Goal: Task Accomplishment & Management: Manage account settings

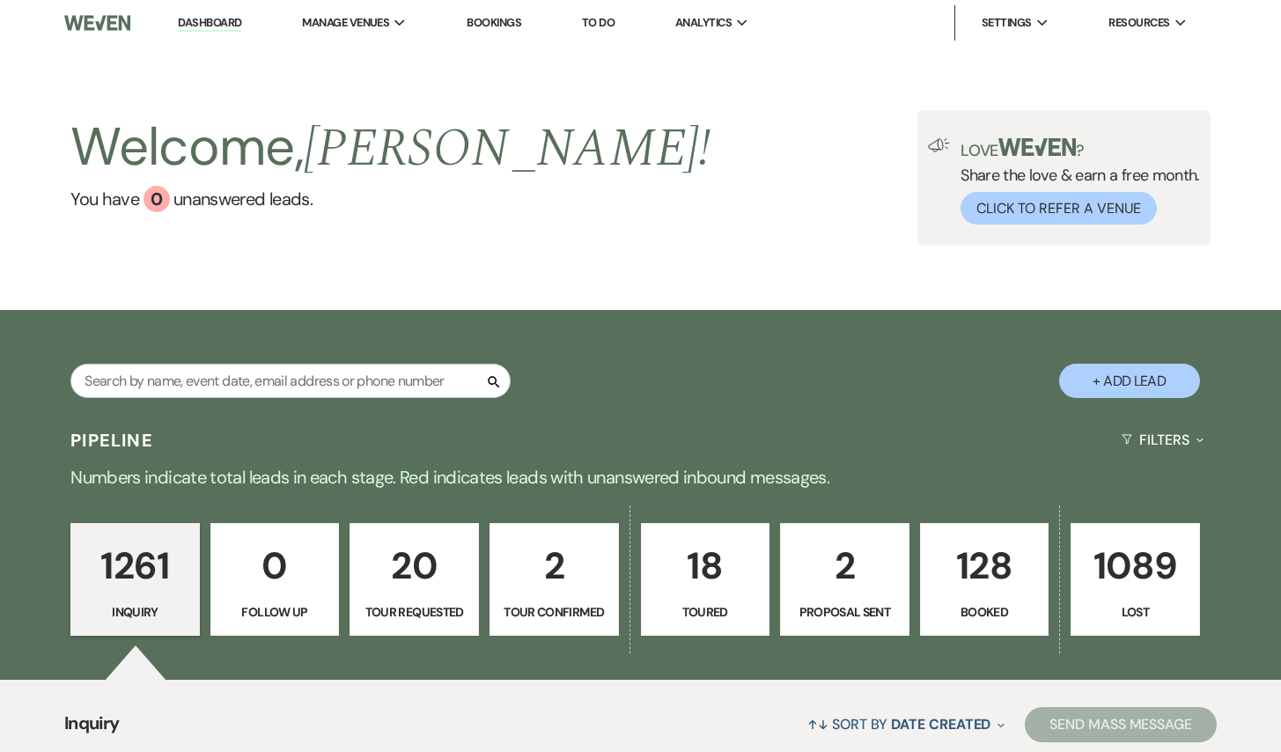
click at [430, 565] on p "20" at bounding box center [414, 565] width 107 height 59
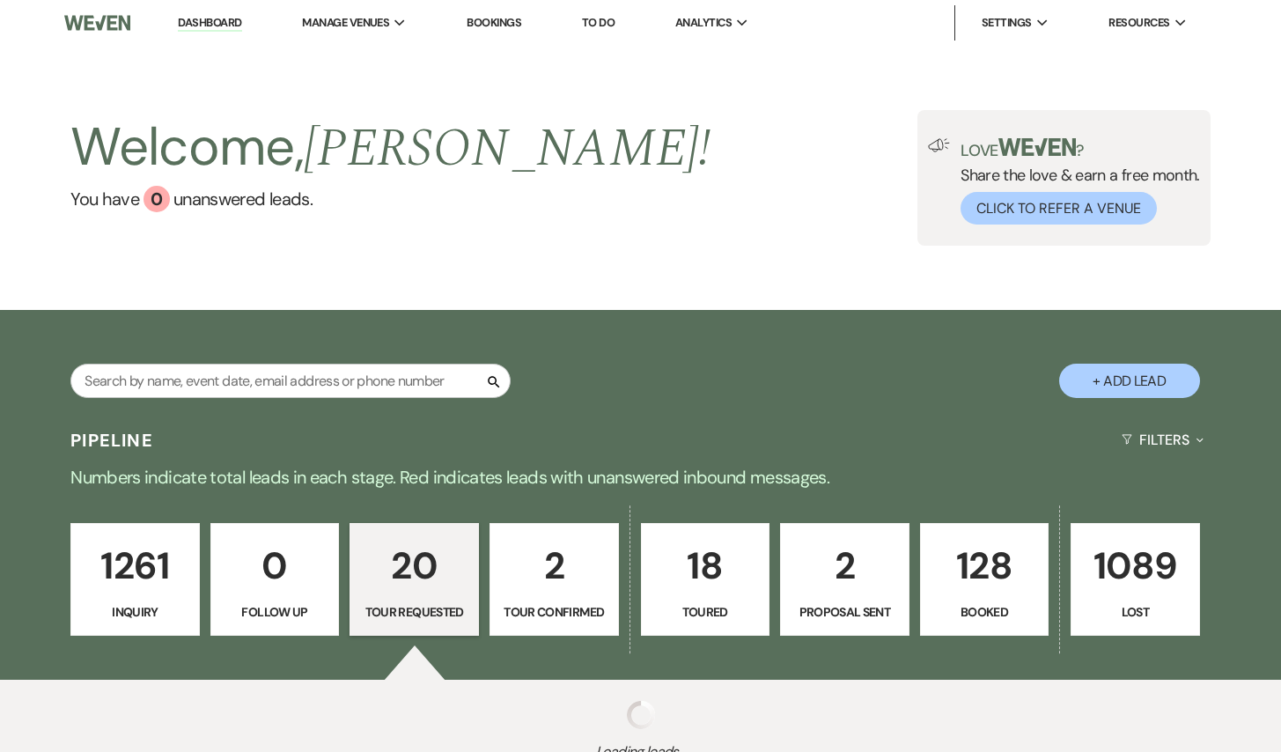
select select "2"
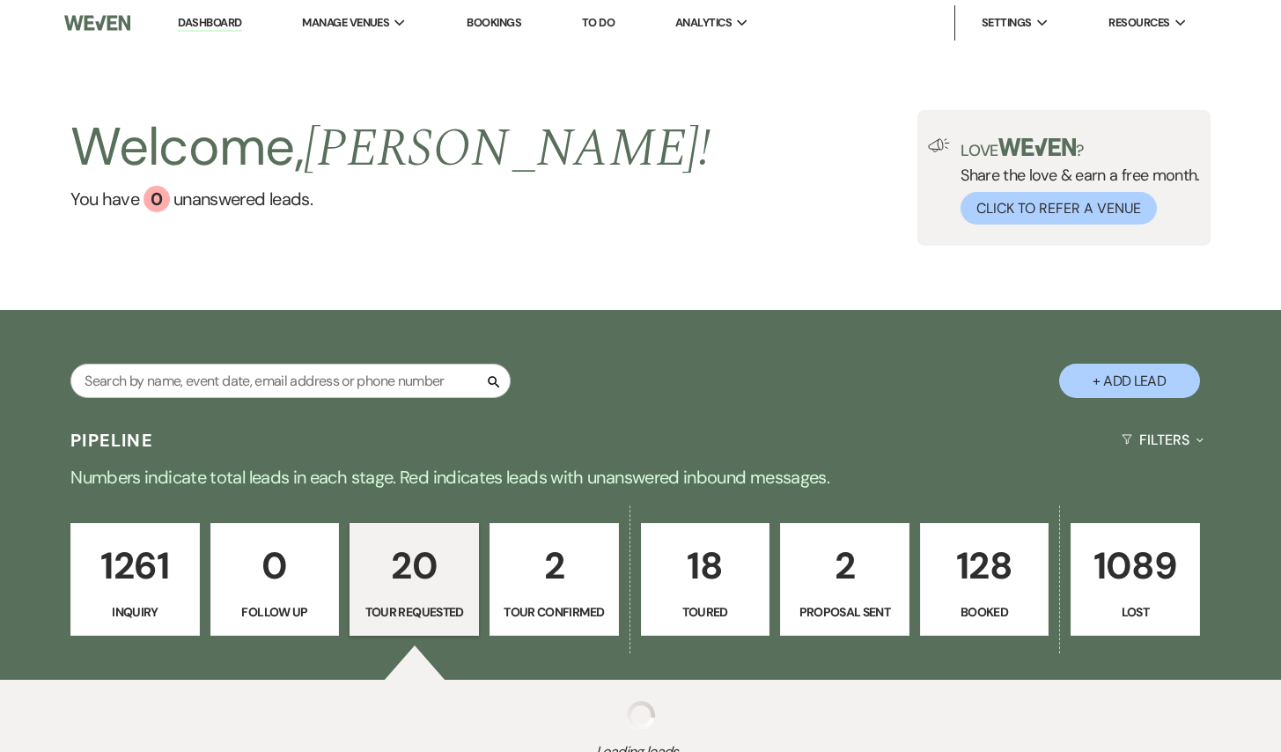
select select "2"
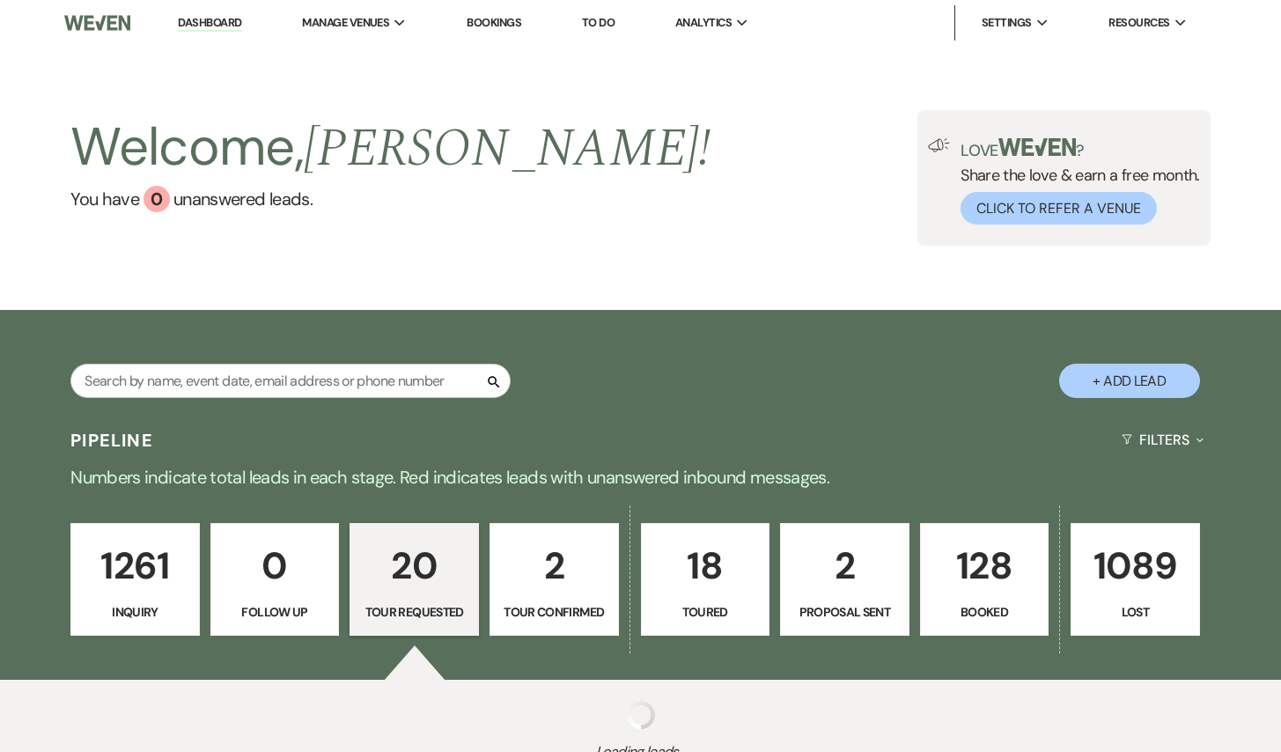
select select "2"
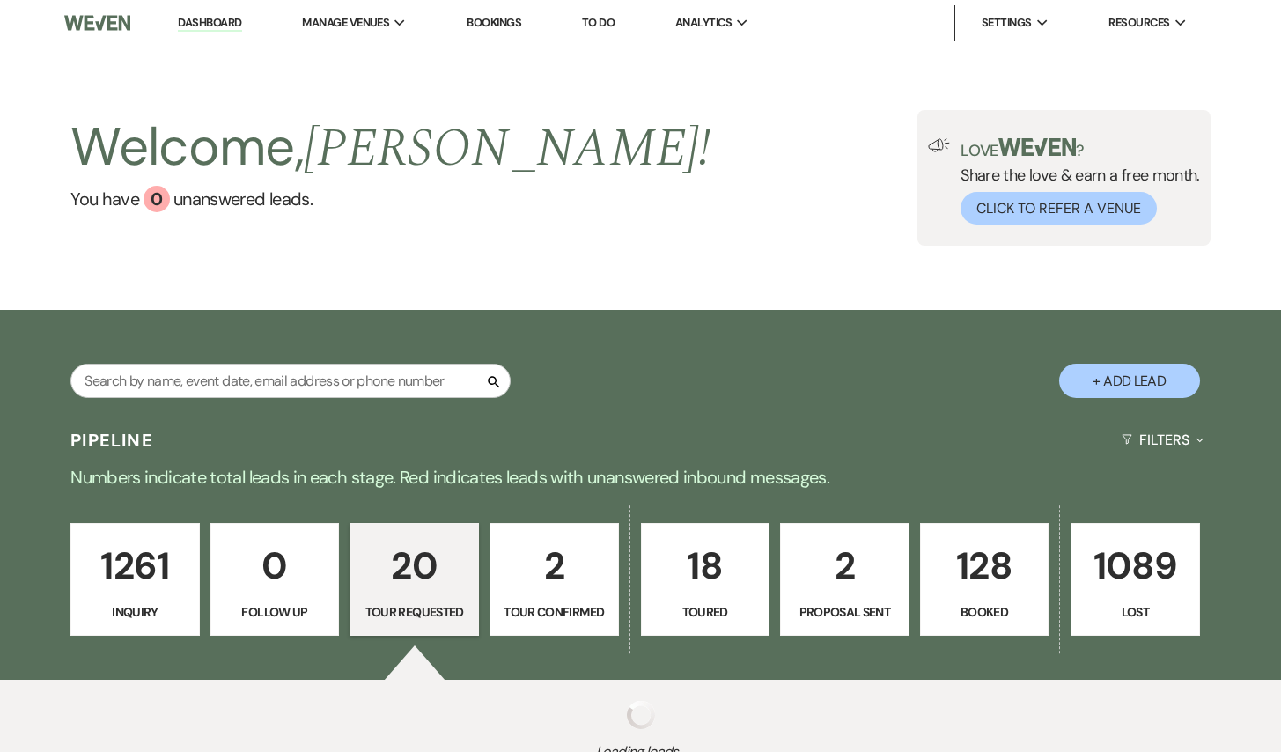
select select "2"
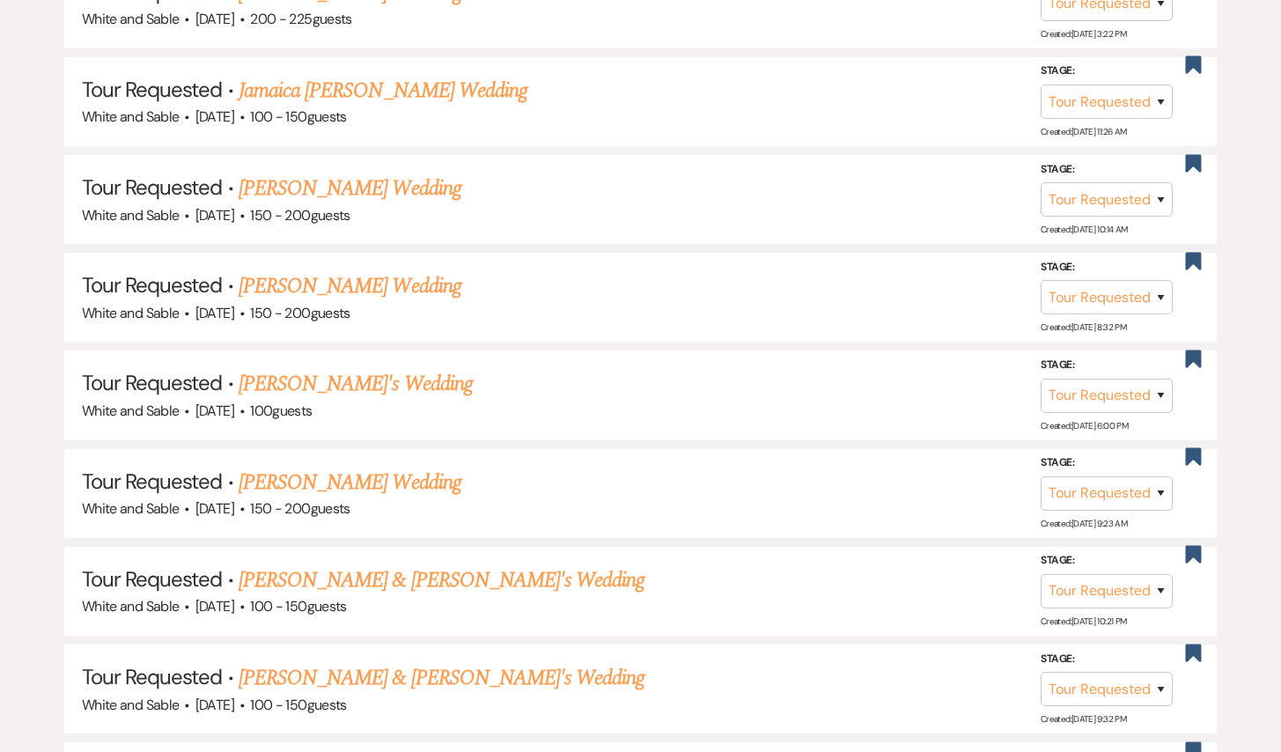
scroll to position [1191, 0]
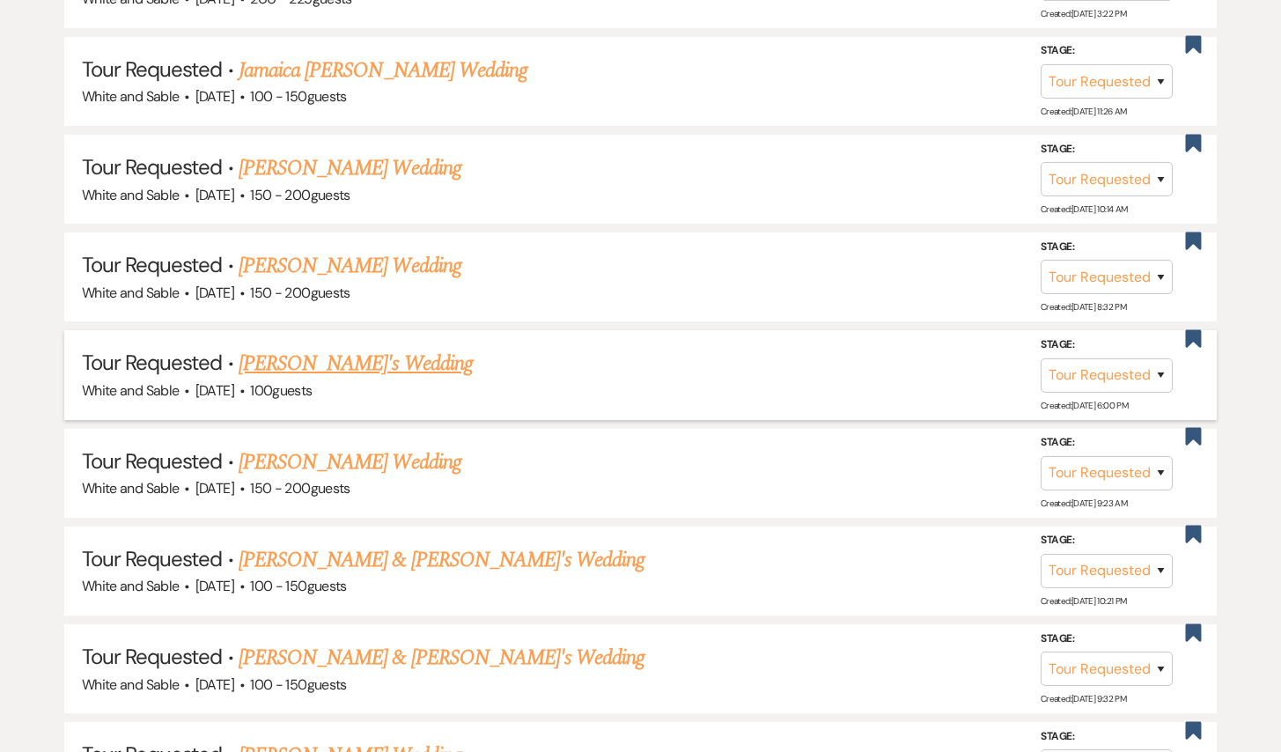
click at [371, 361] on link "[PERSON_NAME]'s Wedding" at bounding box center [356, 364] width 234 height 32
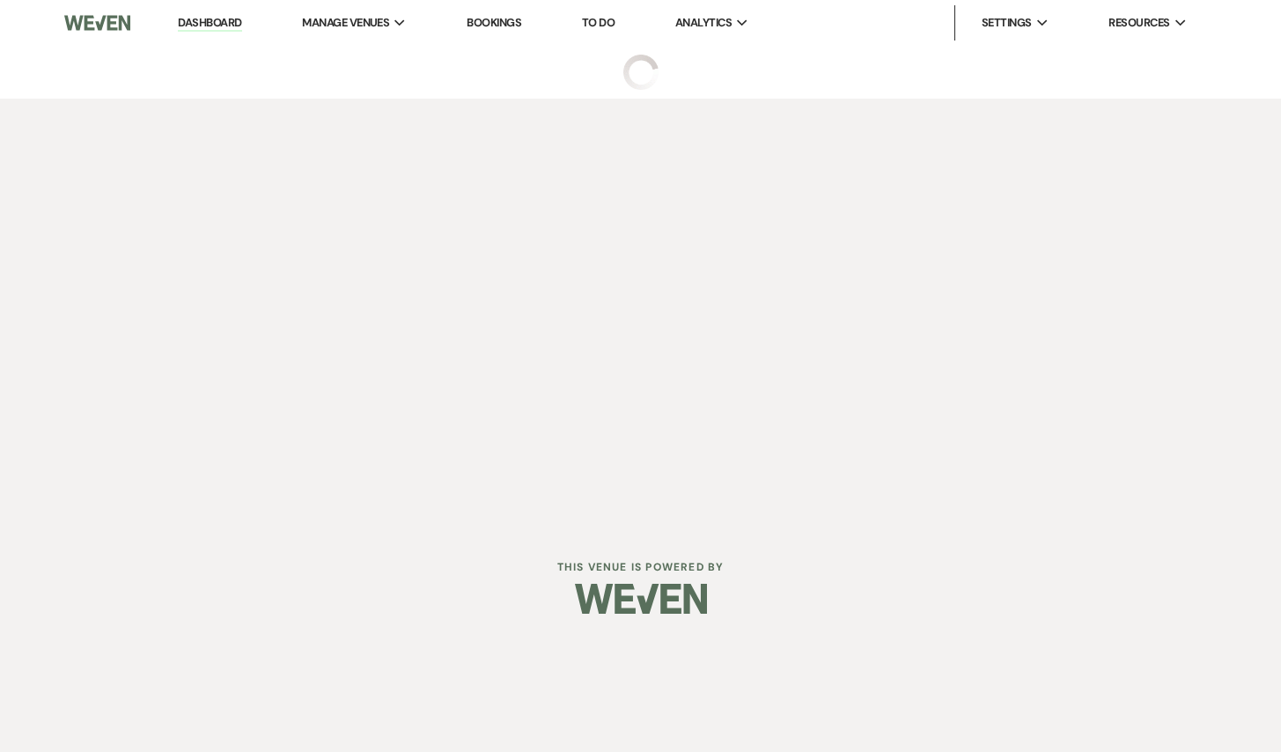
select select "2"
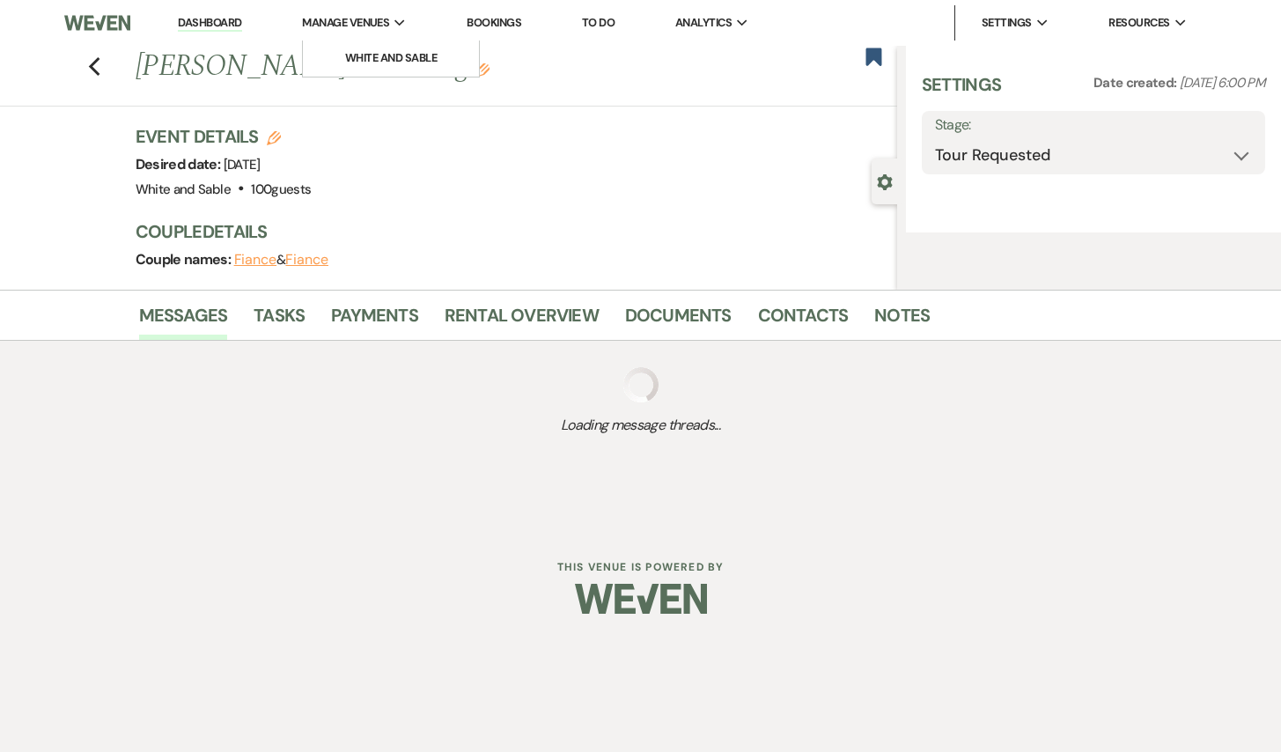
select select "5"
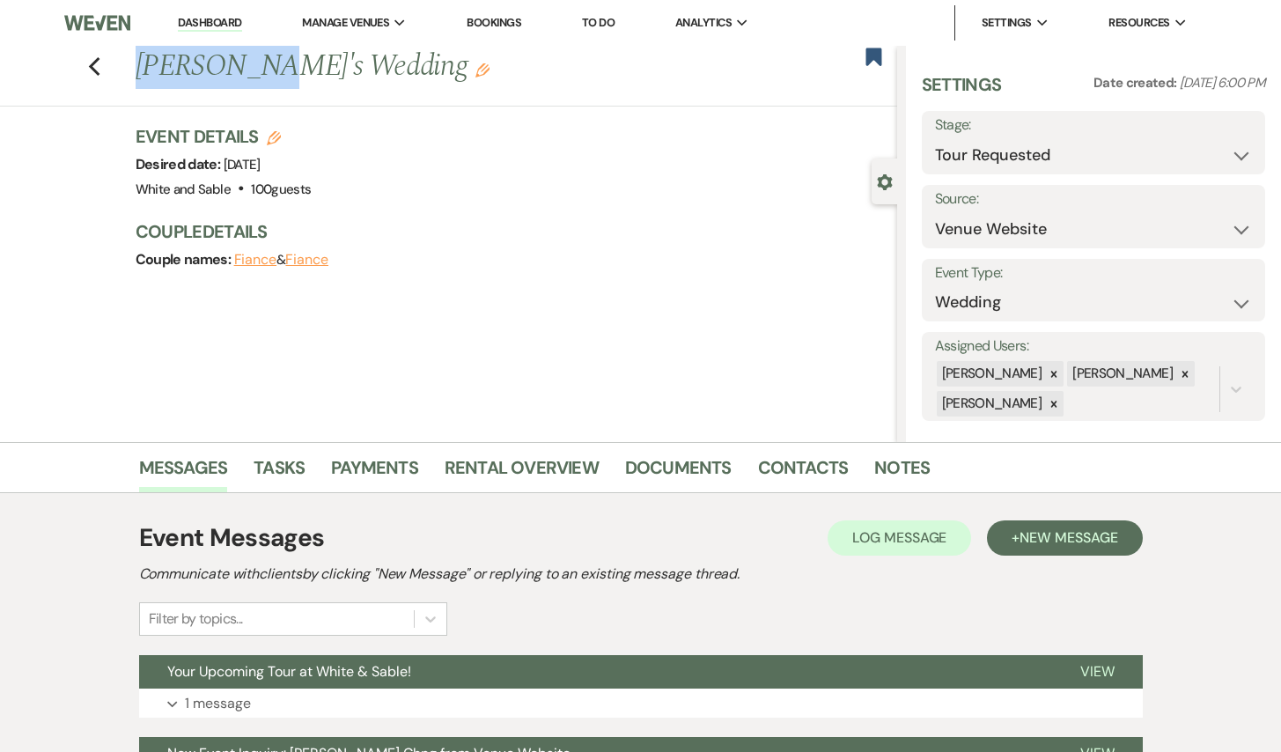
drag, startPoint x: 136, startPoint y: 65, endPoint x: 269, endPoint y: 64, distance: 132.1
click at [269, 64] on h1 "[PERSON_NAME]'s Wedding Edit" at bounding box center [437, 67] width 602 height 42
copy h1 "[PERSON_NAME] Chng"
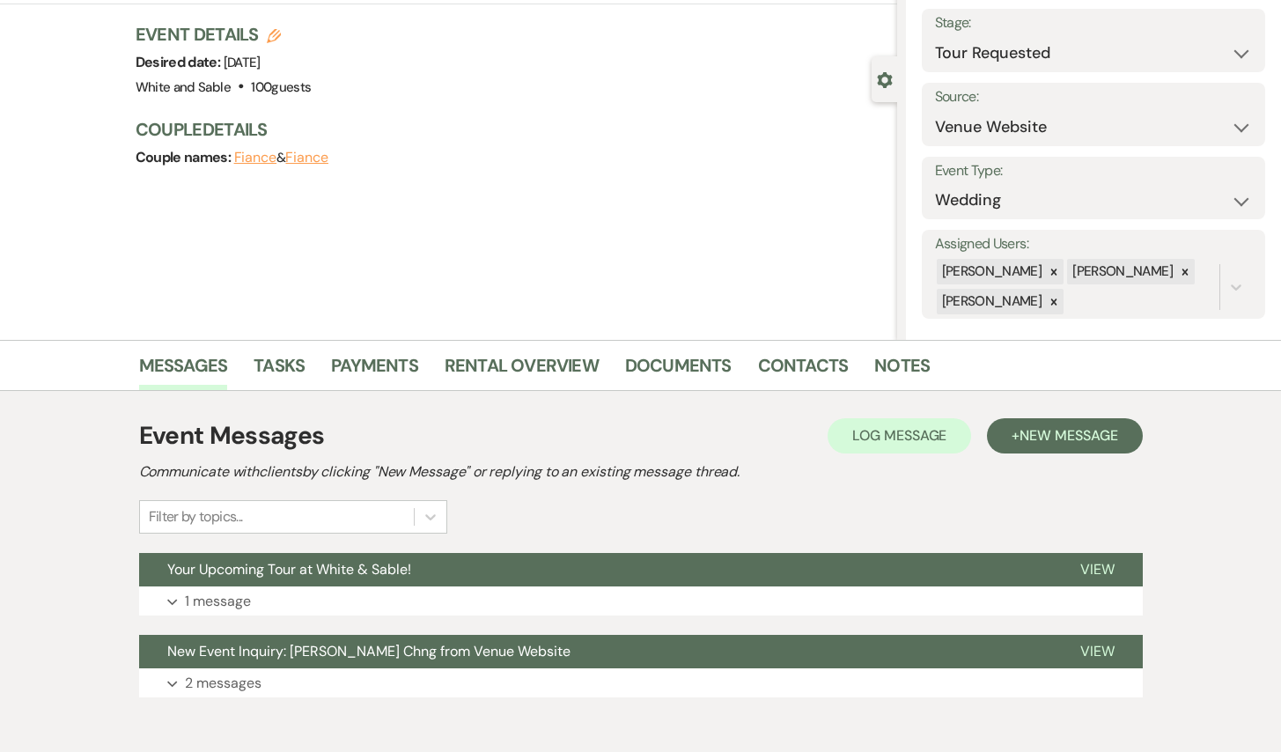
scroll to position [188, 0]
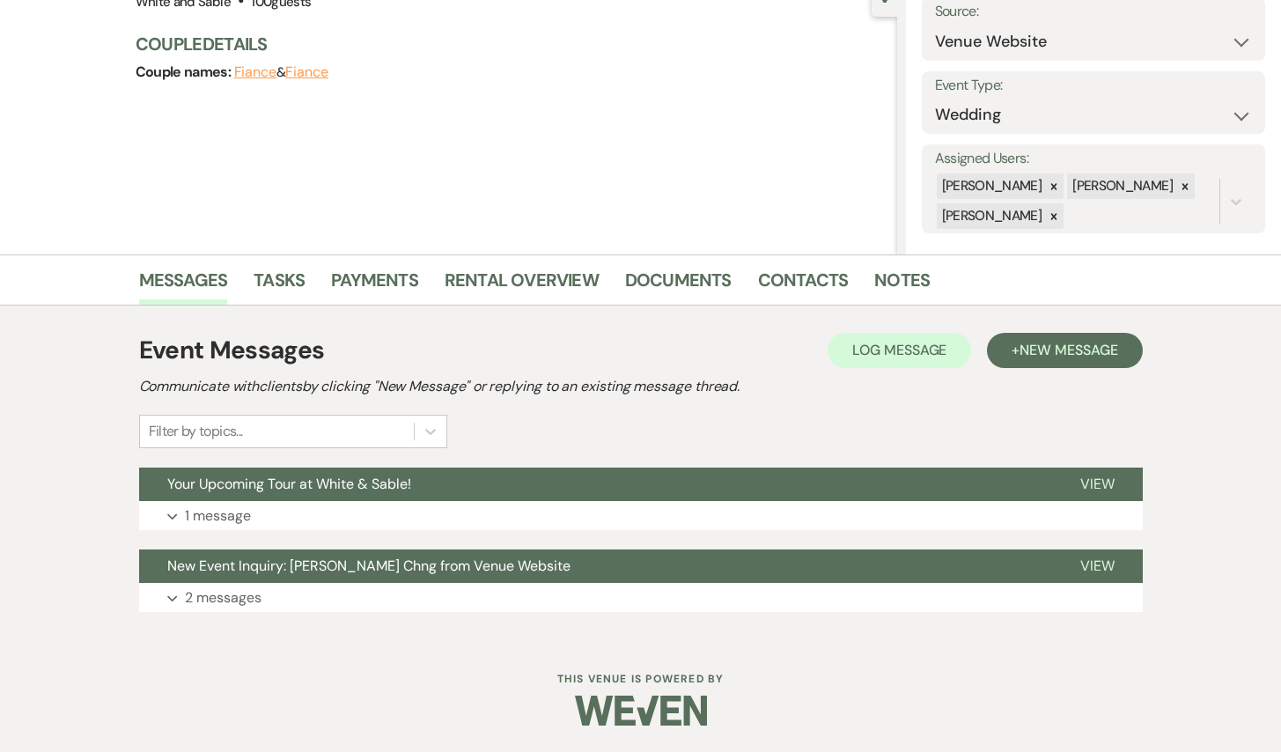
click at [1104, 368] on div "Event Messages Log Log Message + New Message" at bounding box center [641, 350] width 1004 height 37
click at [1090, 352] on span "New Message" at bounding box center [1069, 350] width 98 height 18
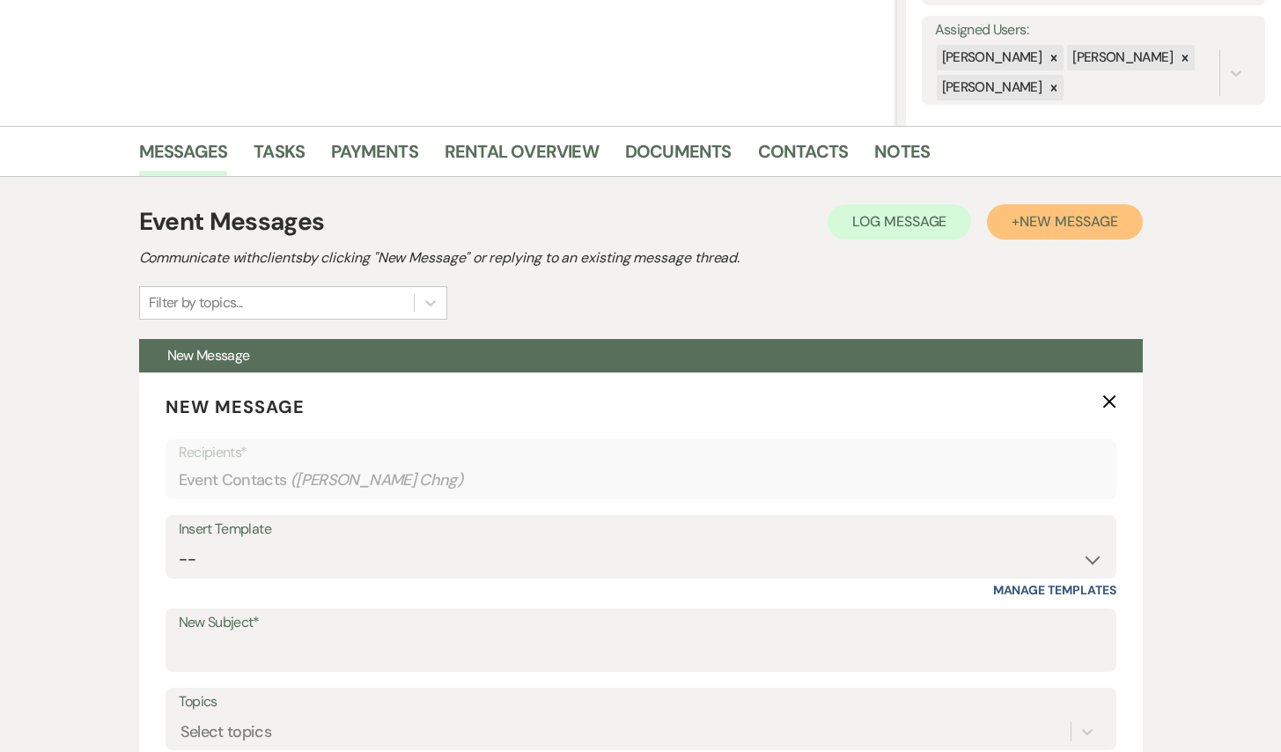
scroll to position [383, 0]
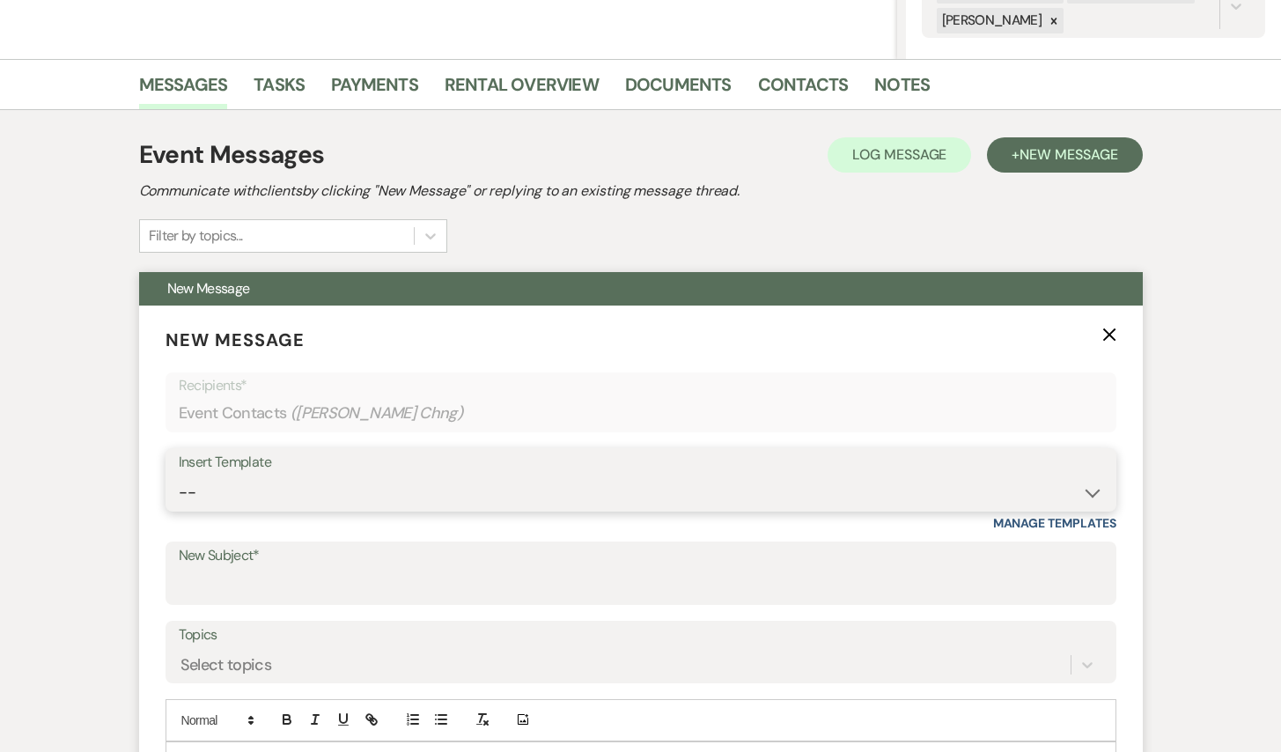
click at [354, 498] on select "-- Inquiry Response (Venue Guide) Schedule - Venue Tour Appt Confirmation Sched…" at bounding box center [641, 493] width 925 height 34
select select "3329"
click at [179, 476] on select "-- Inquiry Response (Venue Guide) Schedule - Venue Tour Appt Confirmation Sched…" at bounding box center [641, 493] width 925 height 34
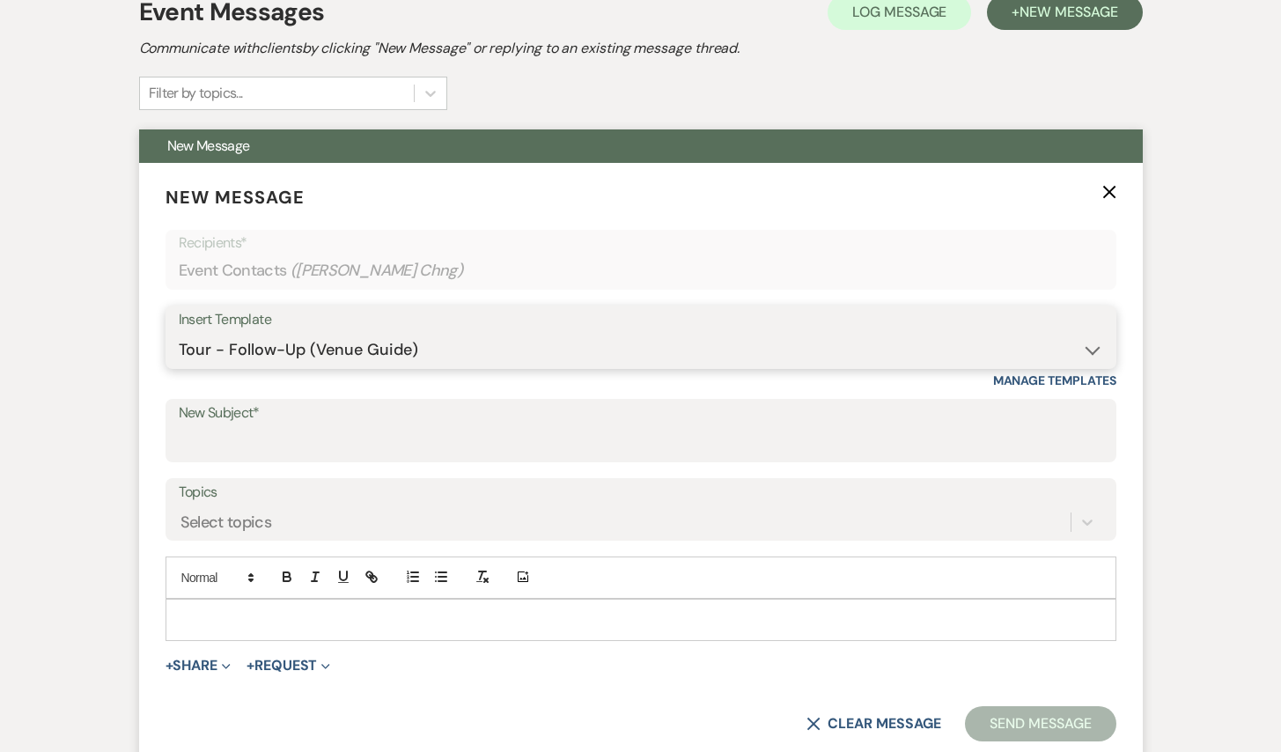
type input "White & Sable - Great meeting you!"
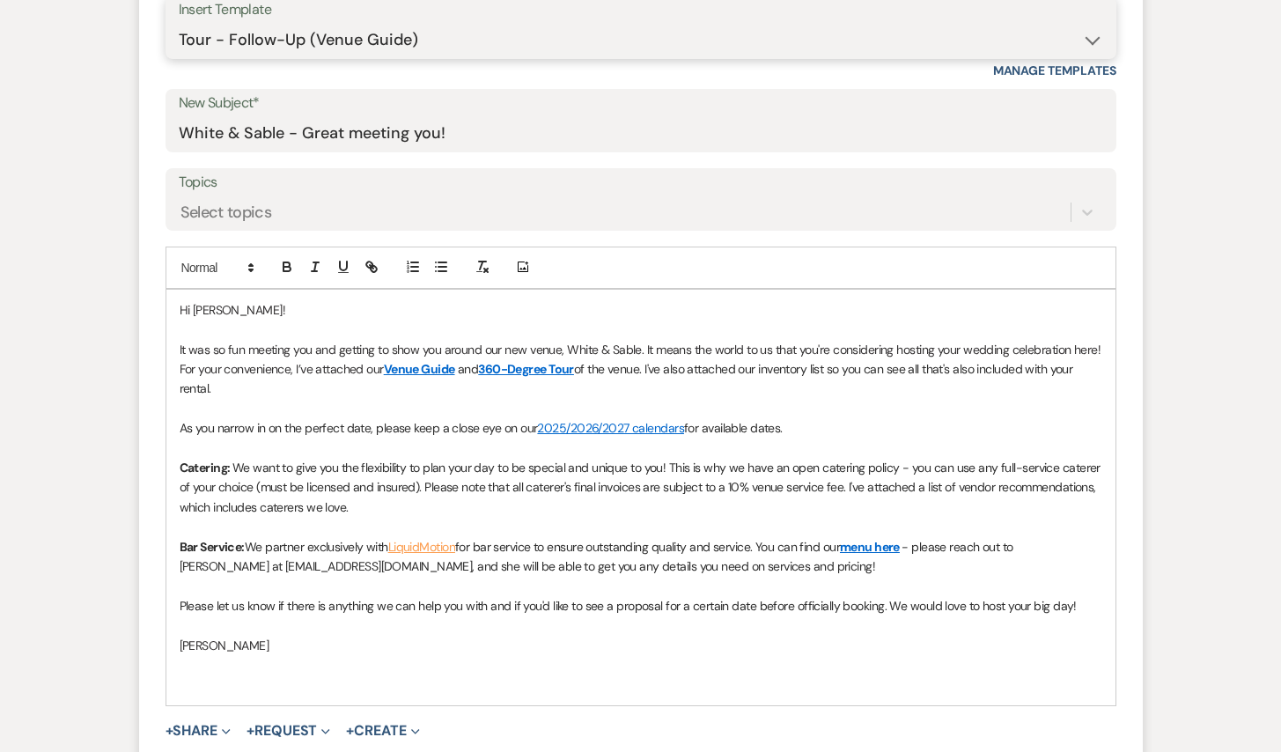
scroll to position [839, 0]
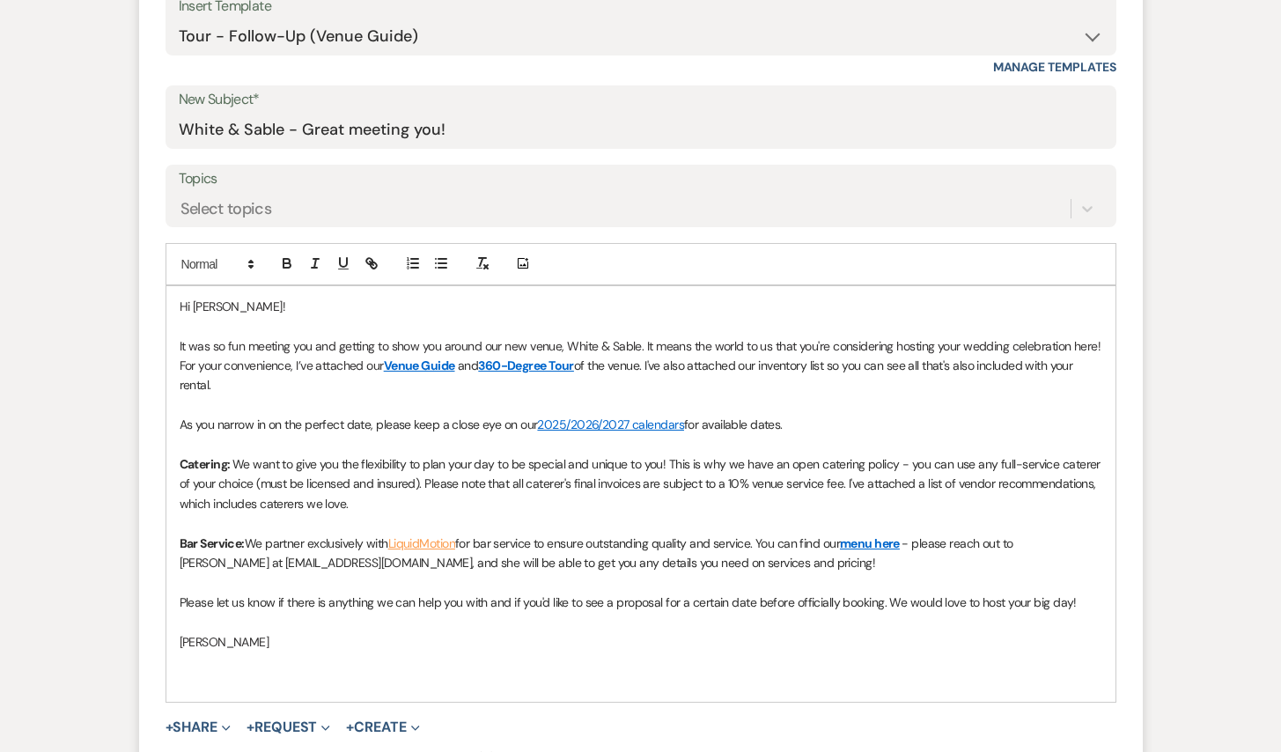
click at [226, 328] on p at bounding box center [641, 325] width 923 height 19
click at [223, 308] on span "Hi [PERSON_NAME]!" at bounding box center [233, 307] width 106 height 16
click at [175, 350] on div "Hi [PERSON_NAME] & [PERSON_NAME]! It was so fun meeting you and getting to show…" at bounding box center [640, 494] width 949 height 416
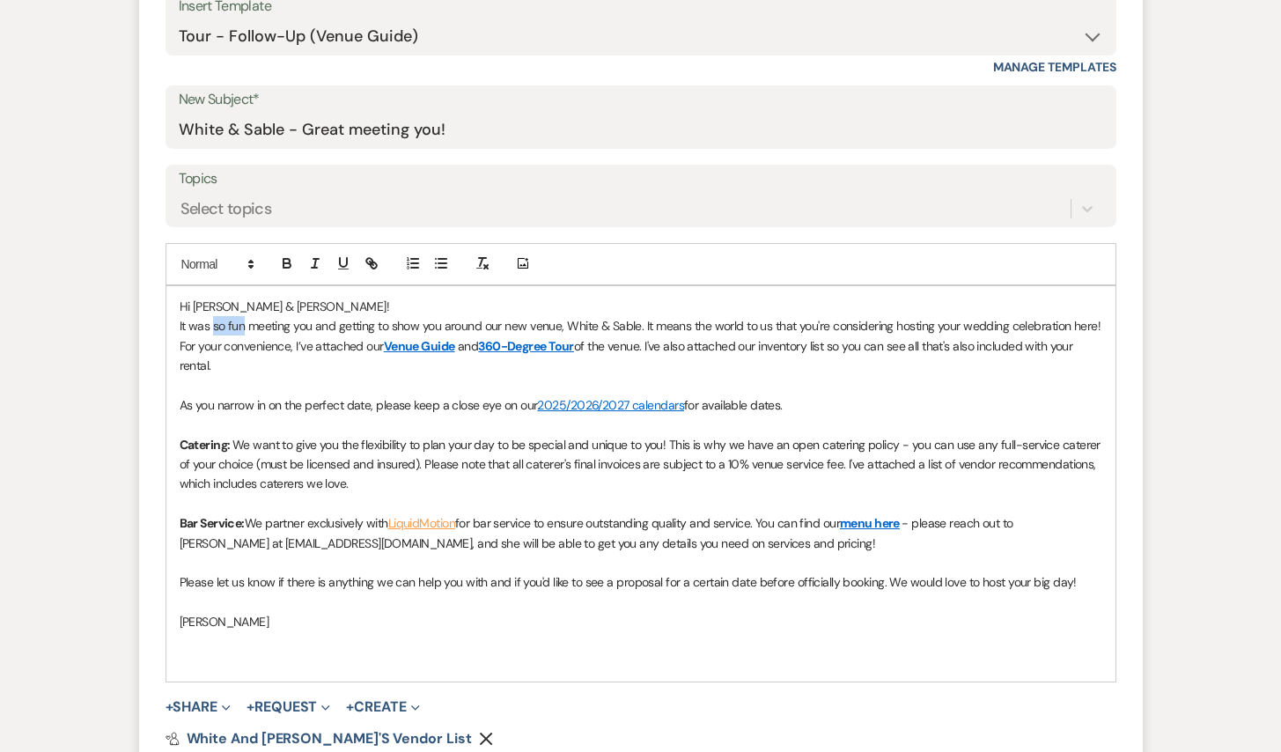
drag, startPoint x: 245, startPoint y: 326, endPoint x: 214, endPoint y: 326, distance: 30.8
click at [214, 326] on span "It was so fun meeting you and getting to show you around our new venue, White &…" at bounding box center [642, 335] width 925 height 35
click at [312, 321] on span "It was great meeting you and getting to show you around our new venue, White & …" at bounding box center [640, 335] width 920 height 35
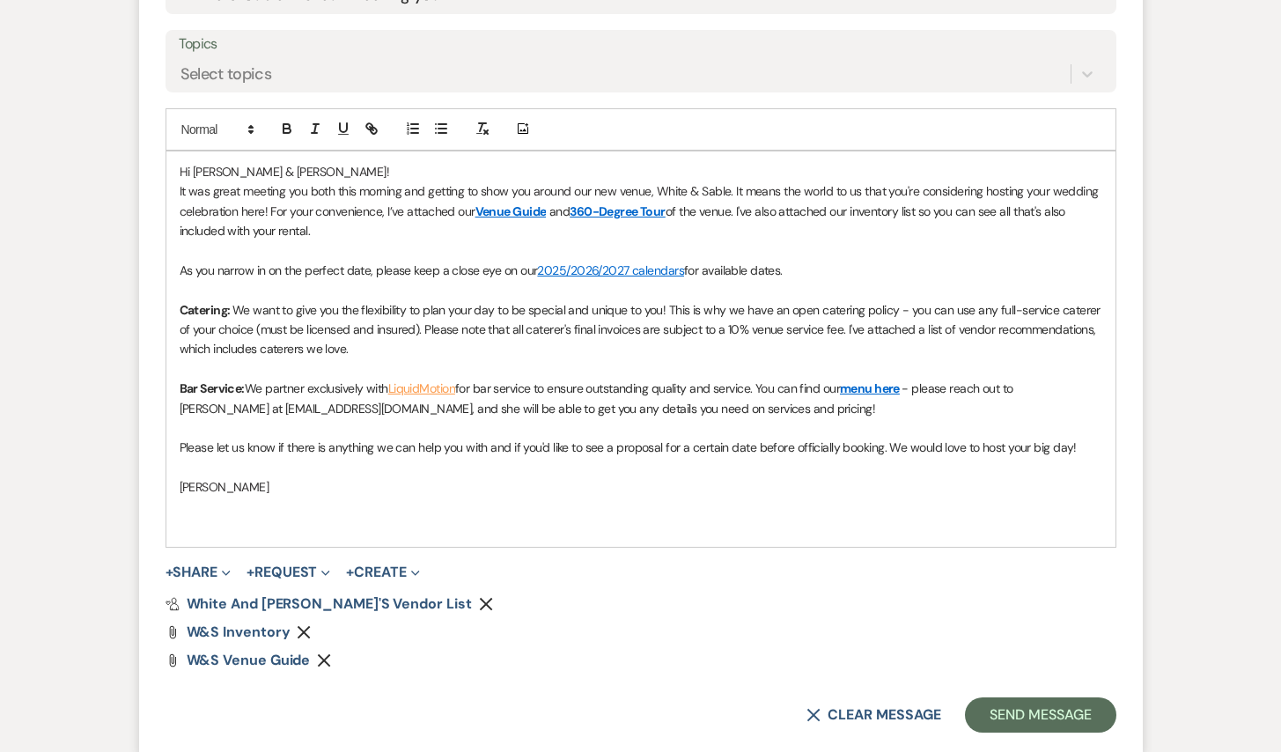
scroll to position [967, 0]
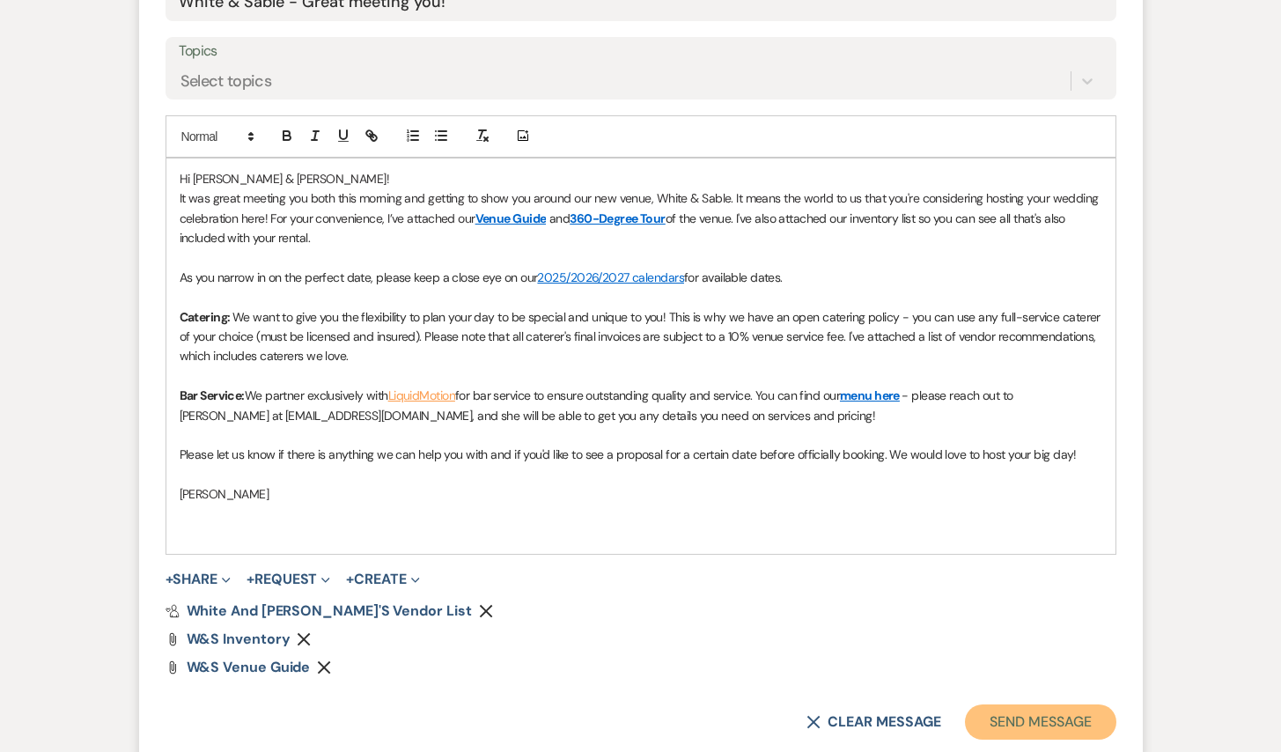
click at [1025, 714] on button "Send Message" at bounding box center [1040, 721] width 151 height 35
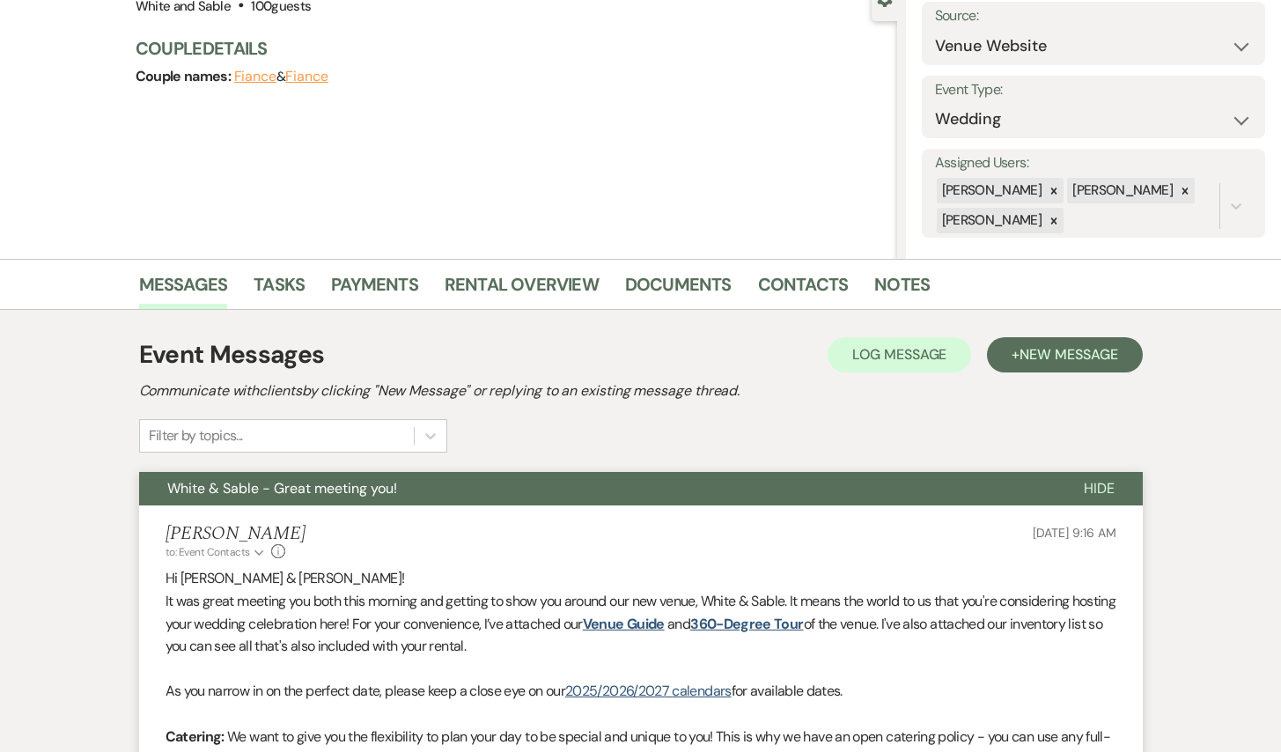
scroll to position [36, 0]
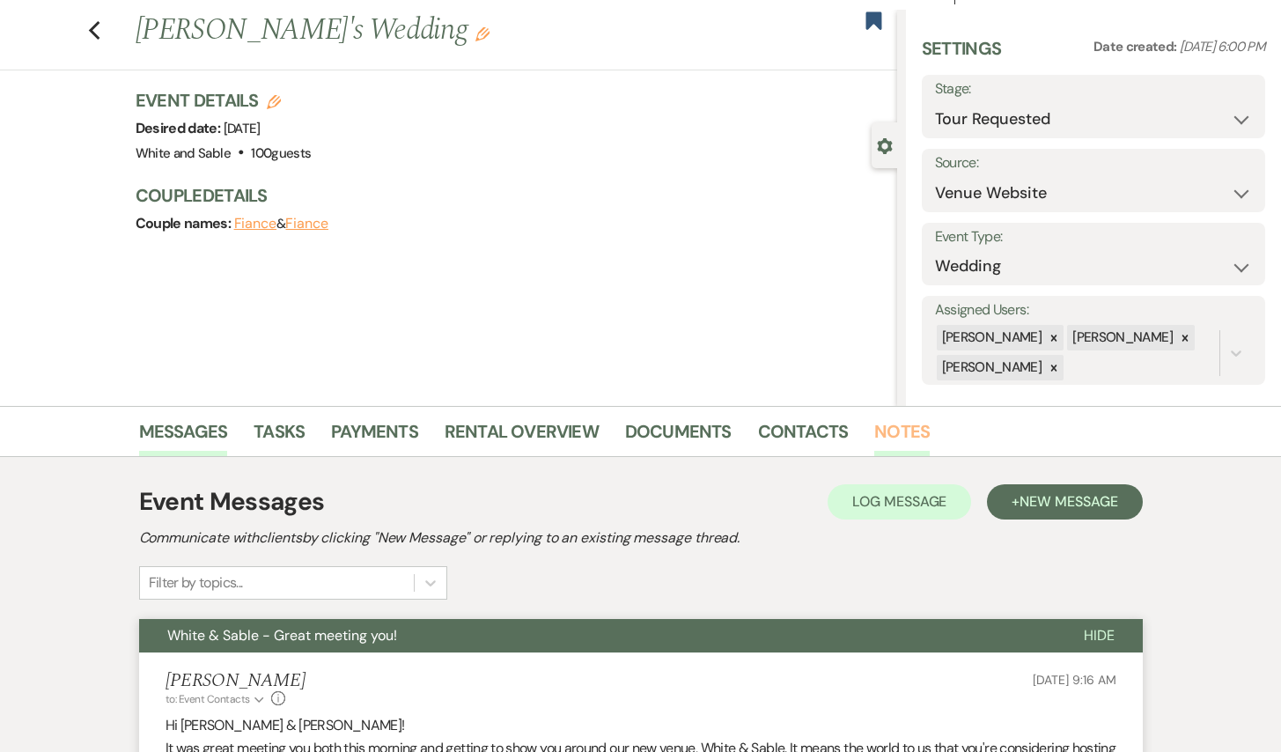
click at [894, 431] on link "Notes" at bounding box center [901, 436] width 55 height 39
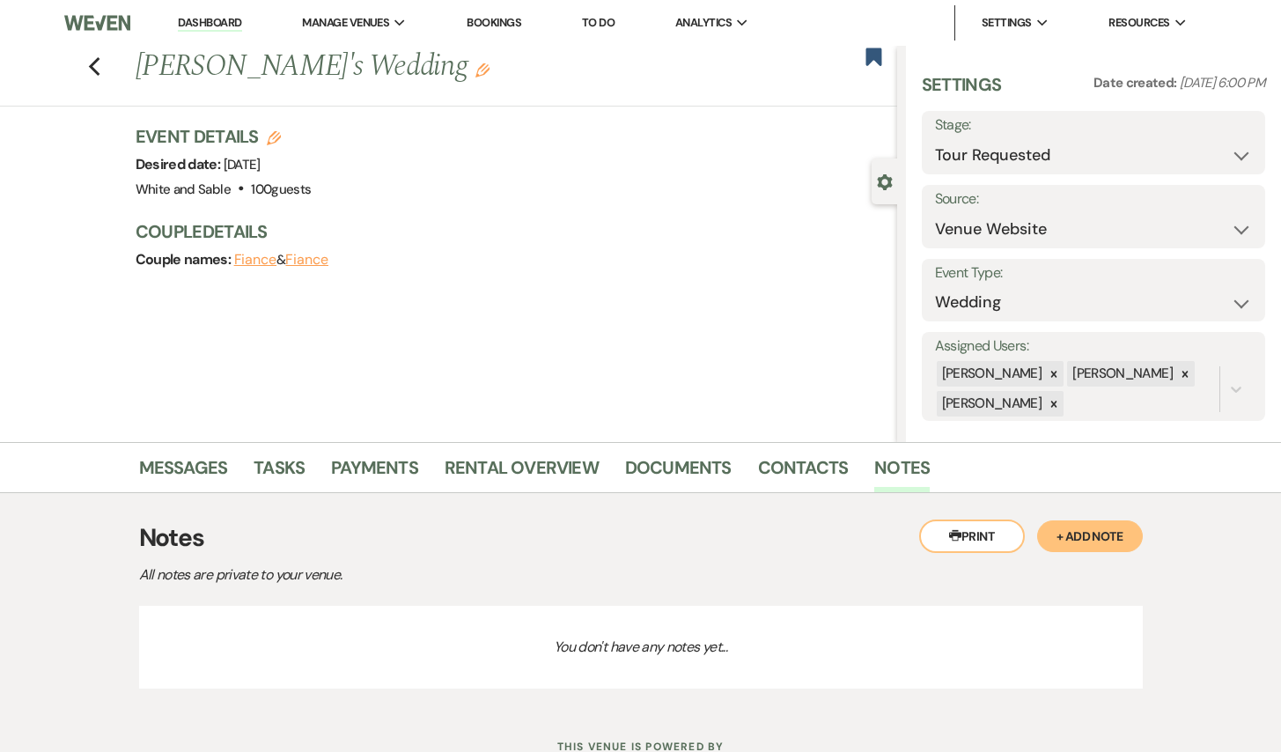
click at [1079, 533] on button "+ Add Note" at bounding box center [1090, 536] width 106 height 32
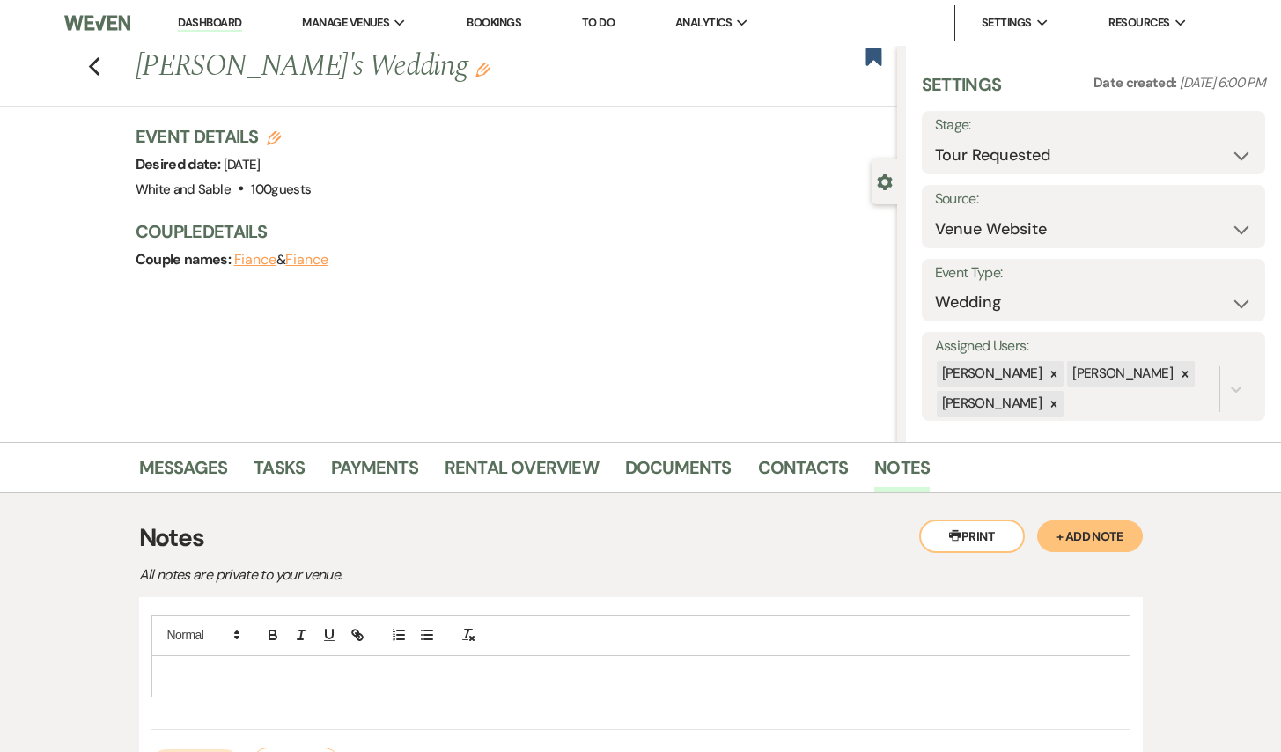
click at [417, 684] on p at bounding box center [641, 676] width 951 height 19
paste div
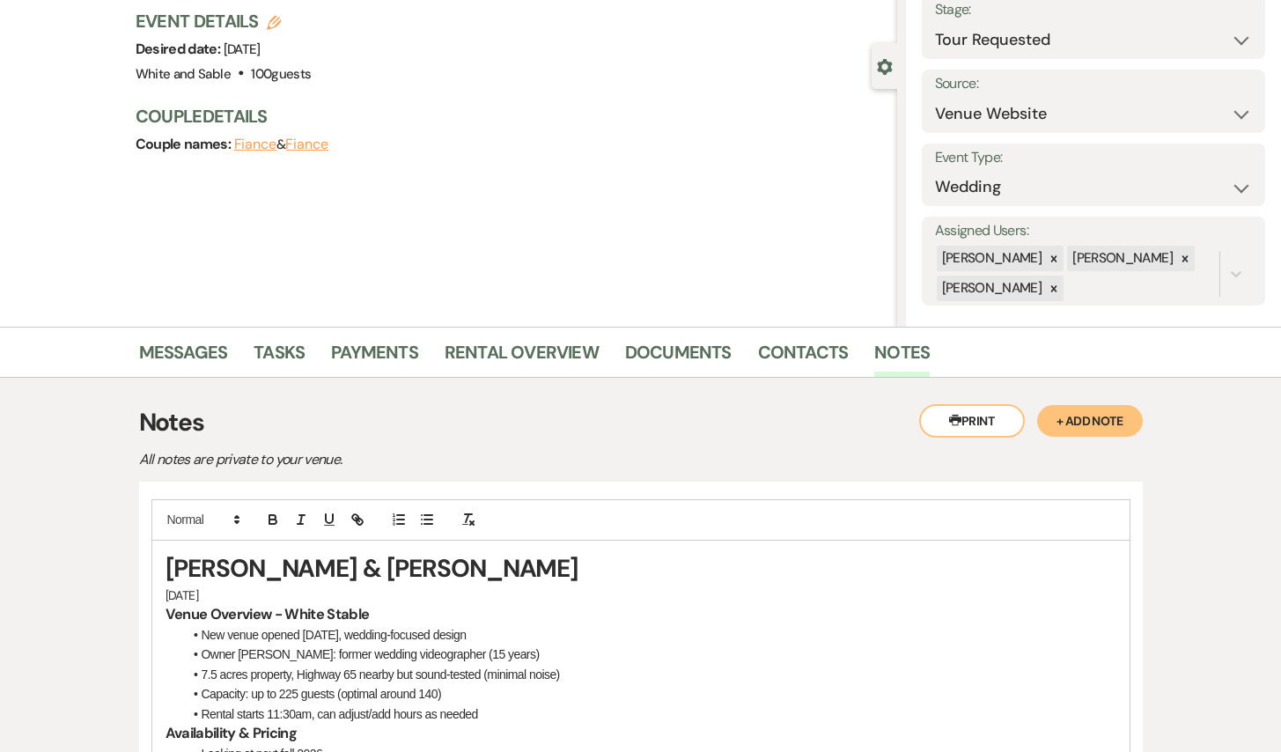
scroll to position [156, 0]
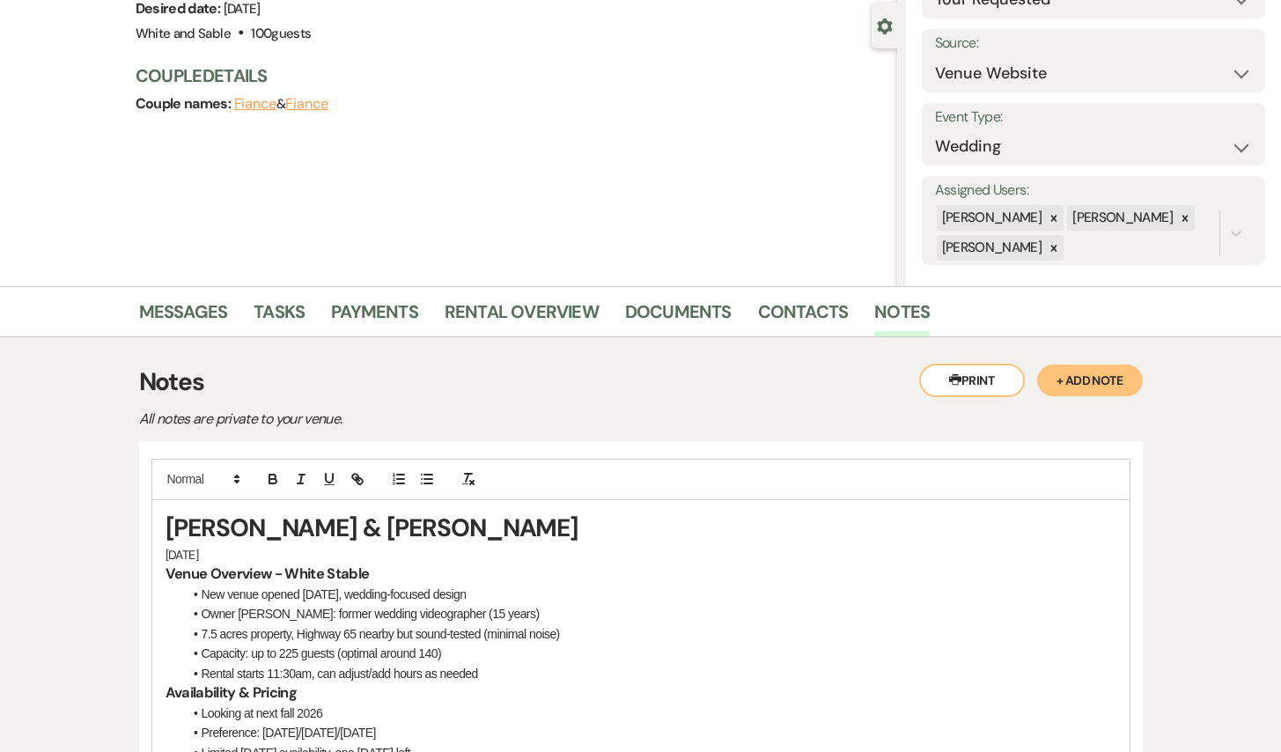
click at [284, 545] on p "[DATE]" at bounding box center [641, 554] width 951 height 19
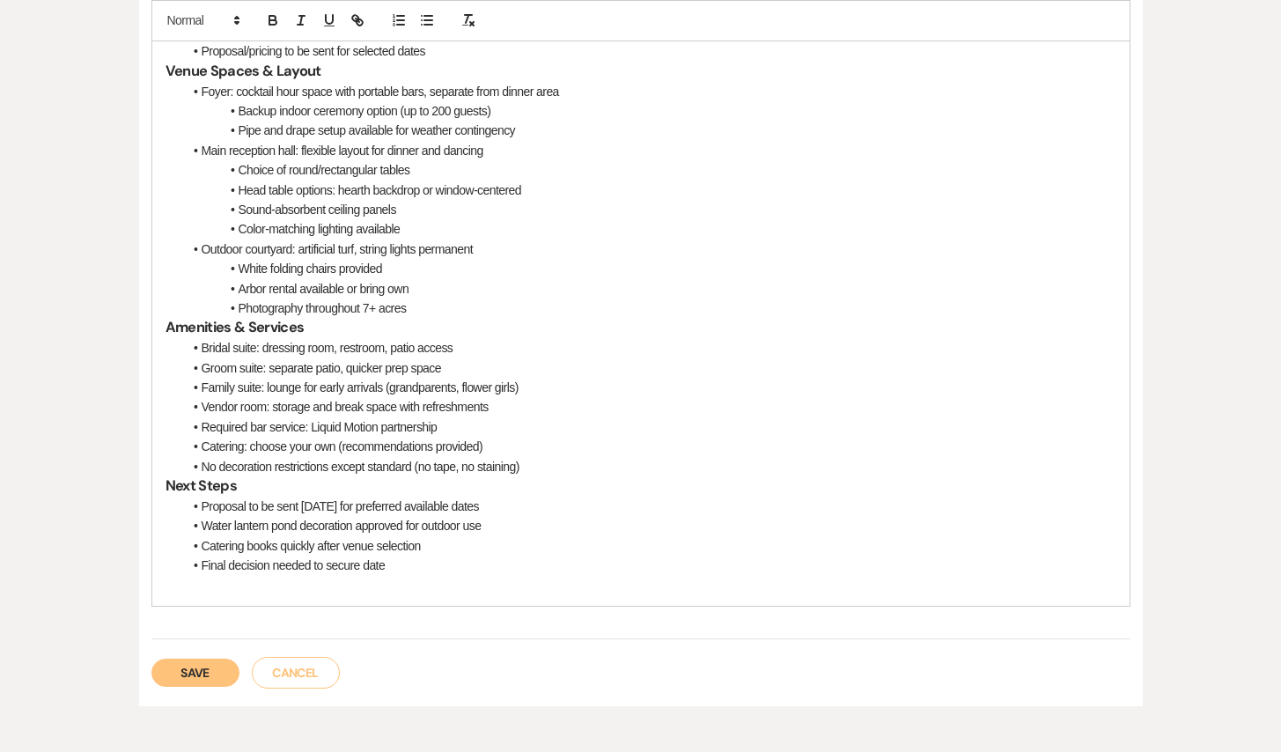
scroll to position [939, 0]
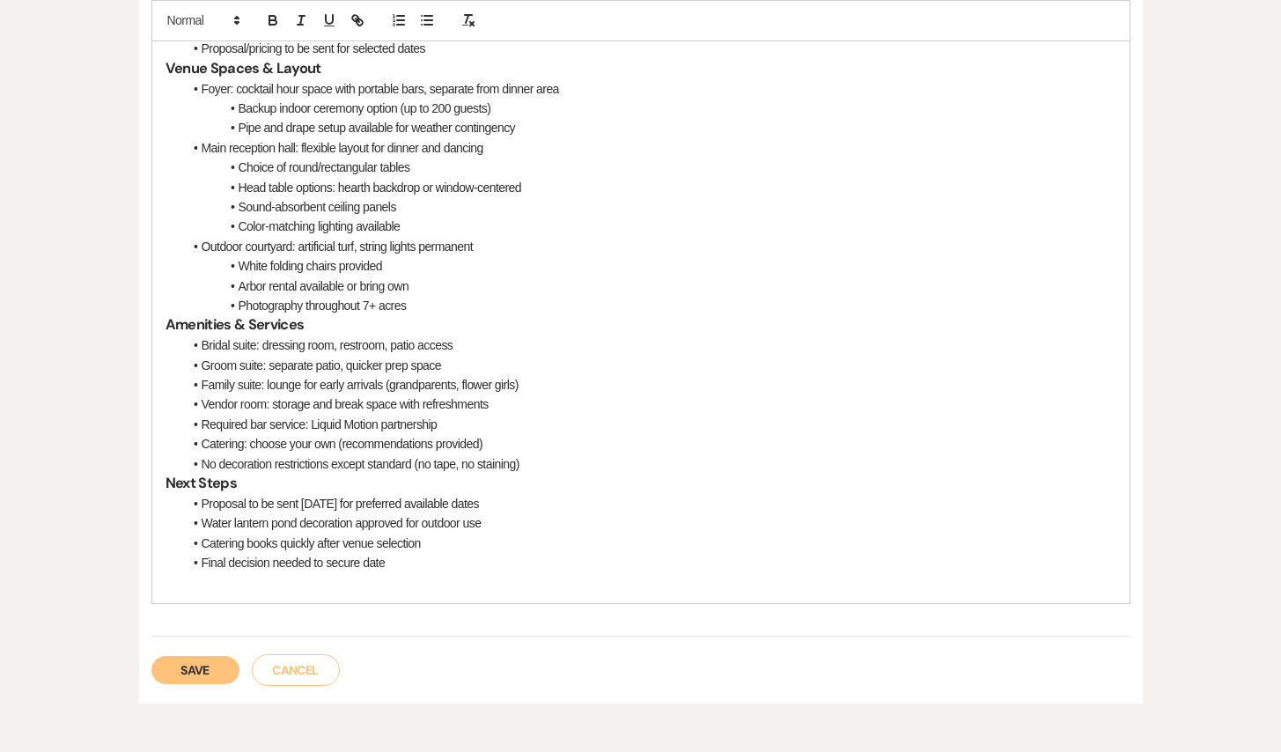
click at [201, 663] on button "Save" at bounding box center [195, 670] width 88 height 28
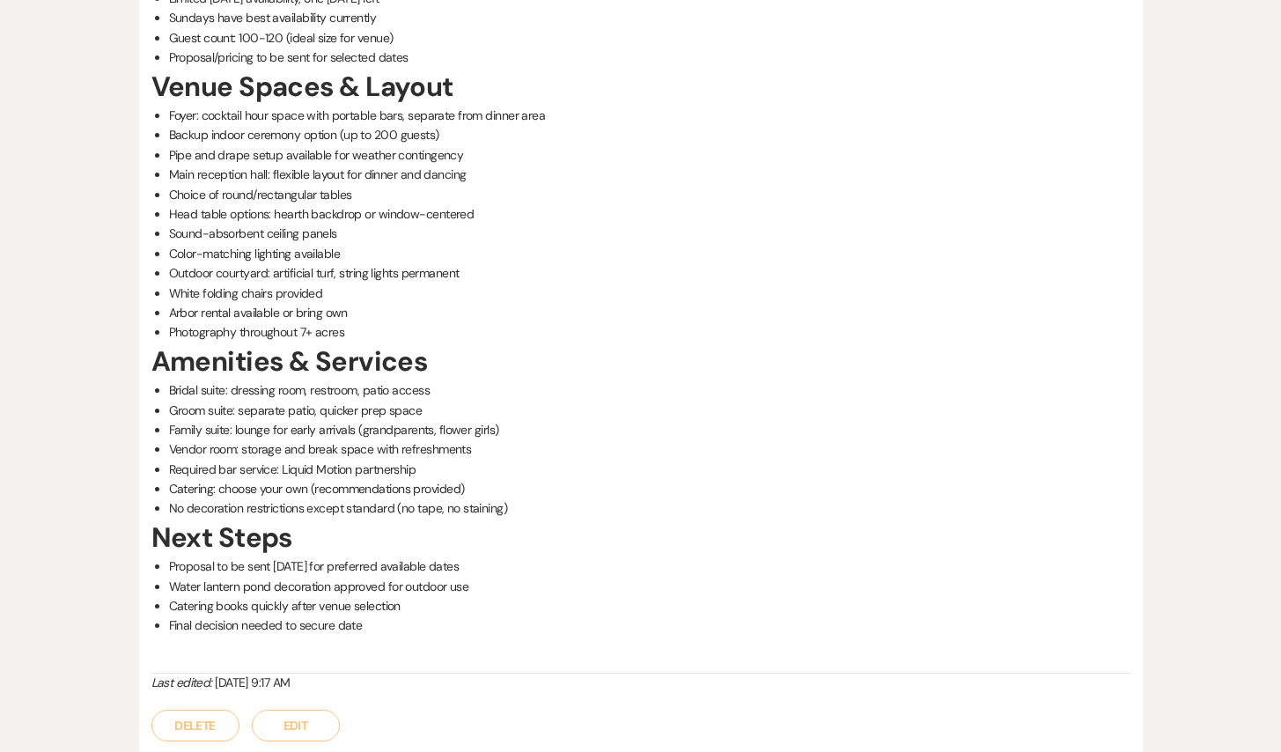
scroll to position [0, 0]
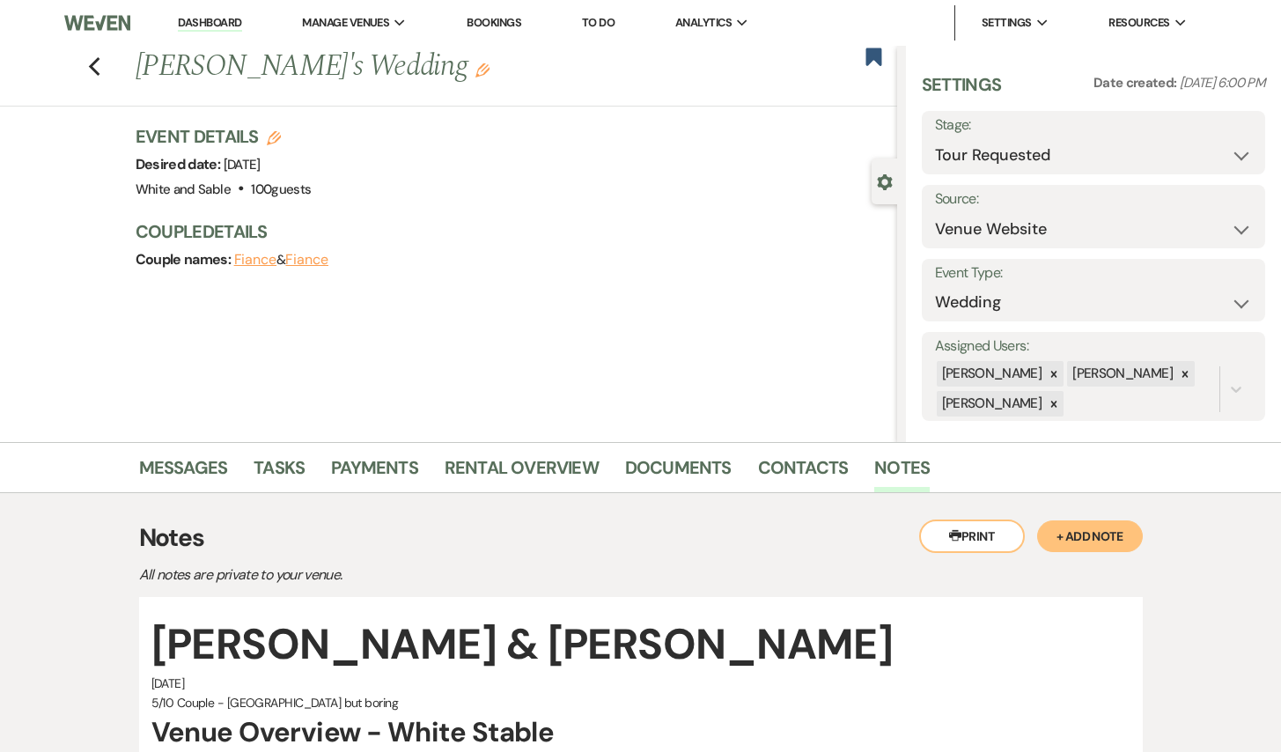
click at [978, 176] on div "Settings Date created: [DATE] 6:00 PM Stage: Inquiry Follow Up Tour Requested T…" at bounding box center [1094, 246] width 344 height 349
click at [975, 155] on select "Inquiry Follow Up Tour Requested Tour Confirmed Toured Proposal Sent Booked Lost" at bounding box center [1094, 155] width 318 height 34
select select "5"
click at [935, 138] on select "Inquiry Follow Up Tour Requested Tour Confirmed Toured Proposal Sent Booked Lost" at bounding box center [1094, 155] width 318 height 34
click at [1236, 132] on button "Save" at bounding box center [1230, 142] width 70 height 35
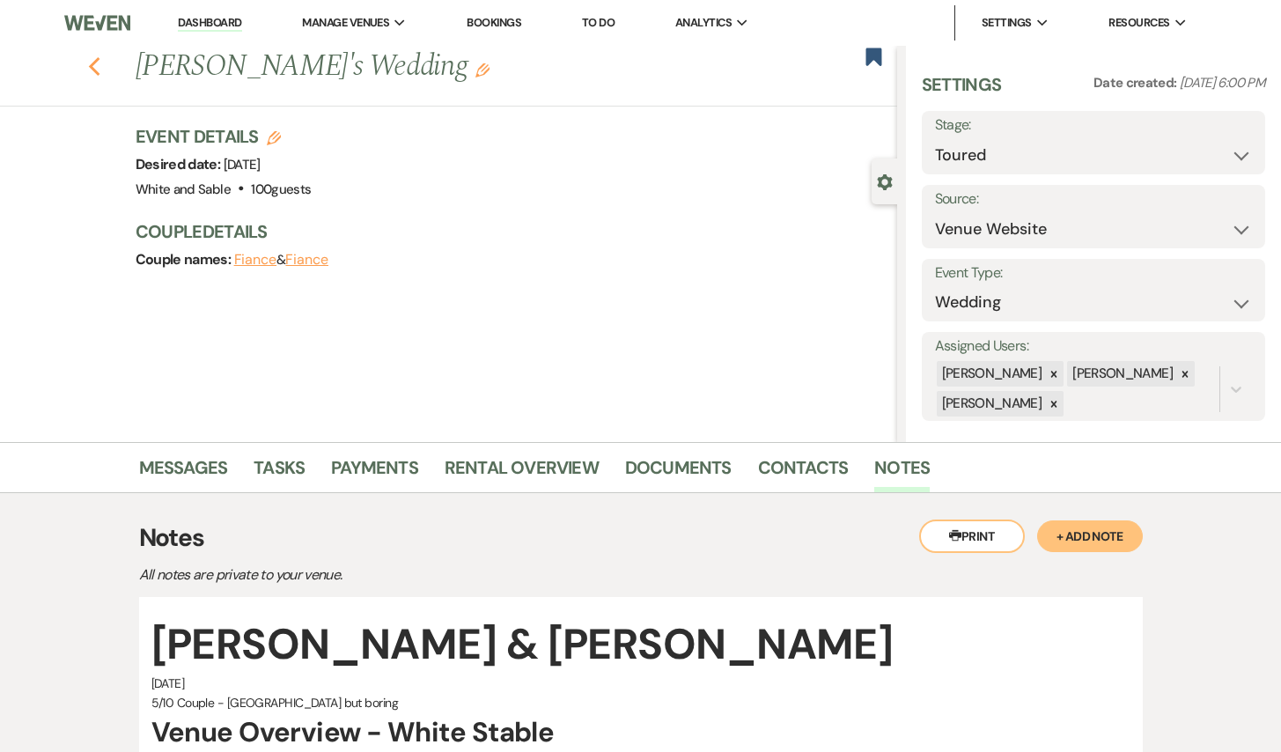
click at [88, 72] on icon "Previous" at bounding box center [94, 66] width 13 height 21
select select "2"
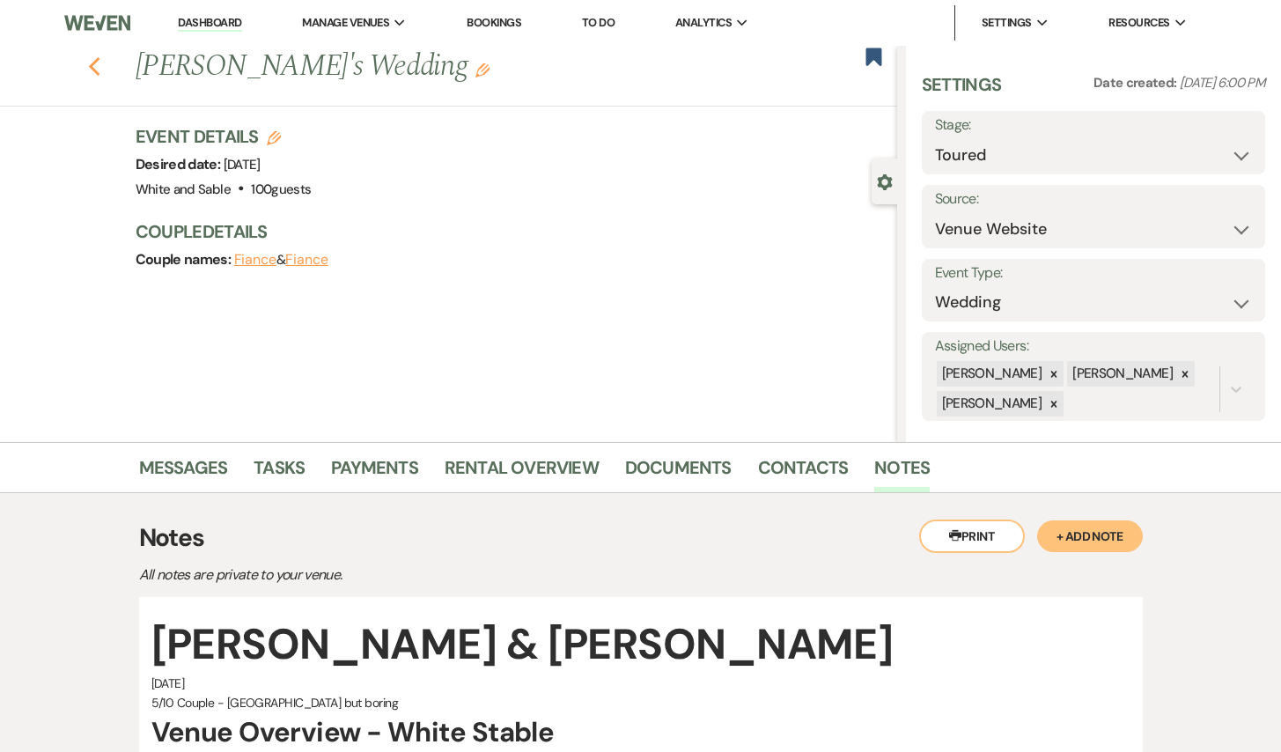
select select "2"
select select "5"
select select "2"
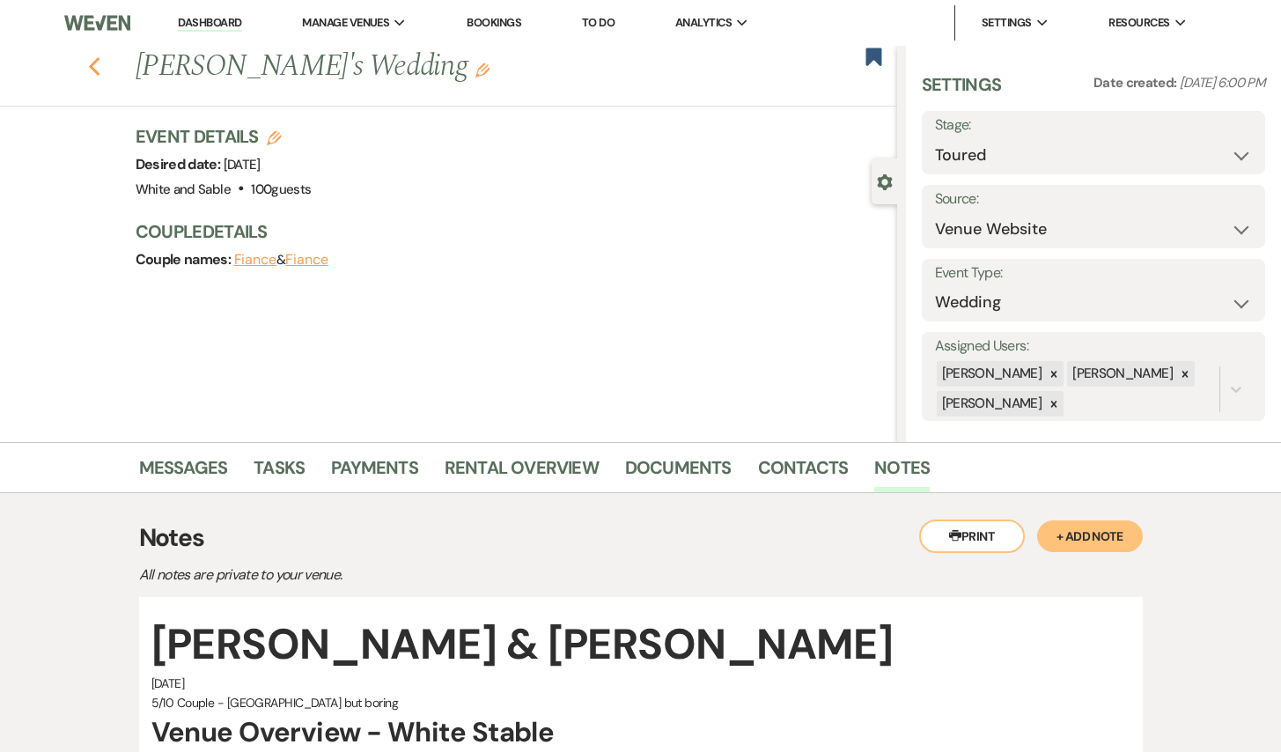
select select "2"
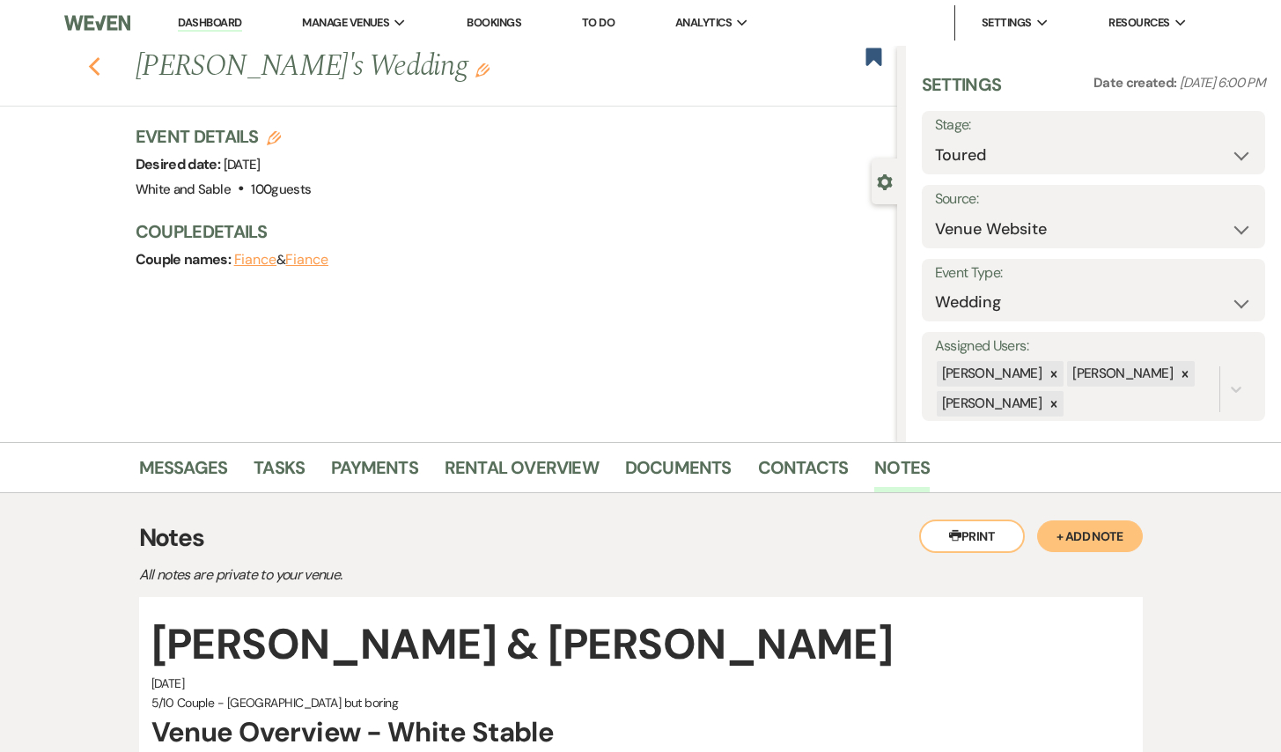
select select "2"
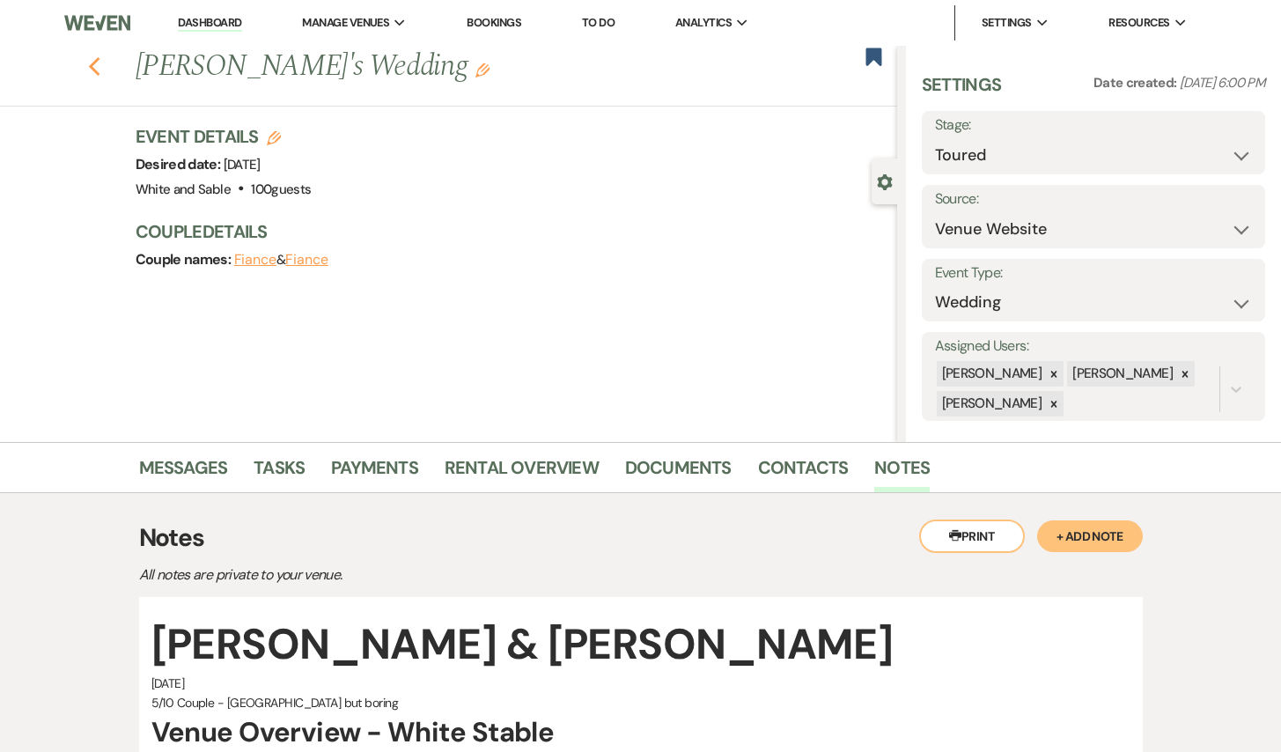
select select "2"
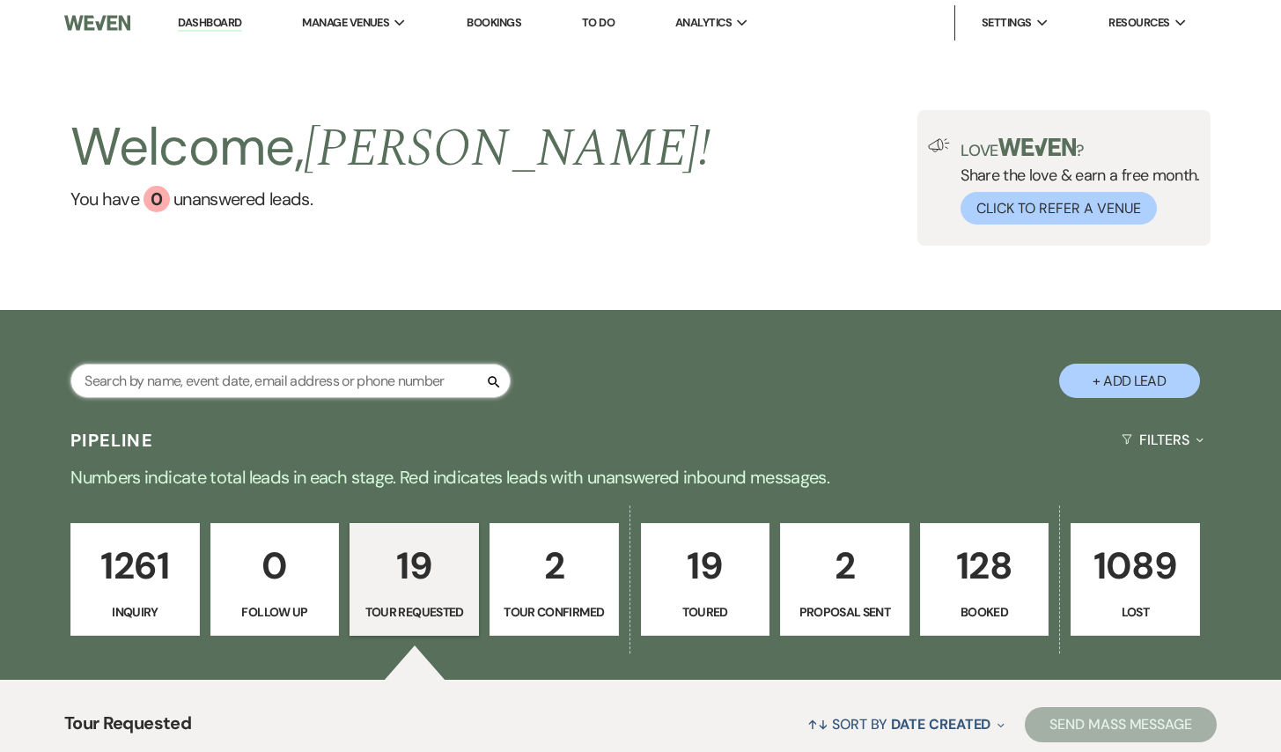
click at [293, 368] on input "text" at bounding box center [290, 381] width 440 height 34
type input "[PERSON_NAME]"
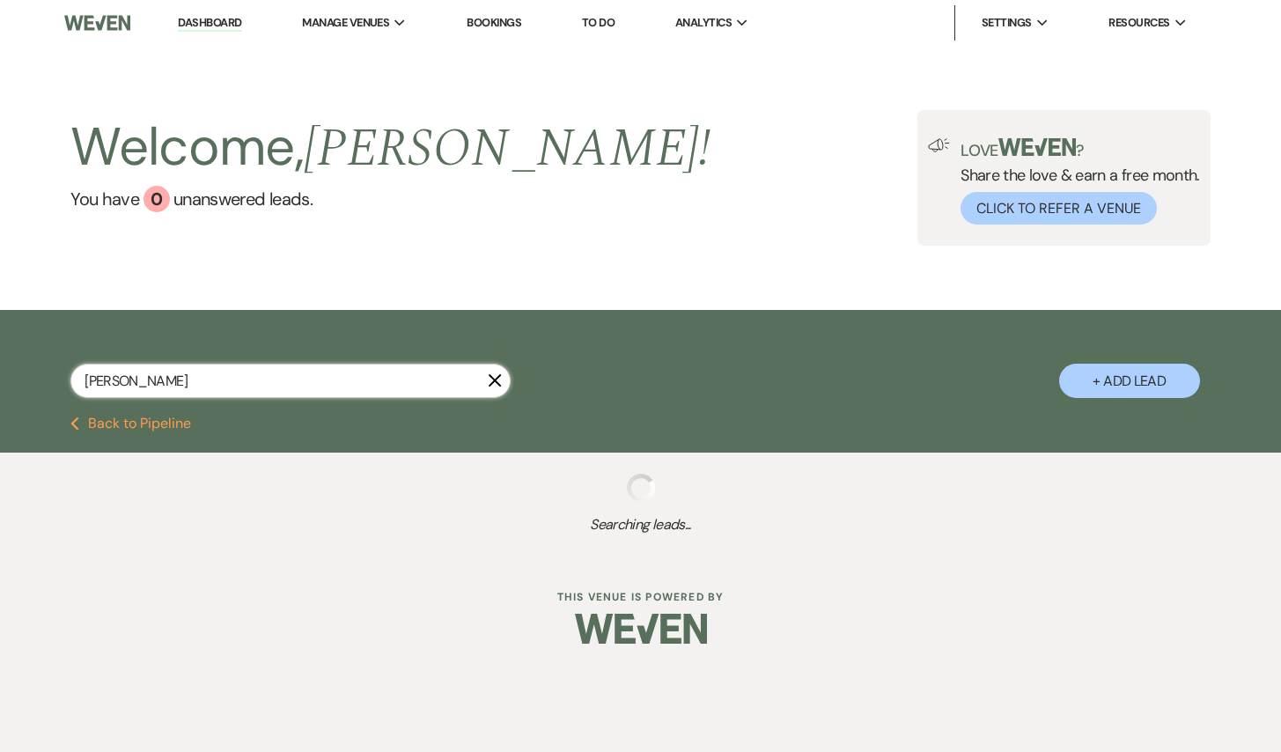
select select "8"
select select "6"
select select "8"
select select "5"
select select "8"
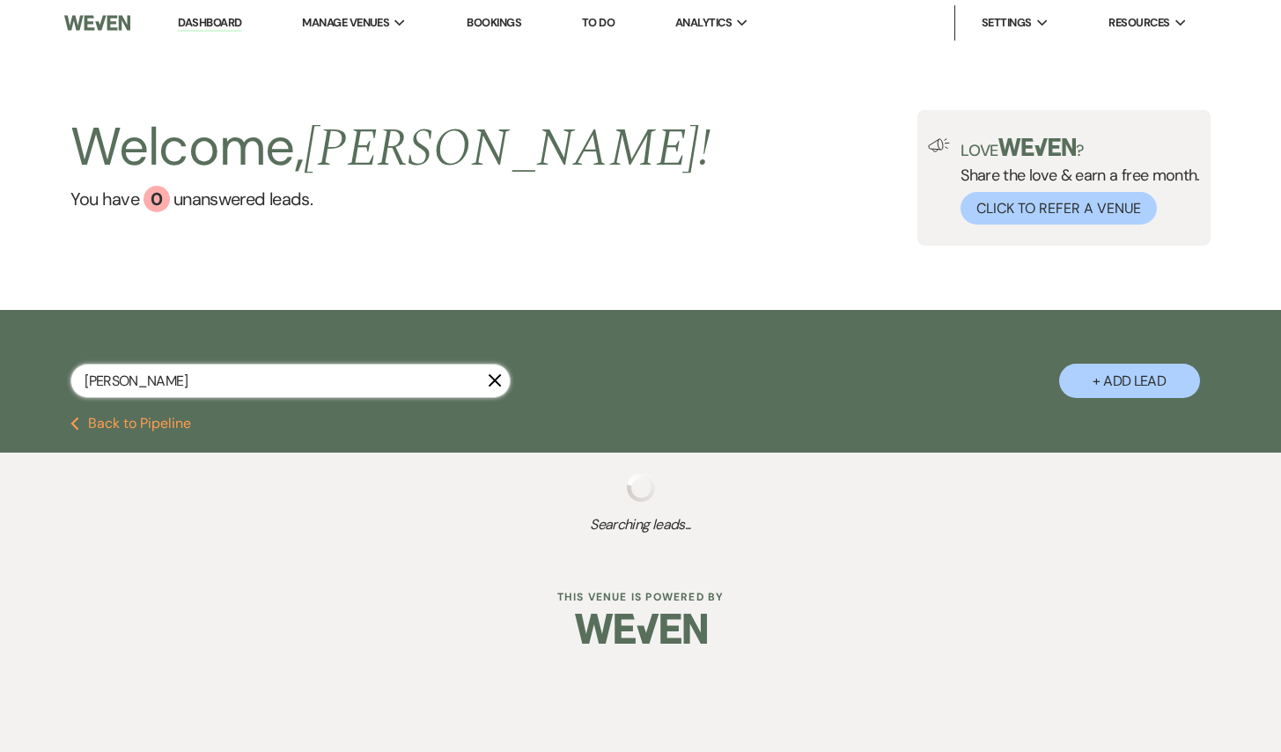
select select "6"
select select "8"
select select "5"
select select "8"
select select "5"
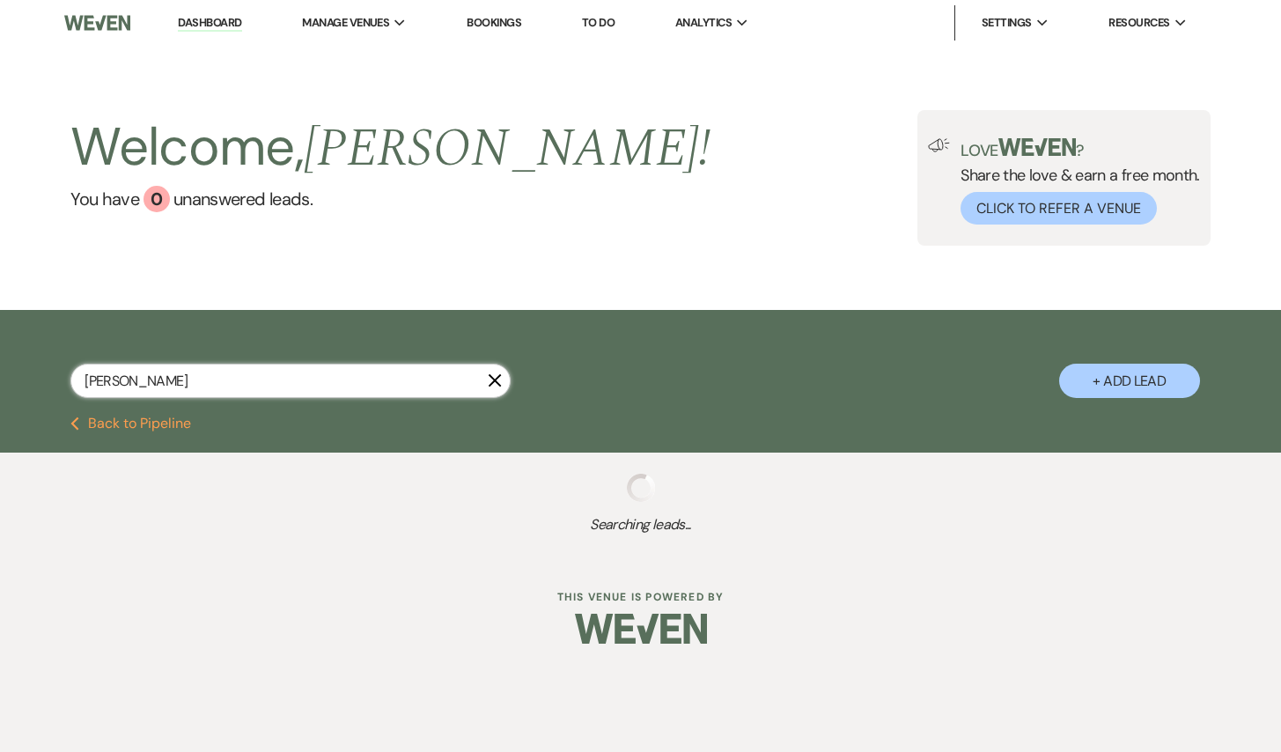
select select "8"
select select "5"
select select "8"
select select "5"
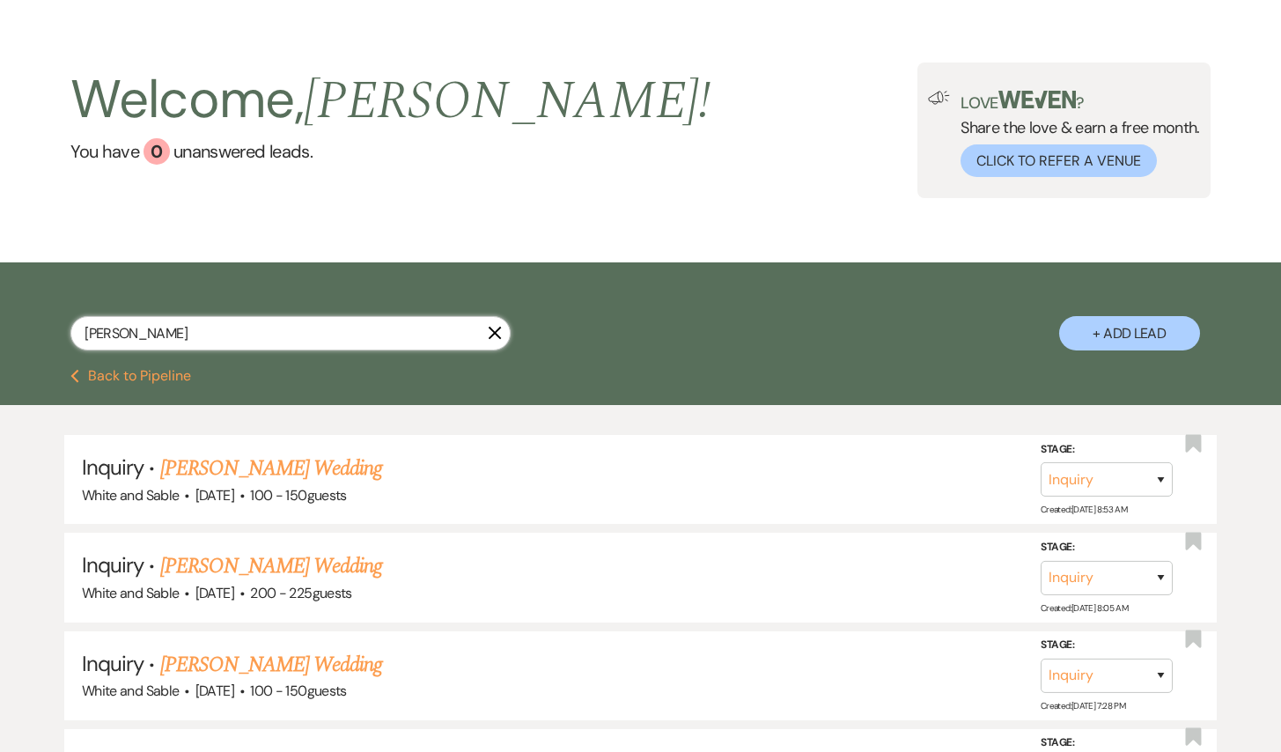
scroll to position [82, 0]
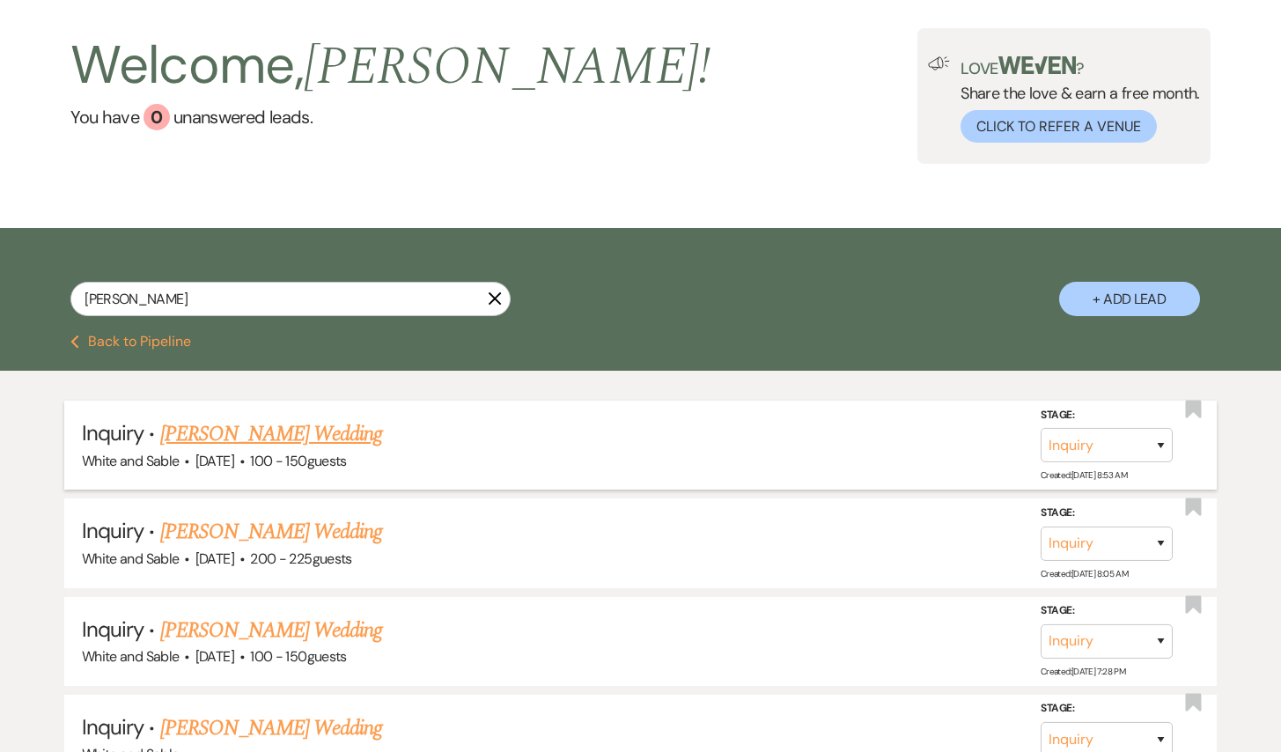
click at [332, 441] on link "[PERSON_NAME] Wedding" at bounding box center [271, 434] width 223 height 32
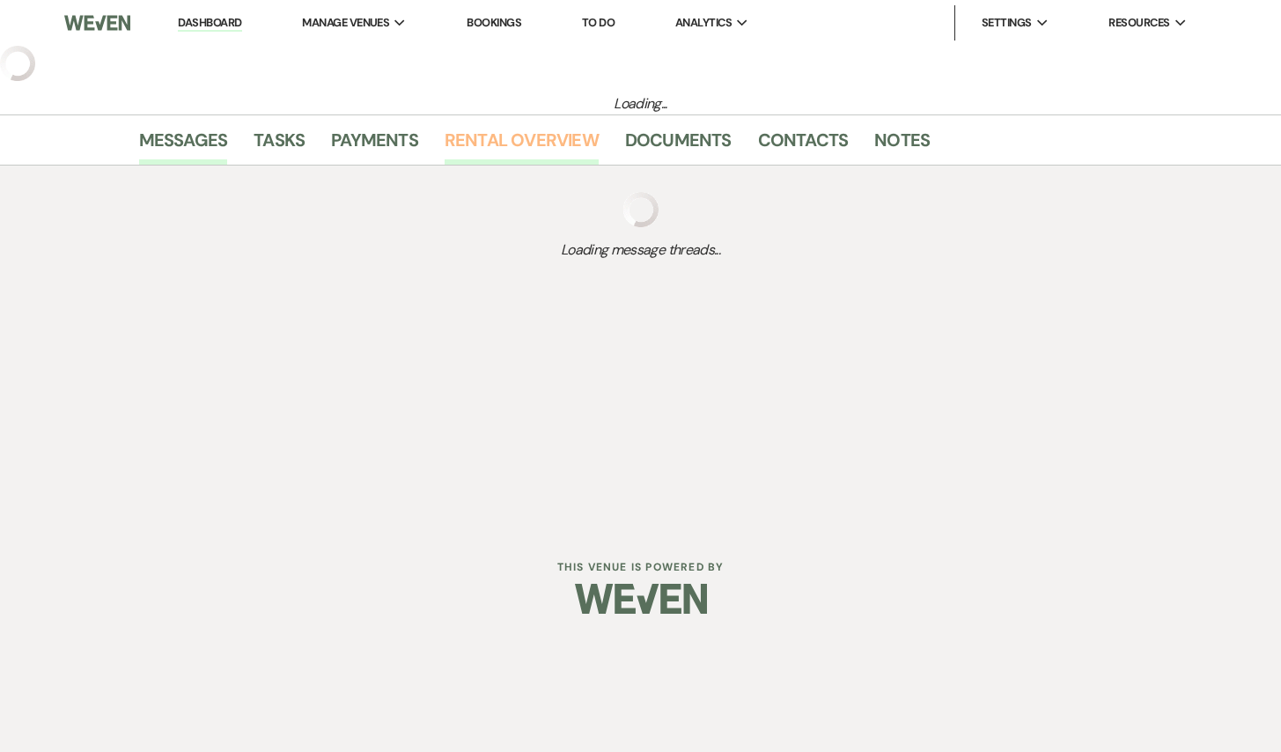
select select "5"
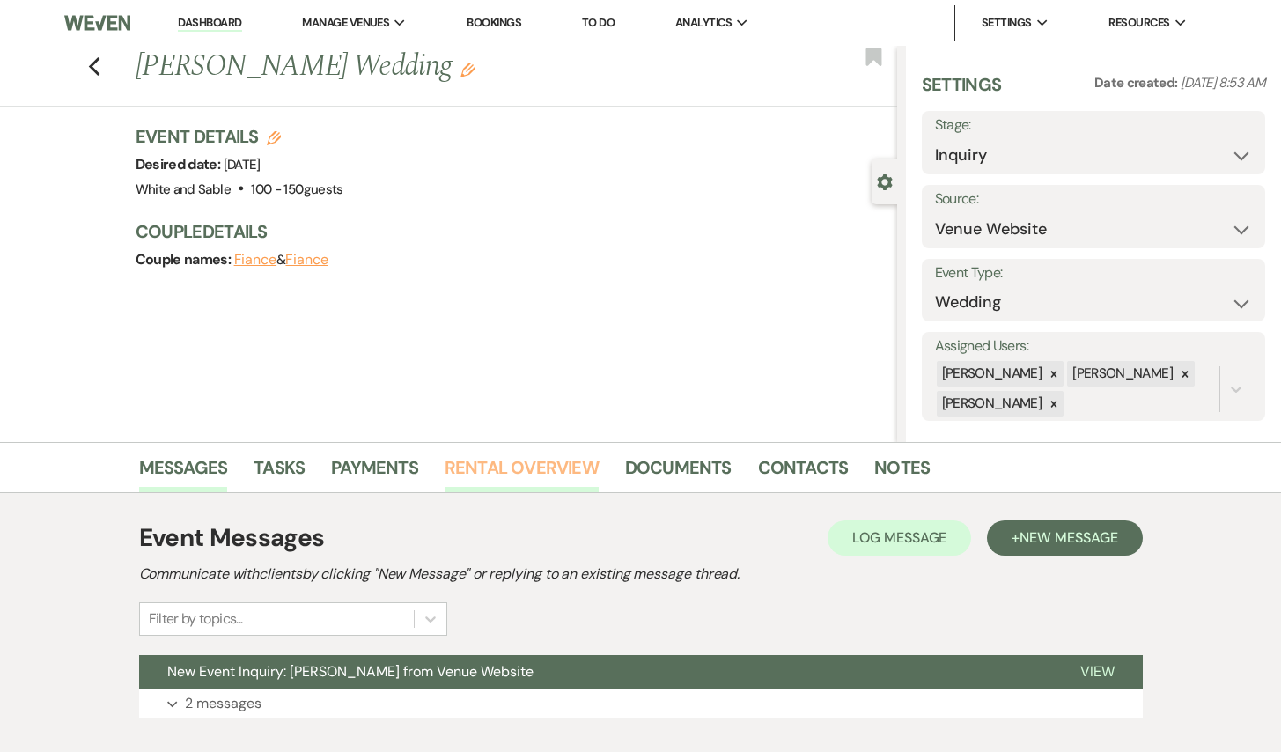
scroll to position [106, 0]
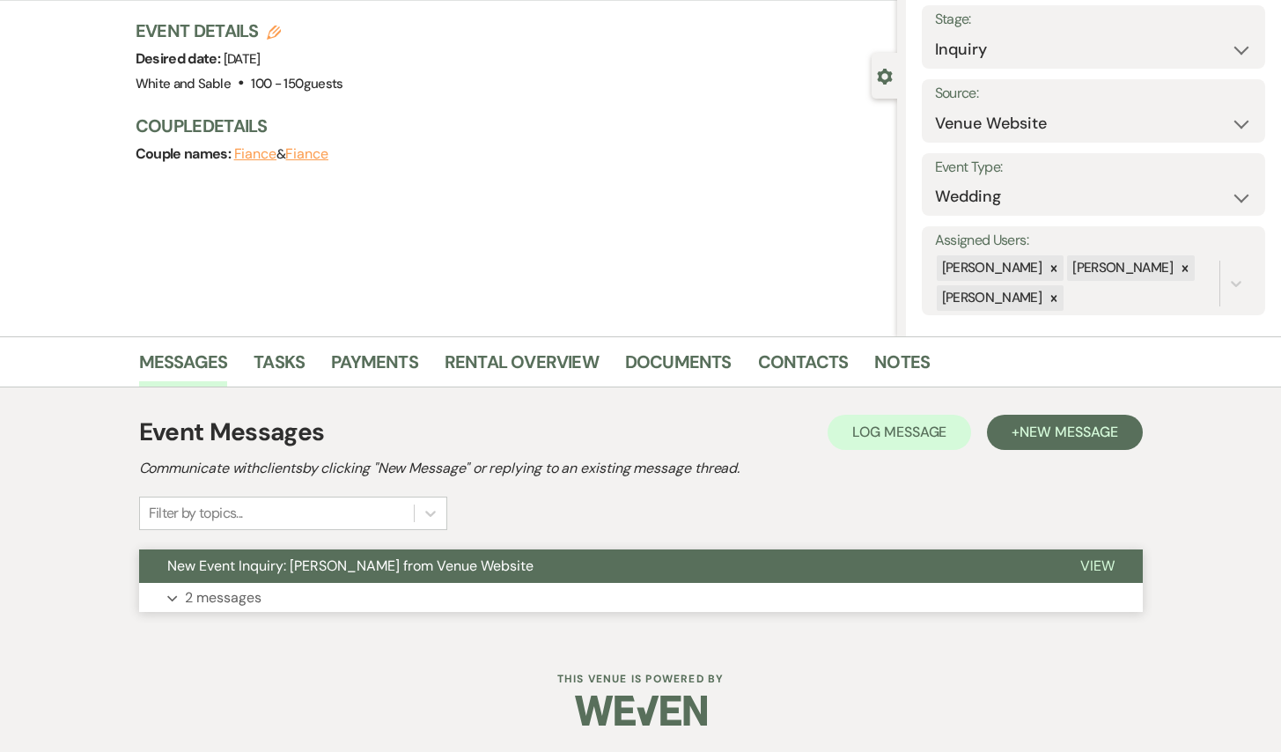
click at [447, 565] on span "New Event Inquiry: [PERSON_NAME] from Venue Website" at bounding box center [350, 566] width 366 height 18
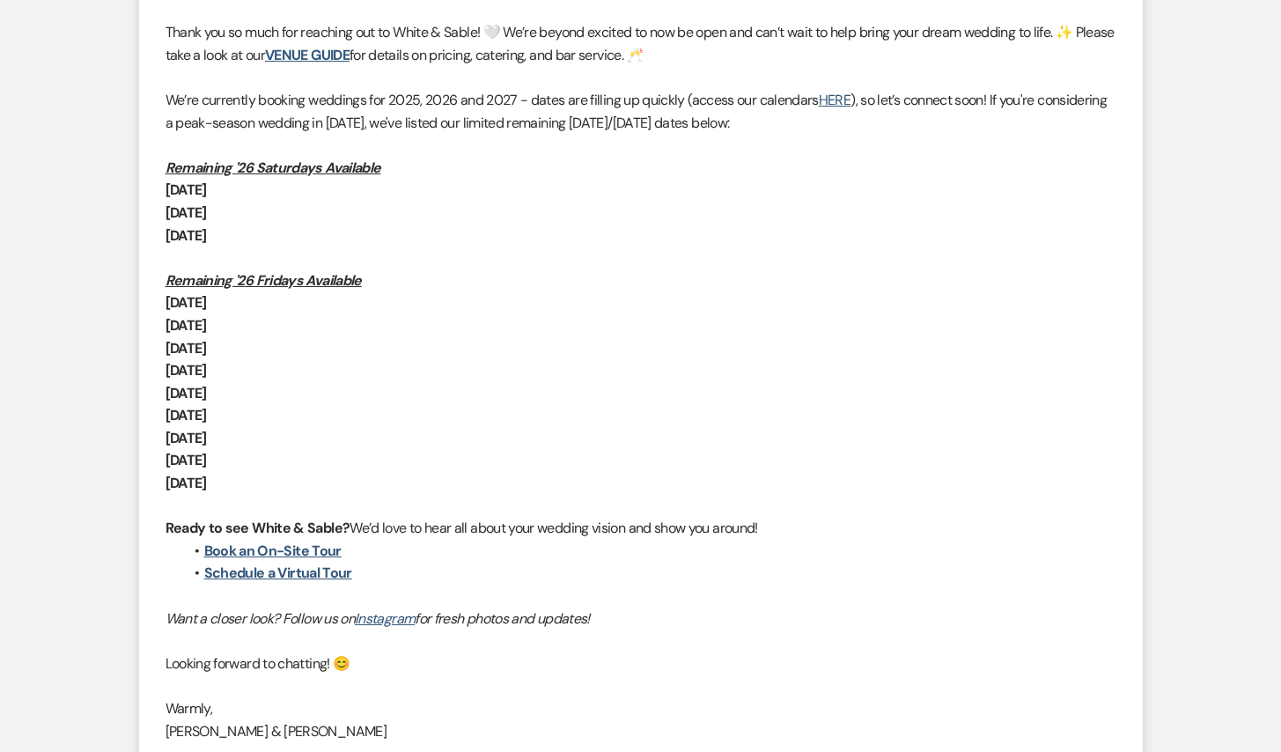
scroll to position [1271, 0]
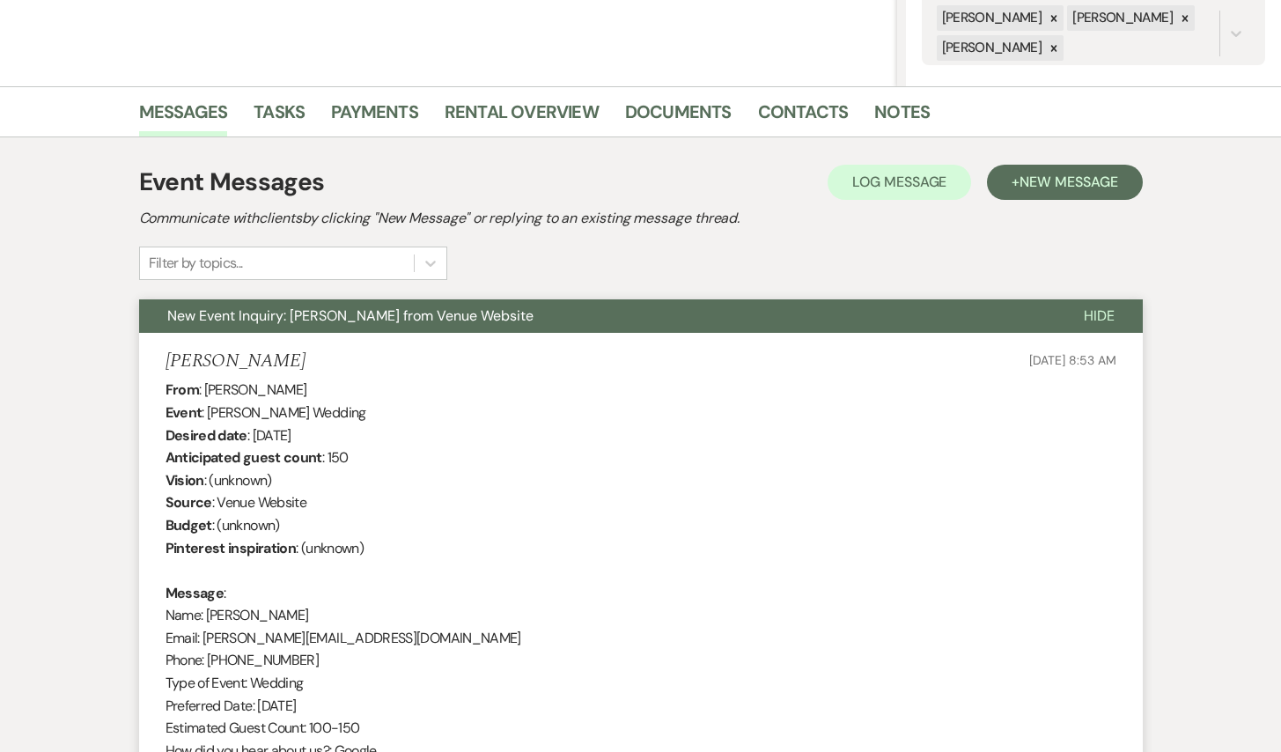
click at [961, 322] on button "New Event Inquiry: [PERSON_NAME] from Venue Website" at bounding box center [597, 315] width 917 height 33
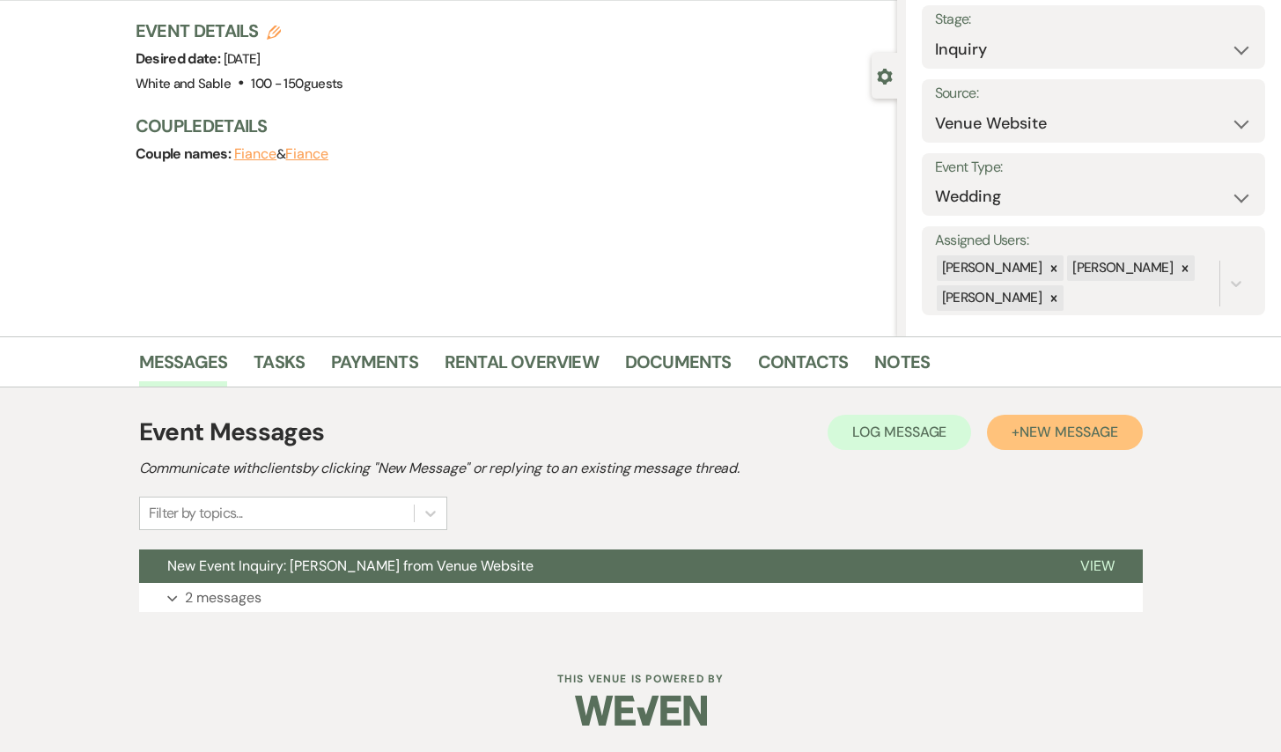
click at [1058, 444] on button "+ New Message" at bounding box center [1064, 432] width 155 height 35
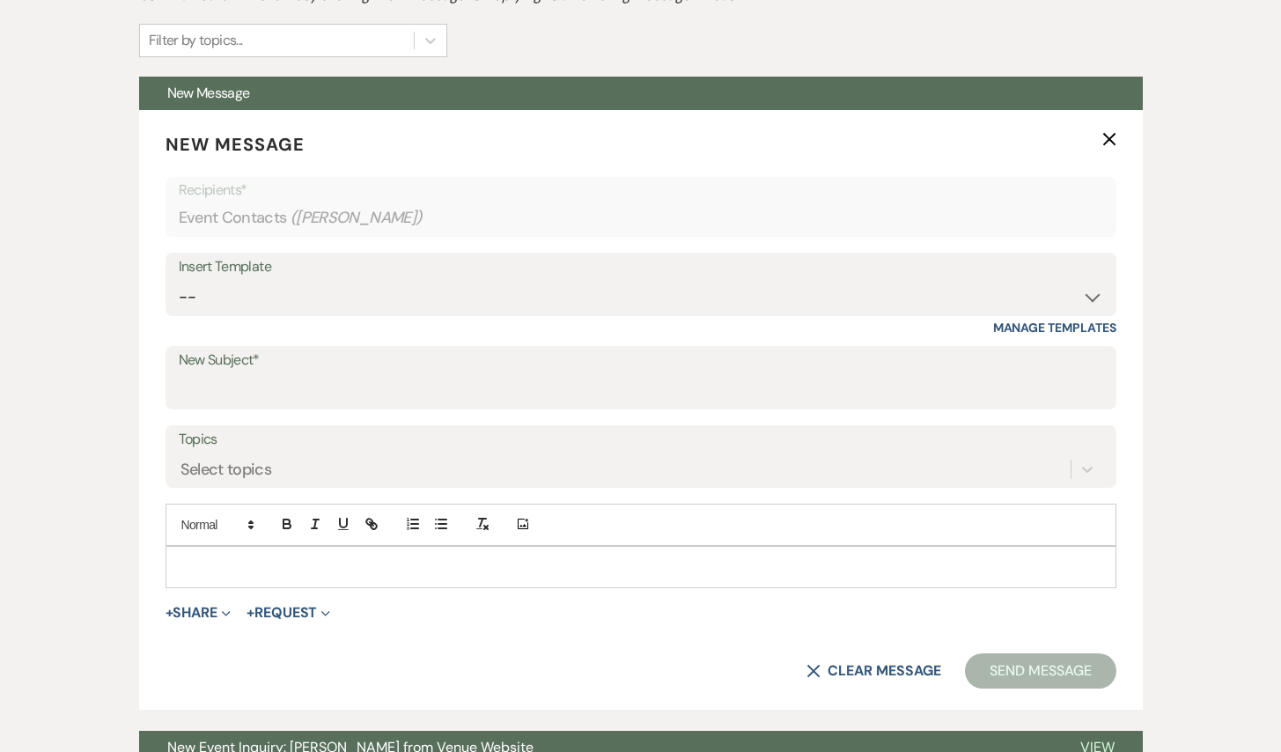
scroll to position [641, 0]
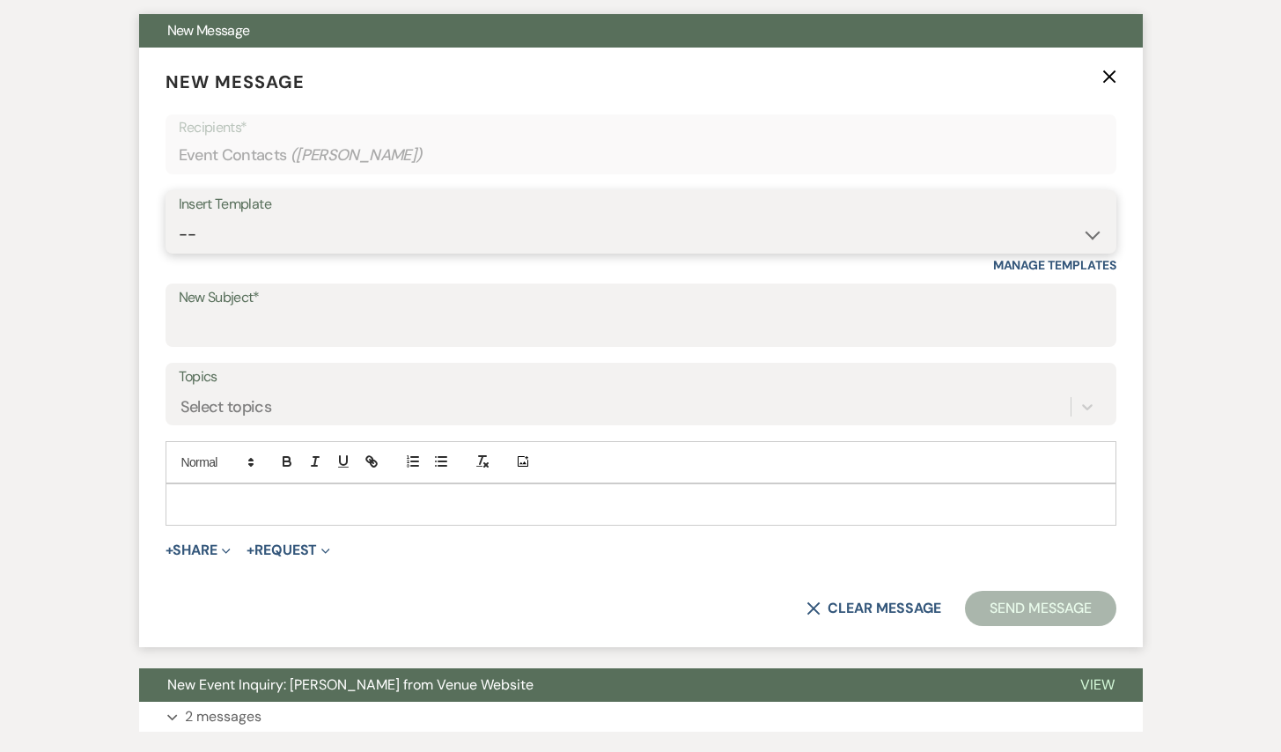
click at [426, 250] on select "-- Inquiry Response (Venue Guide) Schedule - Venue Tour Appt Confirmation Sched…" at bounding box center [641, 235] width 925 height 34
select select "4647"
click at [179, 218] on select "-- Inquiry Response (Venue Guide) Schedule - Venue Tour Appt Confirmation Sched…" at bounding box center [641, 235] width 925 height 34
type input "Your Upcoming Tour at White & Sable!"
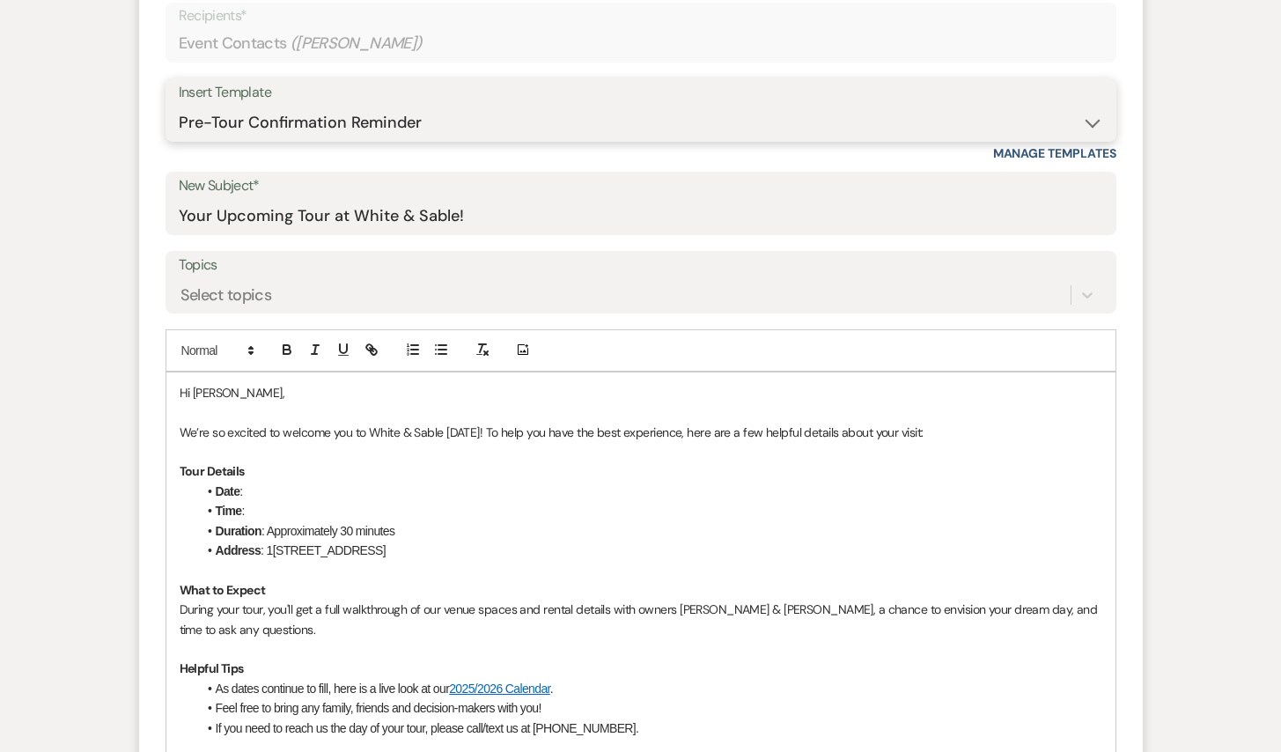
scroll to position [894, 0]
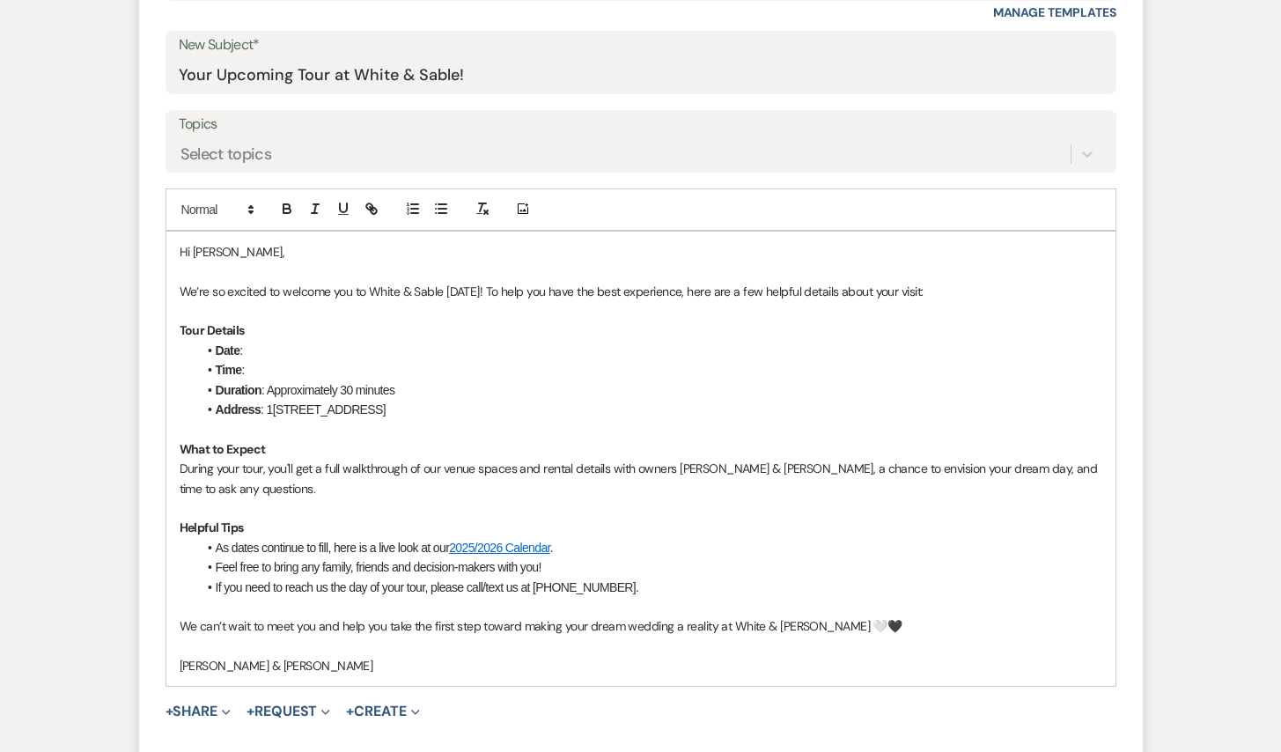
click at [470, 284] on p "We’re so excited to welcome you to White & Sable [DATE]! To help you have the b…" at bounding box center [641, 291] width 923 height 19
click at [416, 277] on p at bounding box center [641, 271] width 923 height 19
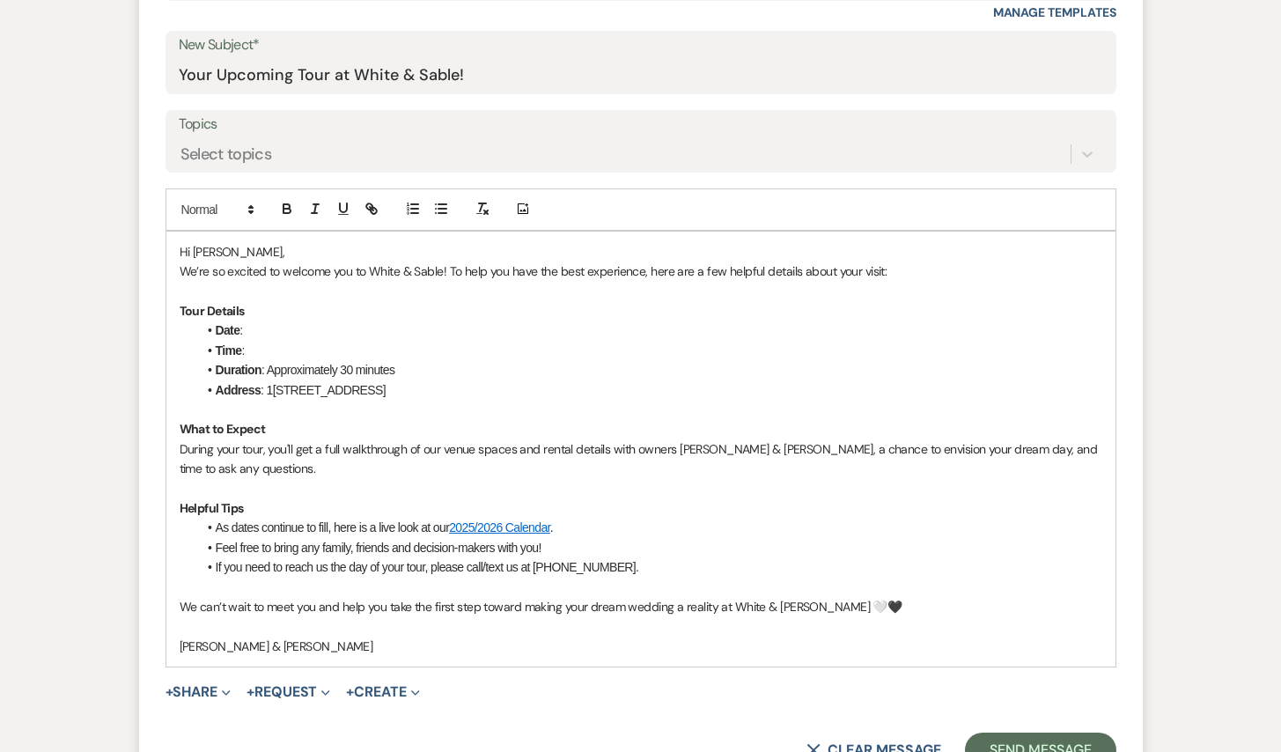
click at [269, 333] on li "Date :" at bounding box center [649, 330] width 905 height 19
click at [260, 347] on li "Time :" at bounding box center [649, 350] width 905 height 19
drag, startPoint x: 472, startPoint y: 344, endPoint x: 288, endPoint y: 348, distance: 184.1
click at [288, 348] on li "Time : 6:30pm - [DATE]" at bounding box center [649, 350] width 905 height 19
drag, startPoint x: 294, startPoint y: 331, endPoint x: 247, endPoint y: 328, distance: 47.6
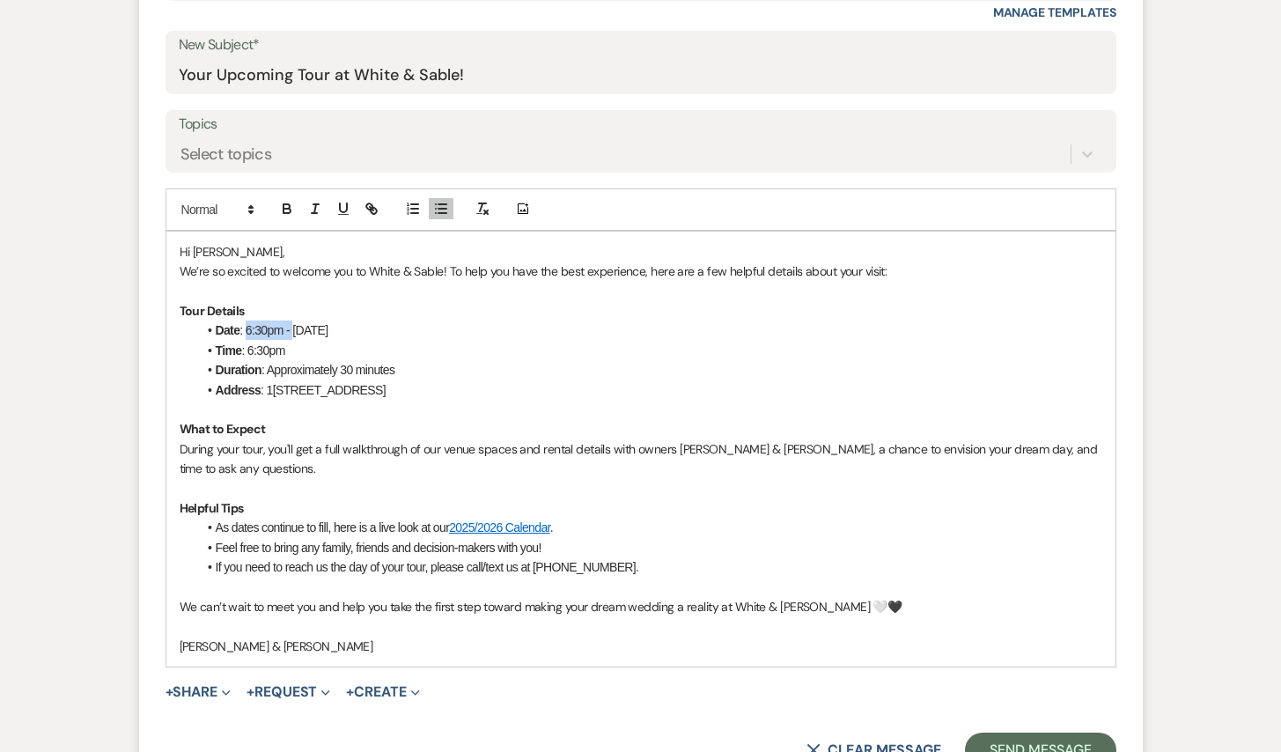
click at [247, 328] on li "Date : 6:30pm - [DATE]" at bounding box center [649, 330] width 905 height 19
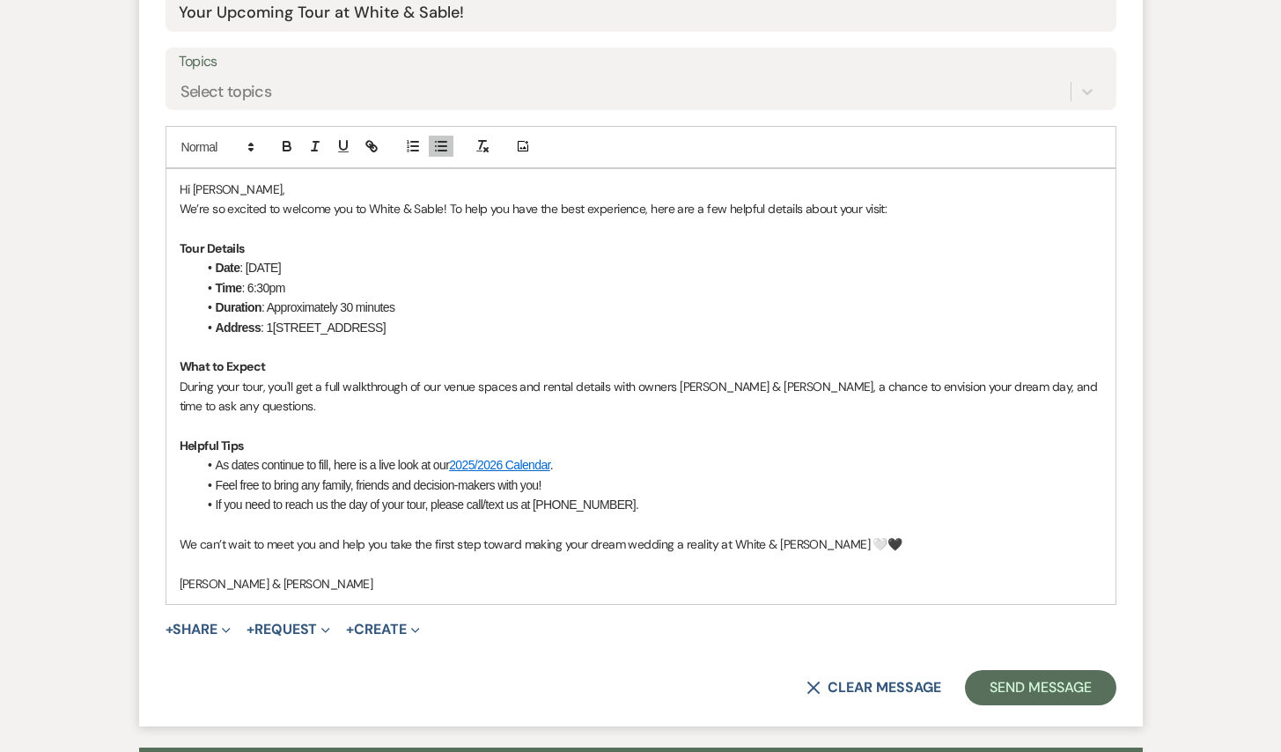
scroll to position [961, 0]
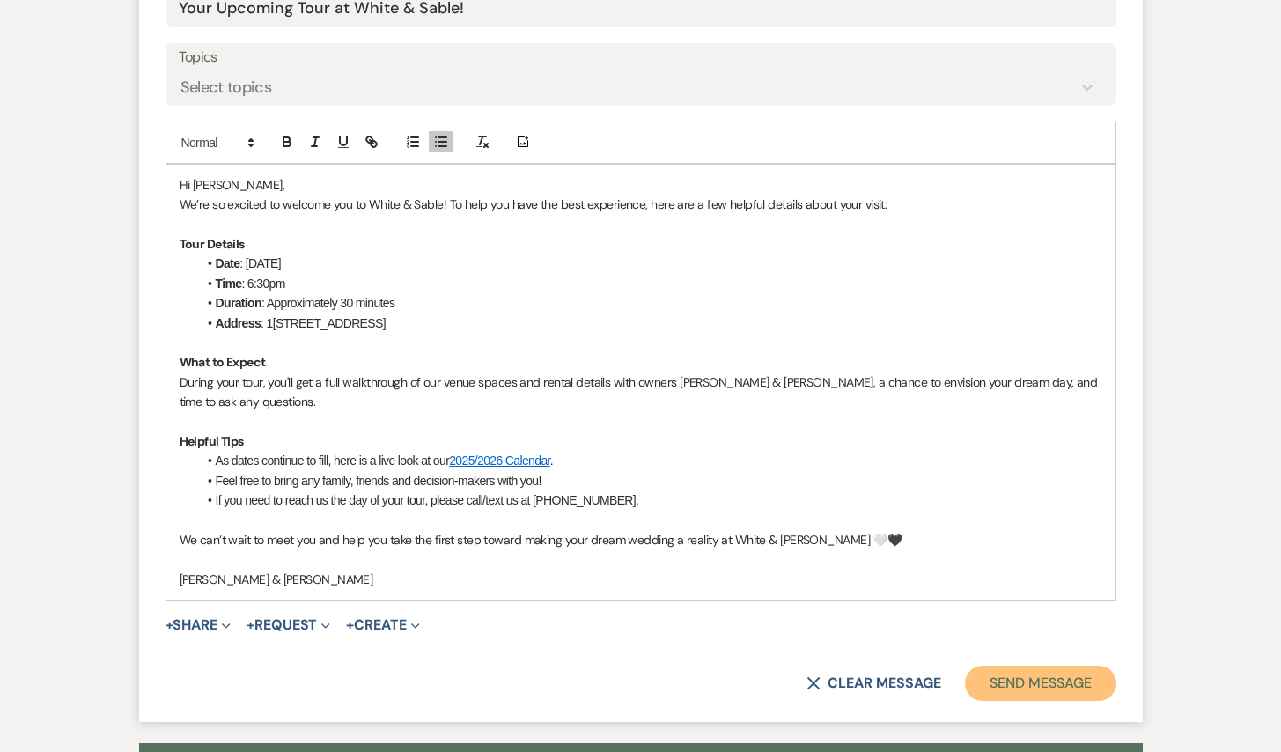
click at [1021, 684] on button "Send Message" at bounding box center [1040, 683] width 151 height 35
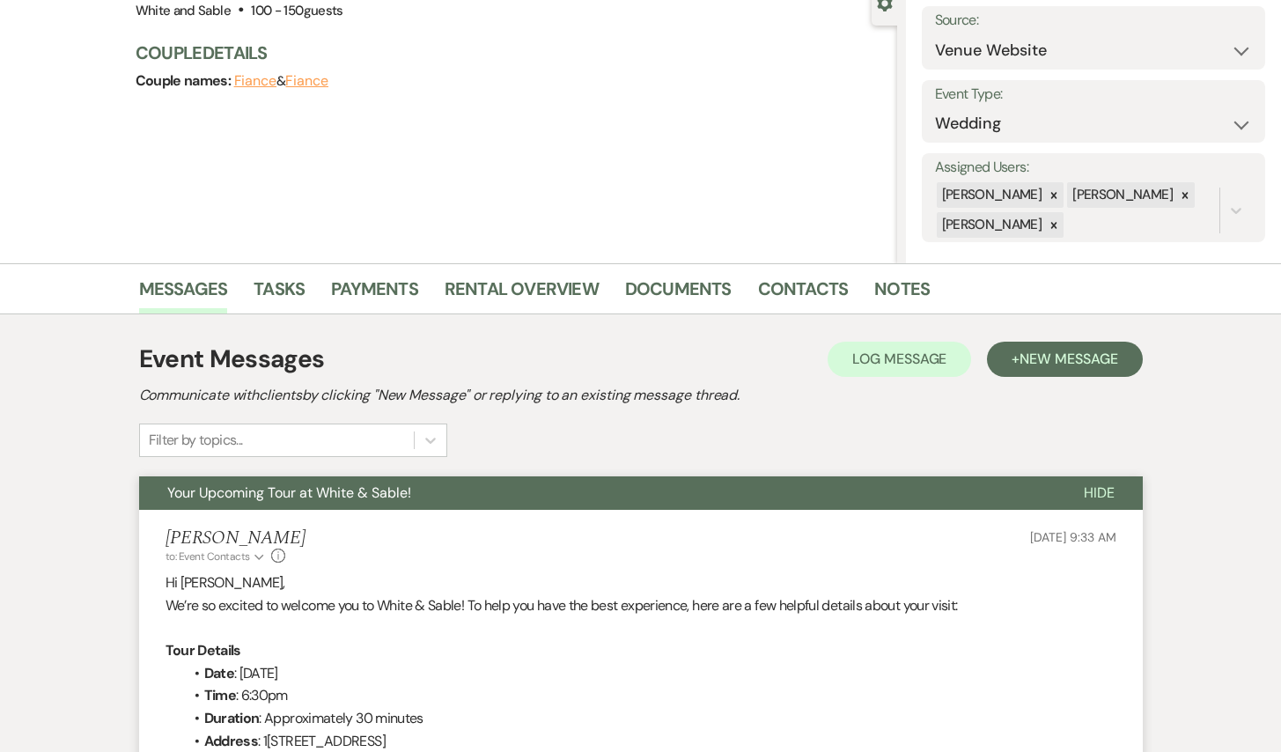
scroll to position [0, 0]
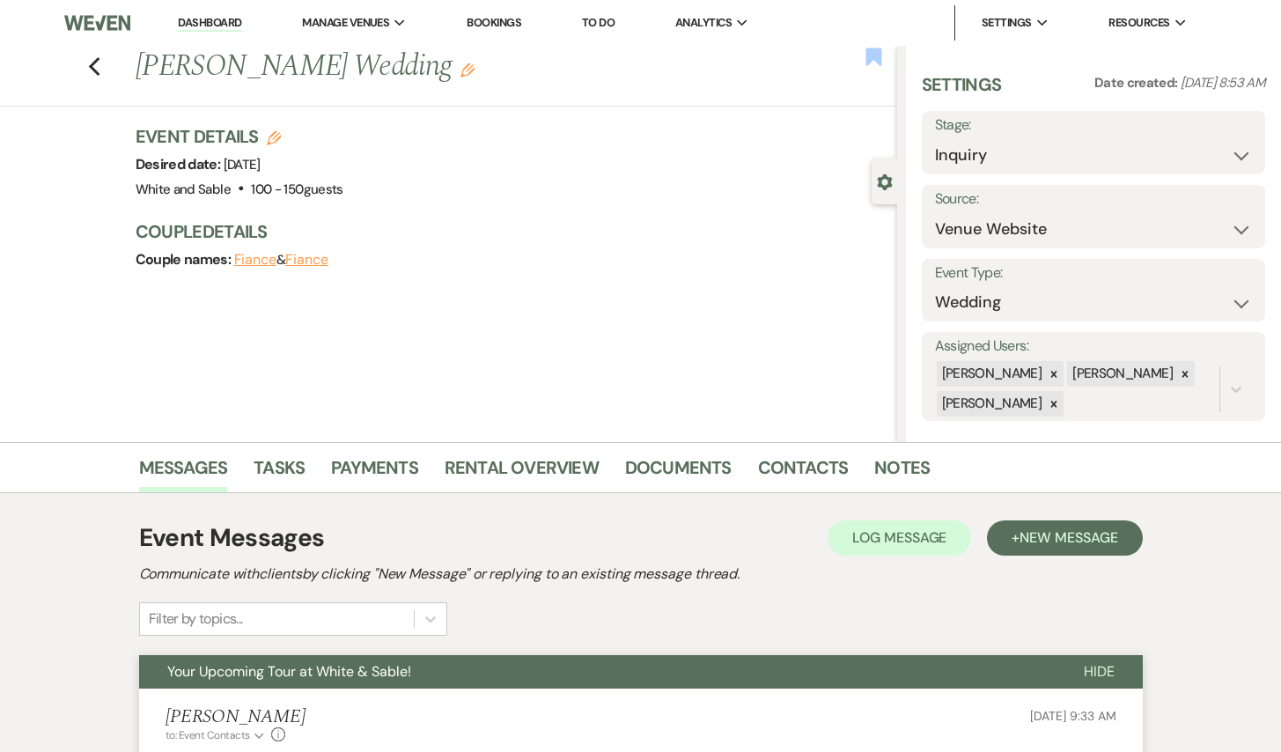
click at [874, 55] on use "button" at bounding box center [874, 57] width 16 height 18
click at [976, 152] on select "Inquiry Follow Up Tour Requested Tour Confirmed Toured Proposal Sent Booked Lost" at bounding box center [1094, 155] width 318 height 34
select select "2"
click at [935, 138] on select "Inquiry Follow Up Tour Requested Tour Confirmed Toured Proposal Sent Booked Lost" at bounding box center [1094, 155] width 318 height 34
click at [1235, 137] on button "Save" at bounding box center [1230, 142] width 70 height 35
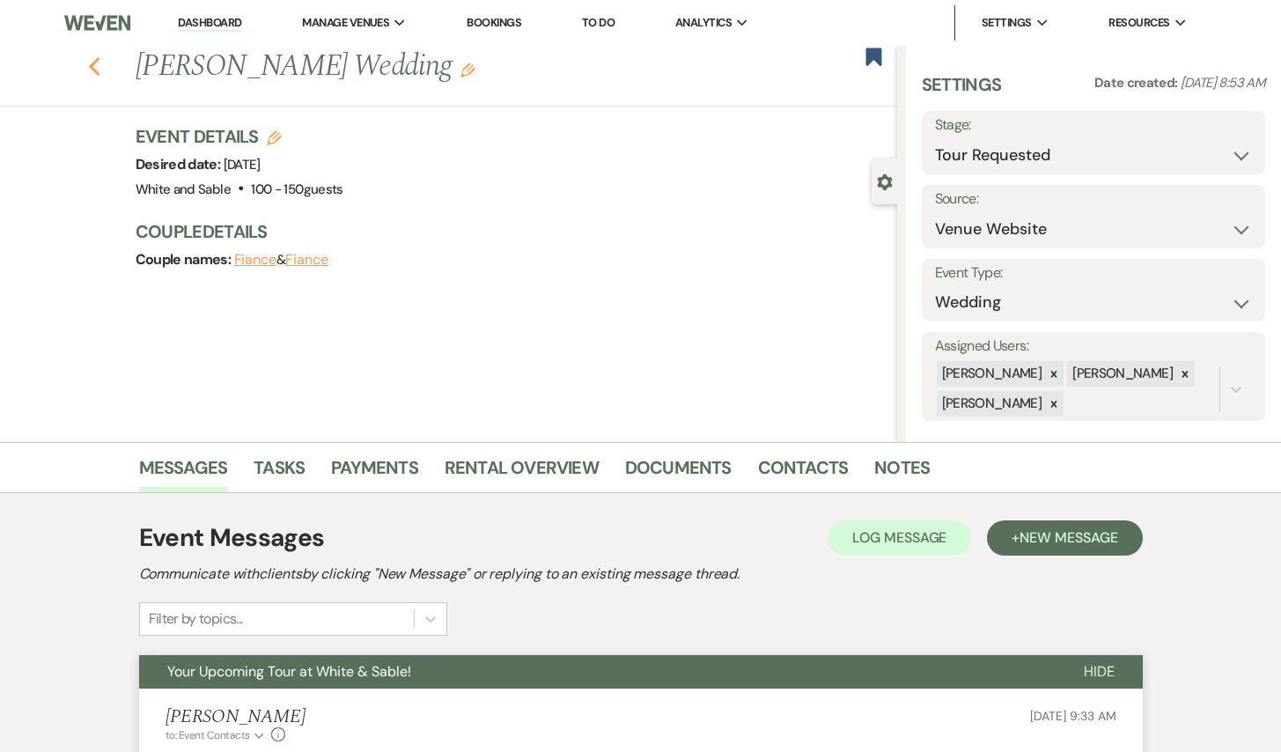
click at [100, 72] on icon "Previous" at bounding box center [94, 66] width 13 height 21
select select "2"
select select "8"
select select "6"
select select "8"
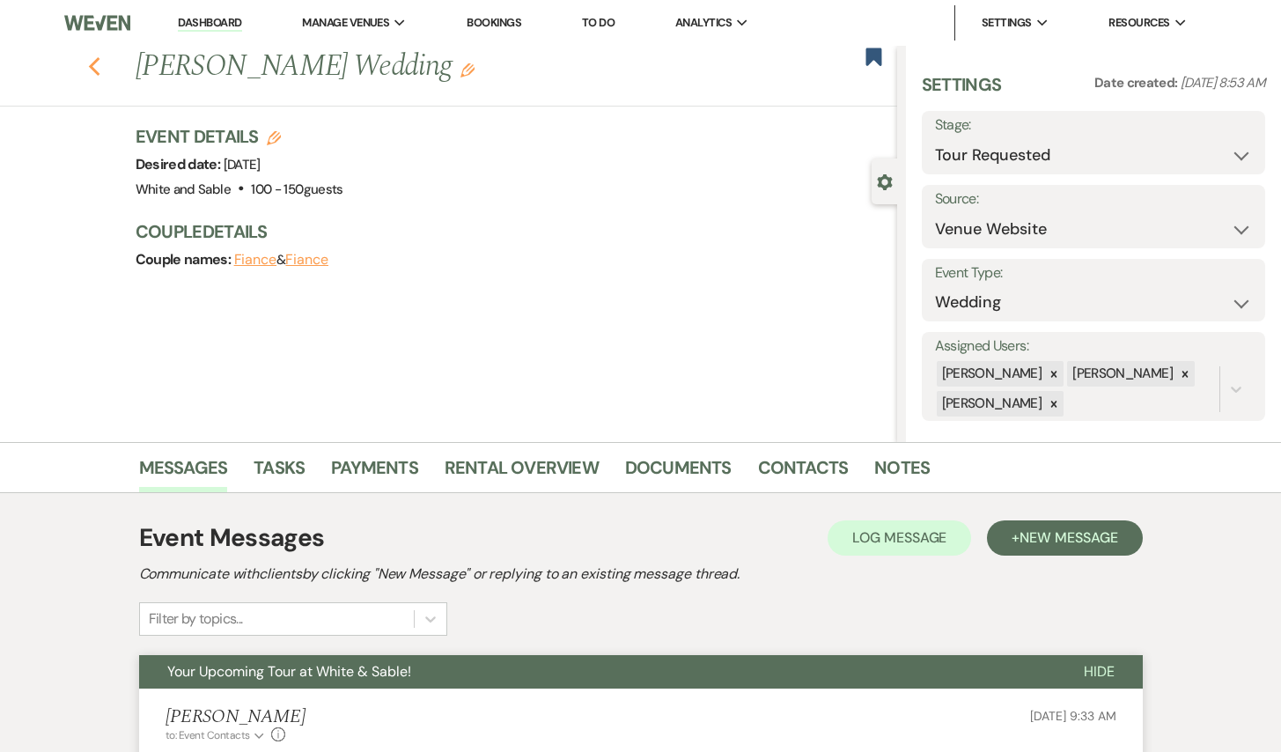
select select "5"
select select "8"
select select "6"
select select "8"
select select "5"
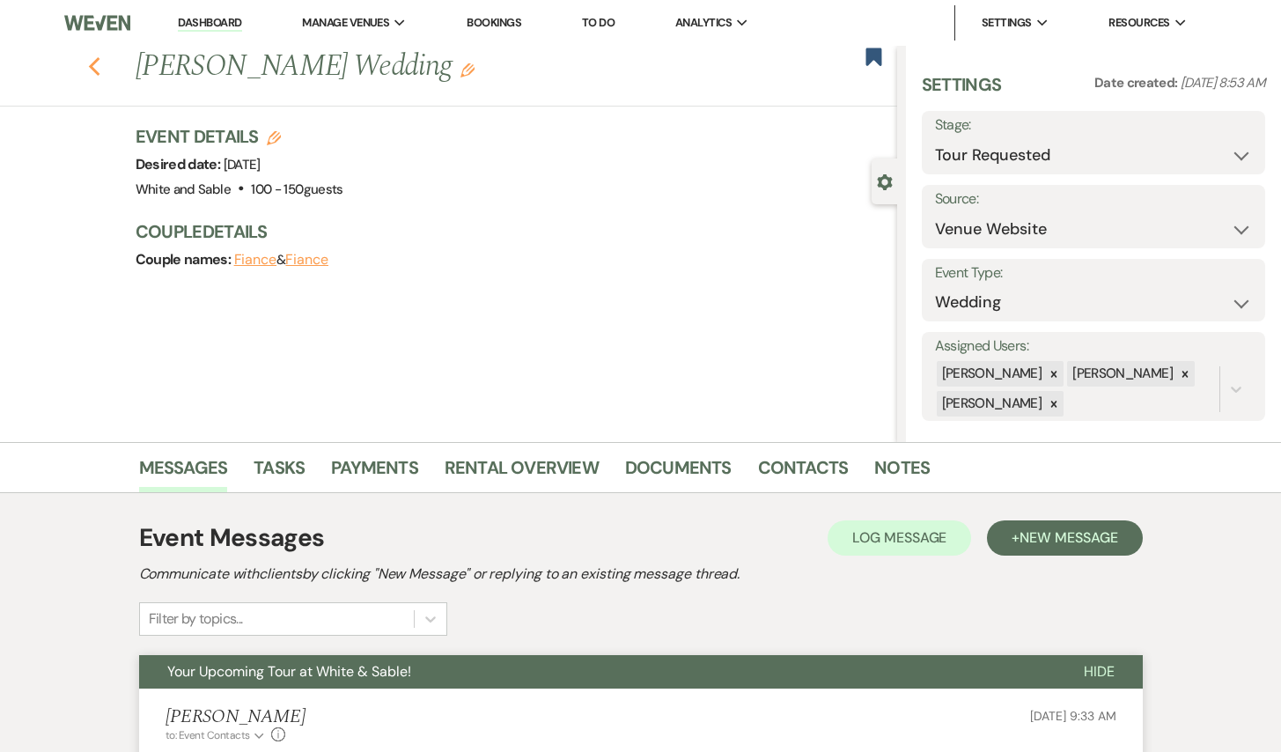
select select "8"
select select "5"
select select "8"
select select "5"
select select "8"
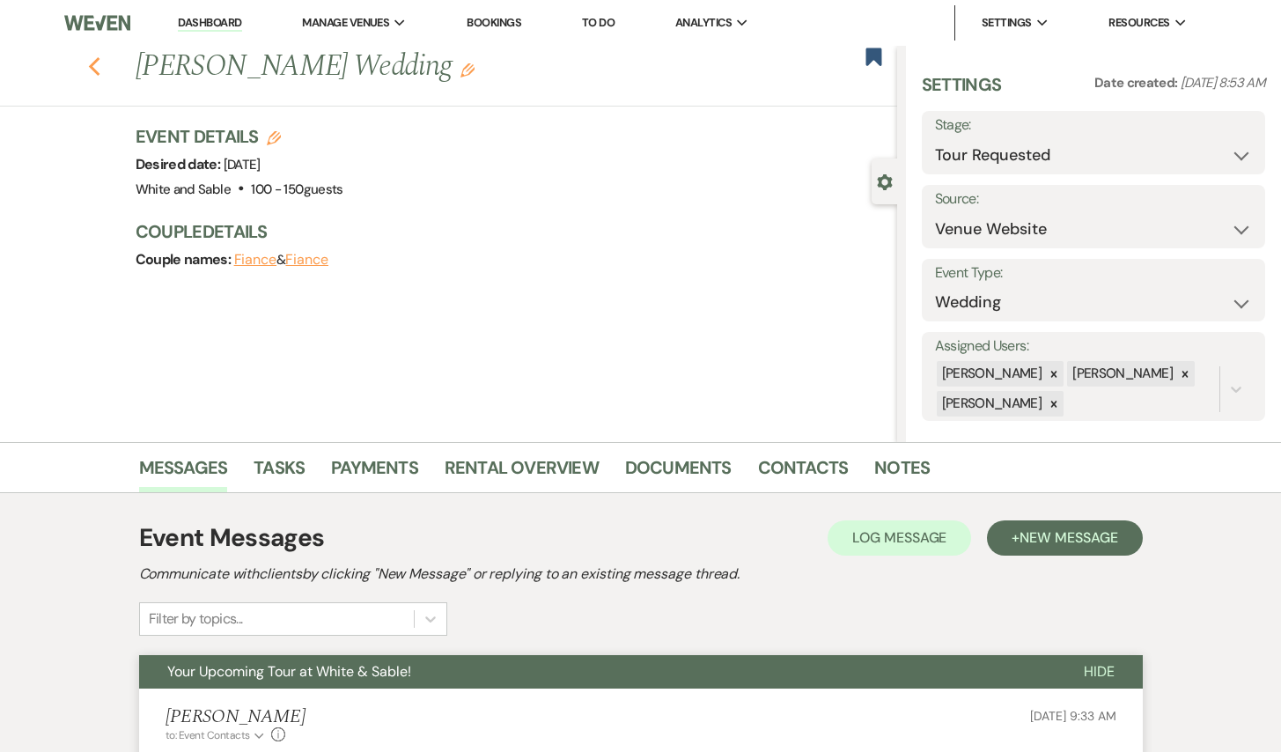
select select "5"
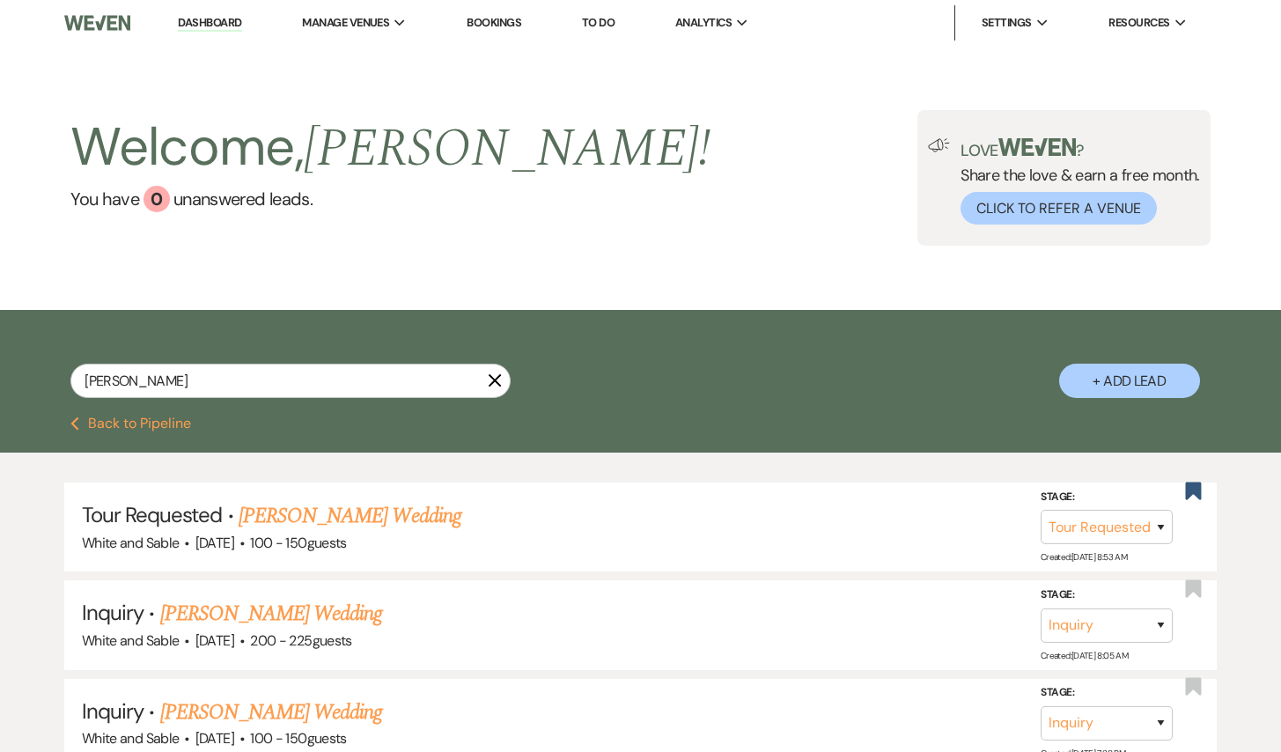
click at [218, 27] on link "Dashboard" at bounding box center [209, 23] width 63 height 17
select select "2"
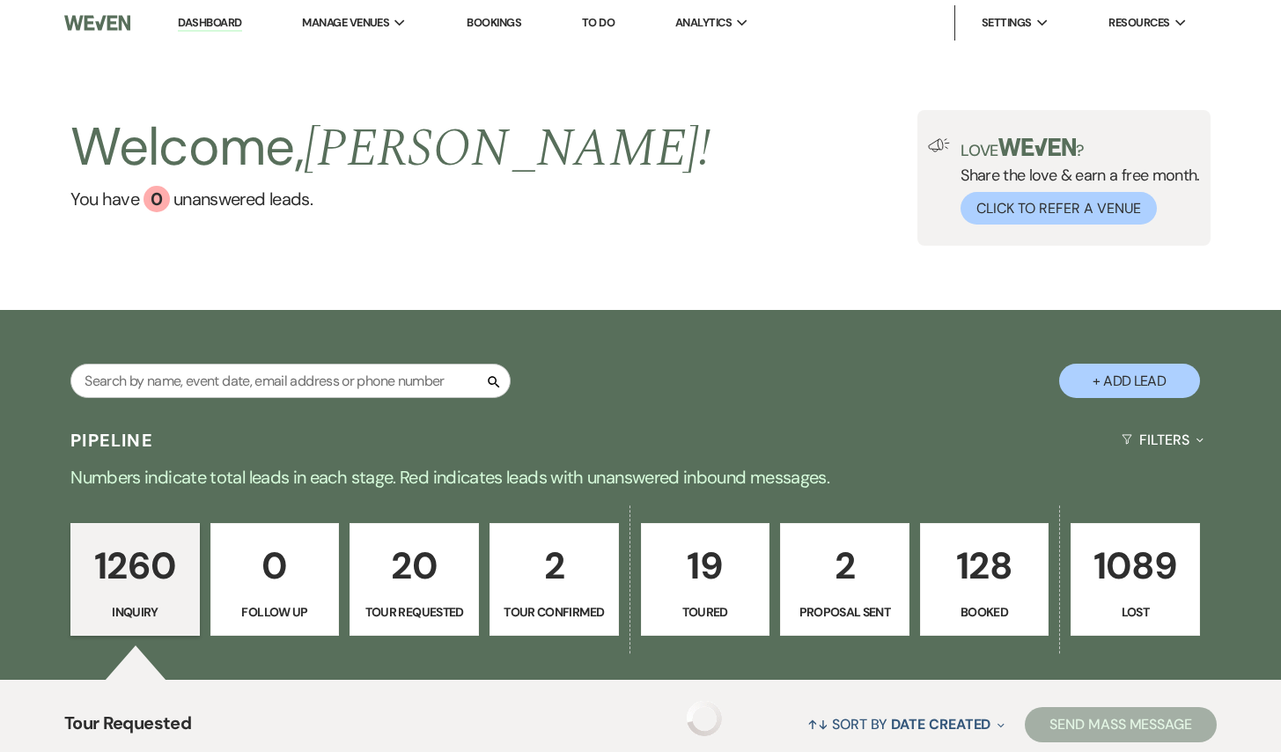
click at [437, 603] on p "Tour Requested" at bounding box center [414, 611] width 107 height 19
select select "2"
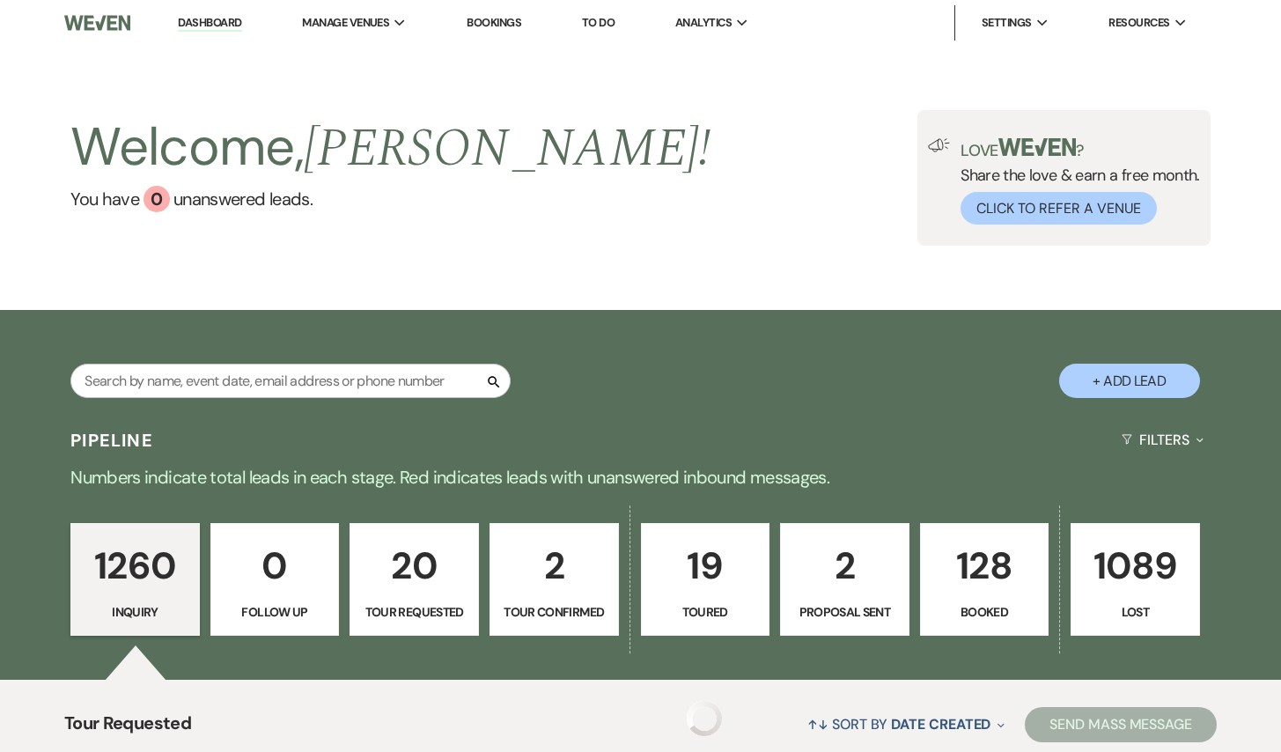
select select "2"
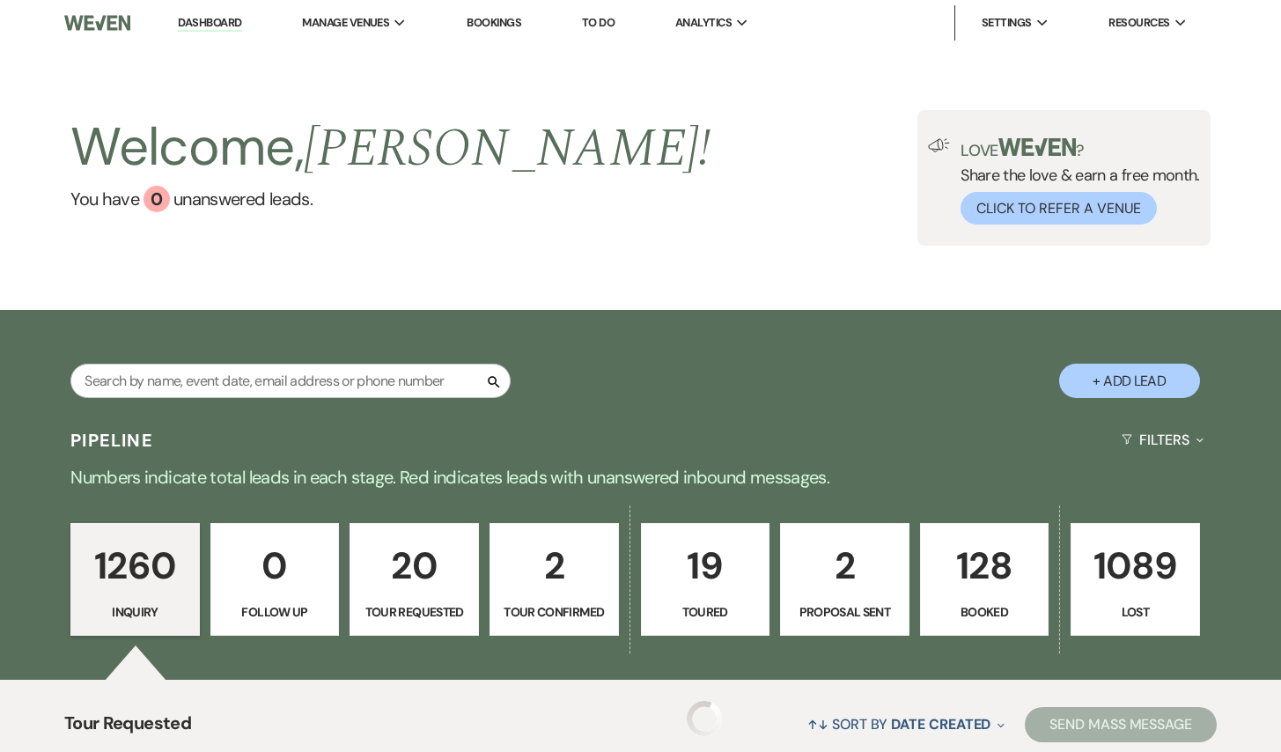
select select "2"
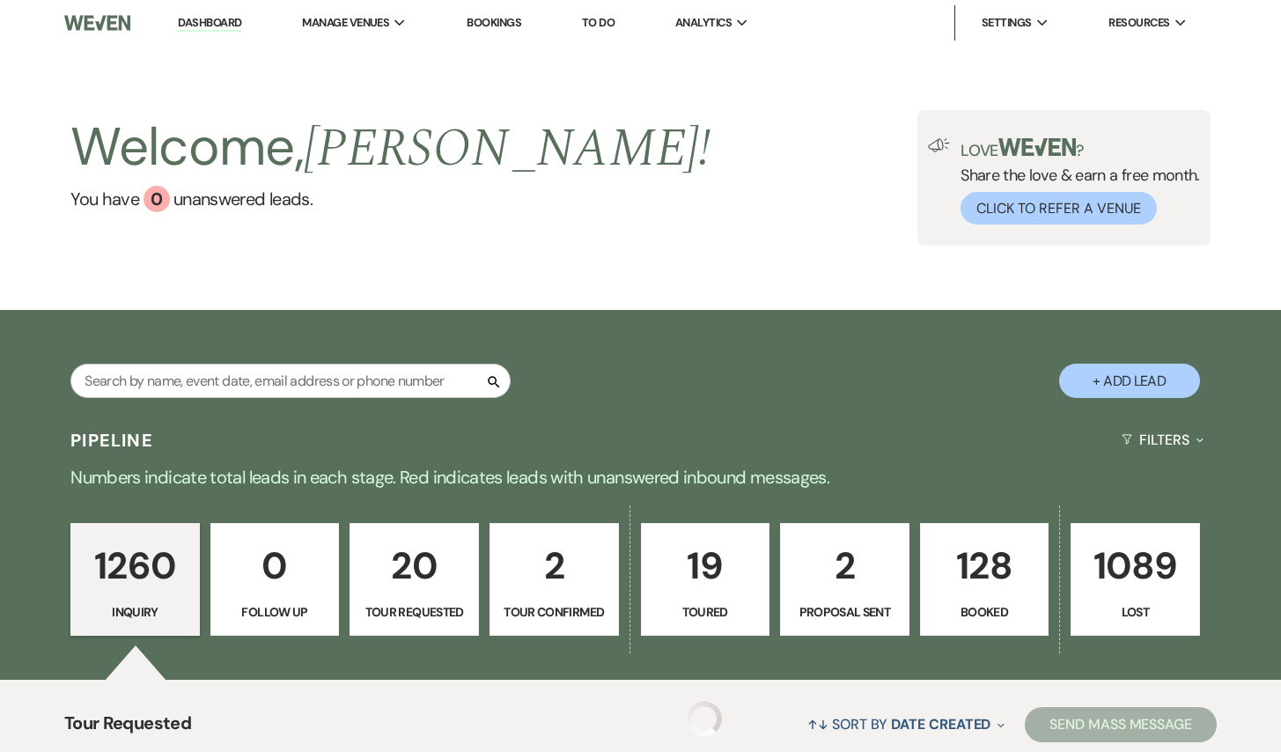
select select "2"
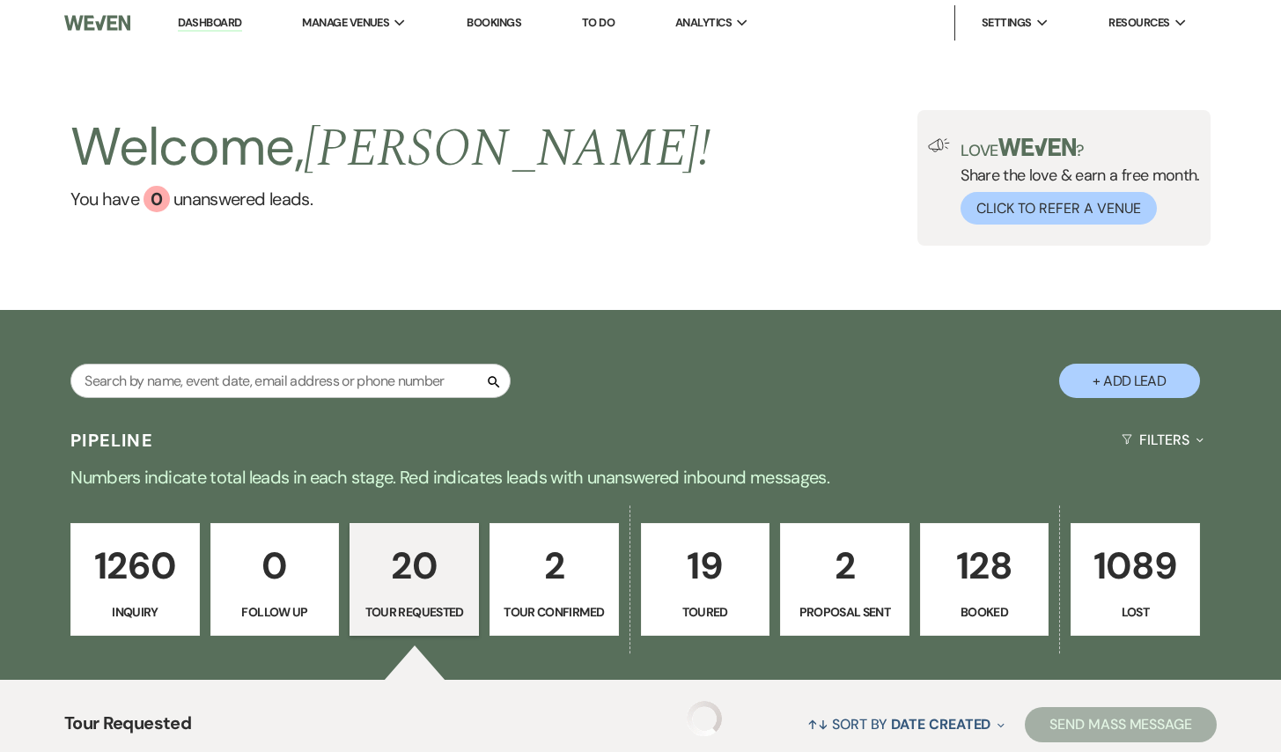
select select "2"
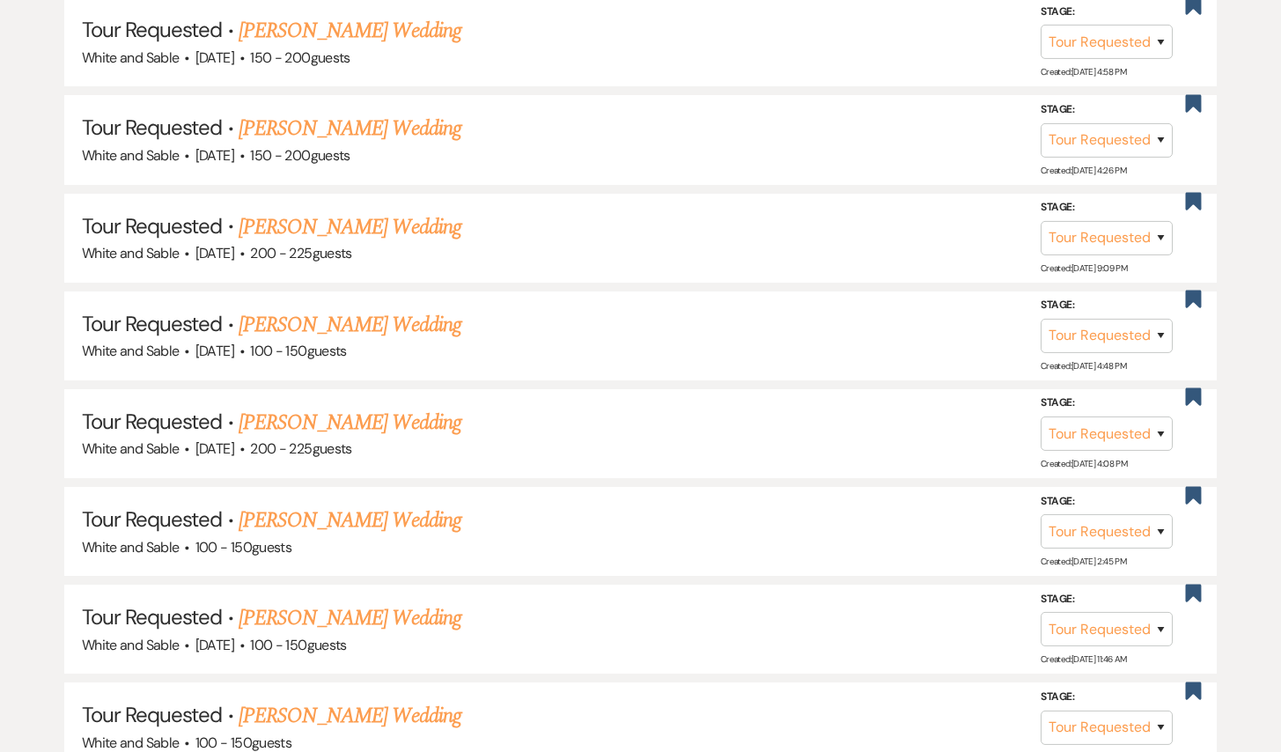
scroll to position [1919, 0]
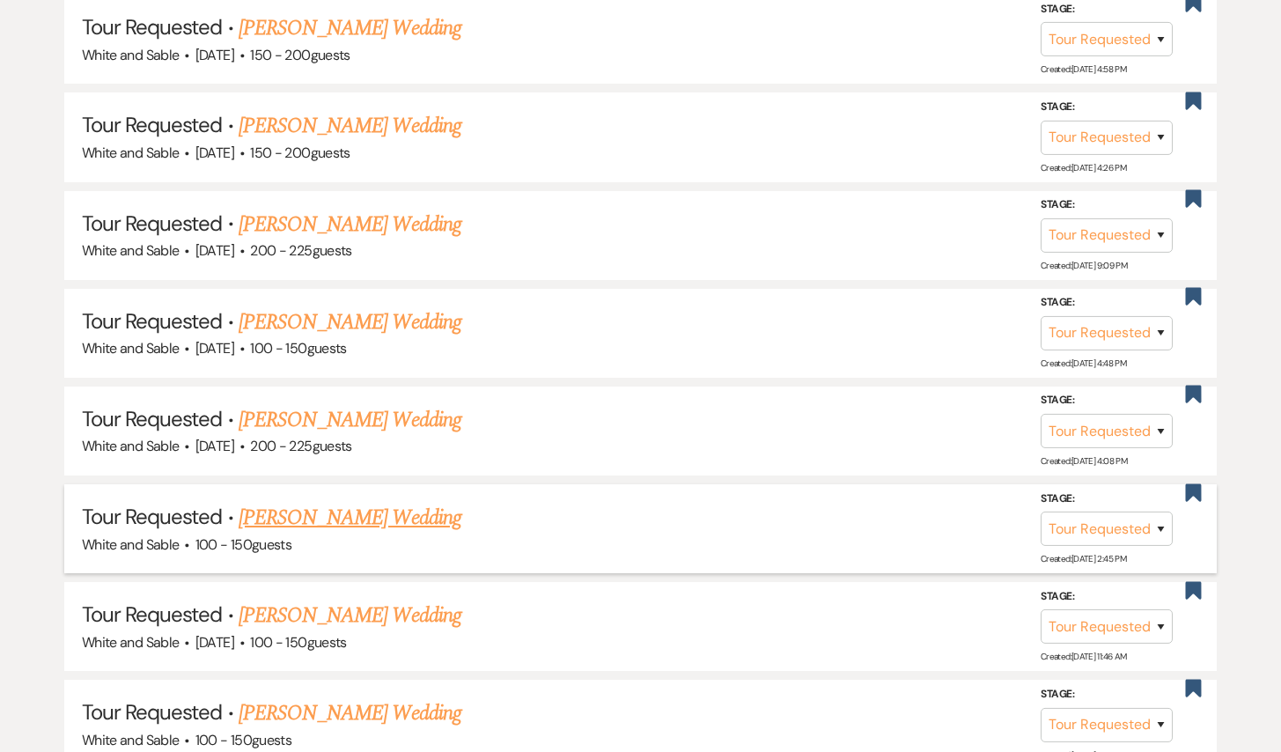
click at [401, 502] on link "[PERSON_NAME] Wedding" at bounding box center [350, 518] width 223 height 32
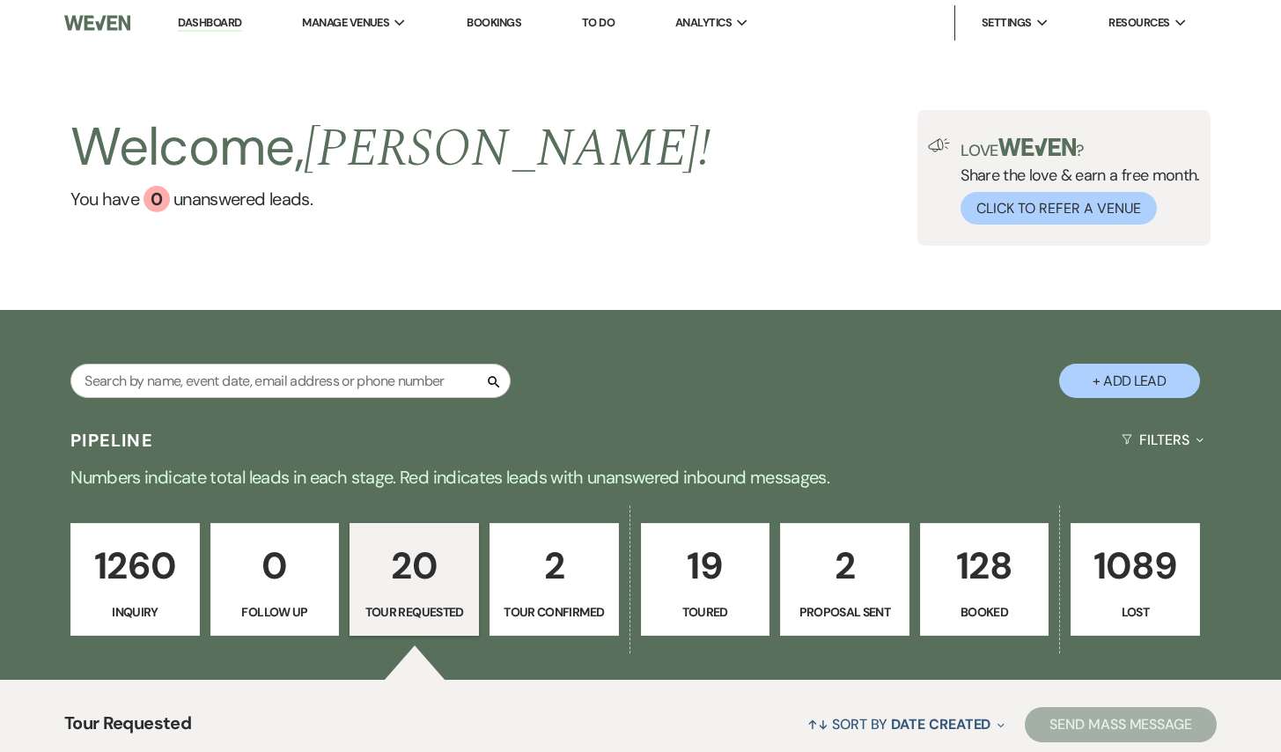
select select "2"
select select "6"
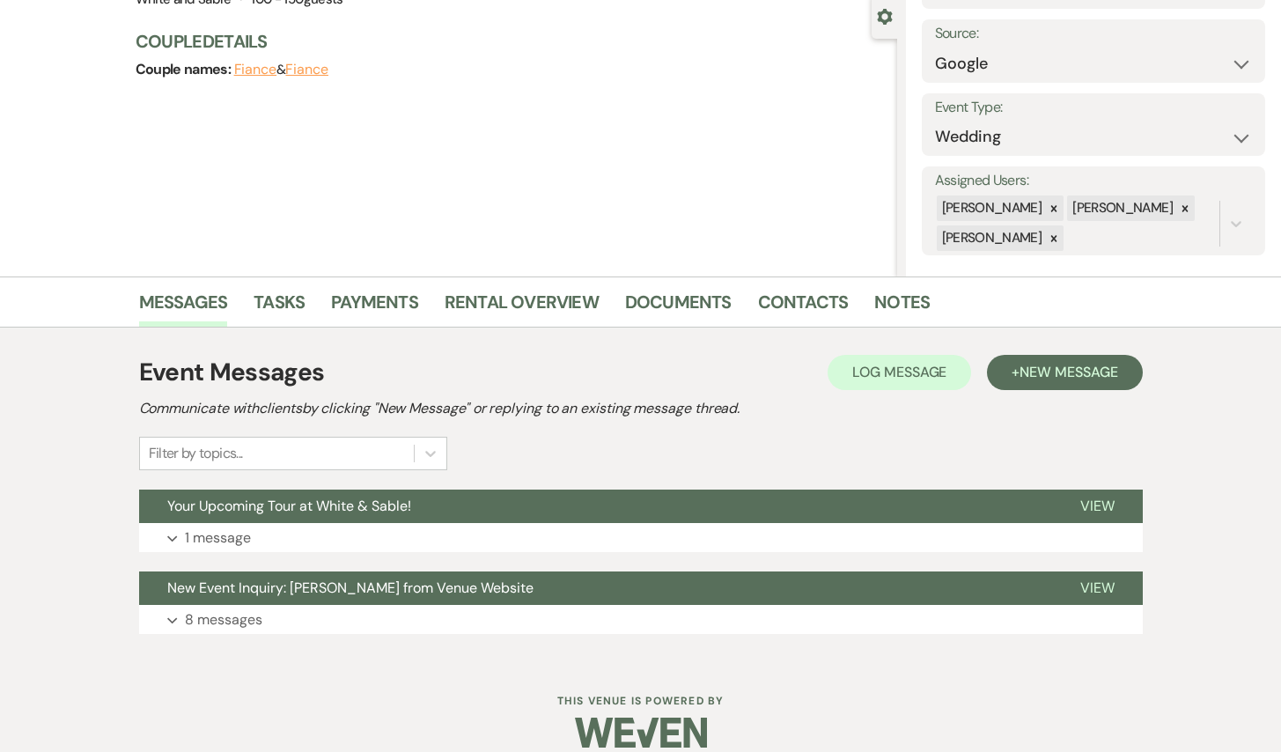
scroll to position [188, 0]
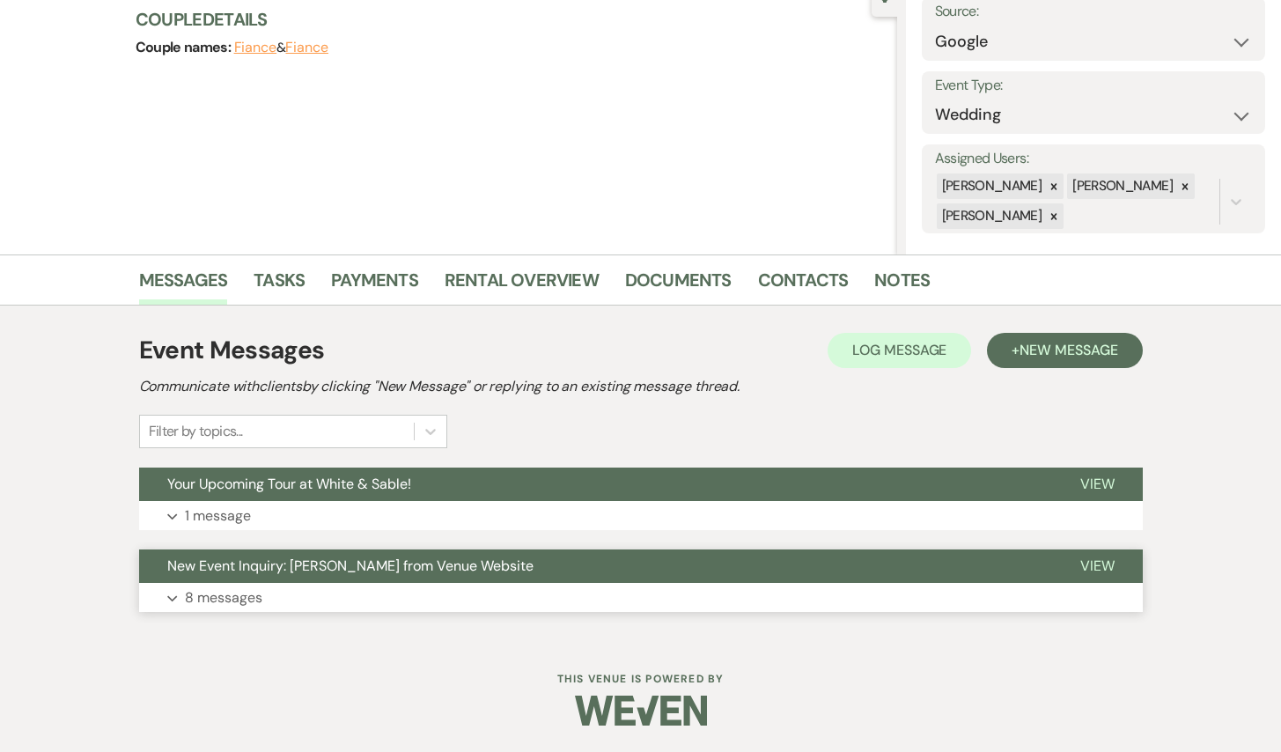
click at [408, 561] on span "New Event Inquiry: [PERSON_NAME] from Venue Website" at bounding box center [350, 566] width 366 height 18
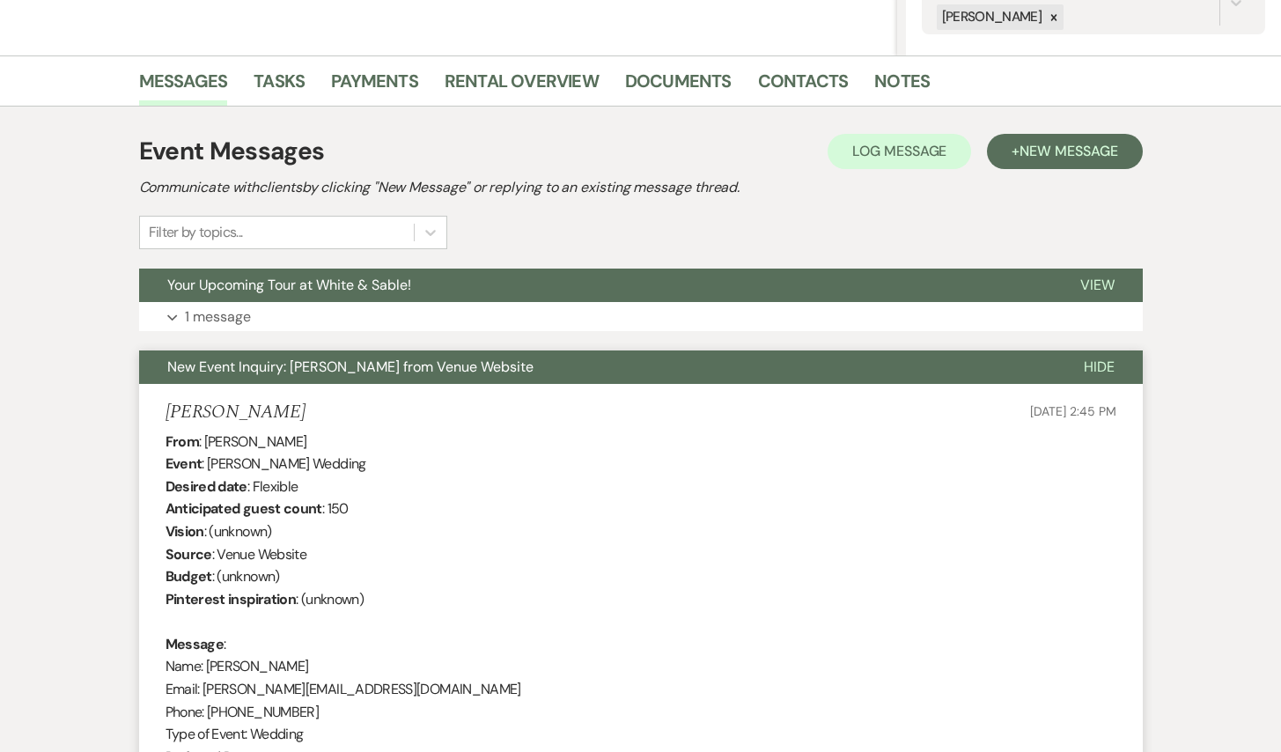
scroll to position [0, 0]
